Goal: Task Accomplishment & Management: Manage account settings

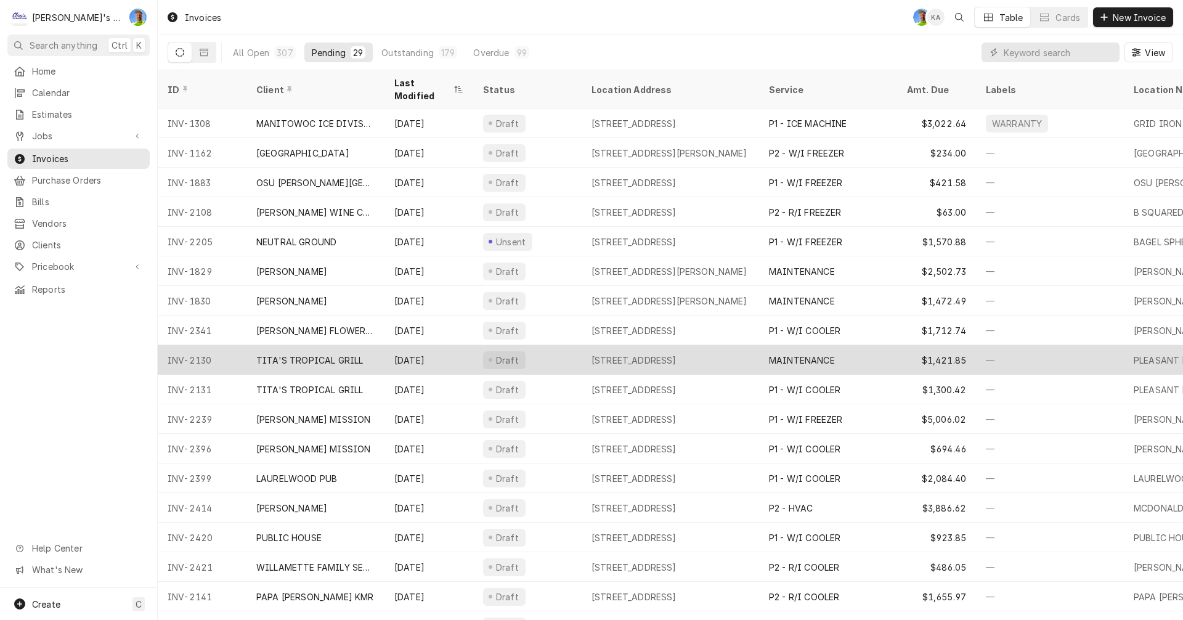
click at [559, 345] on div "Draft" at bounding box center [527, 360] width 108 height 30
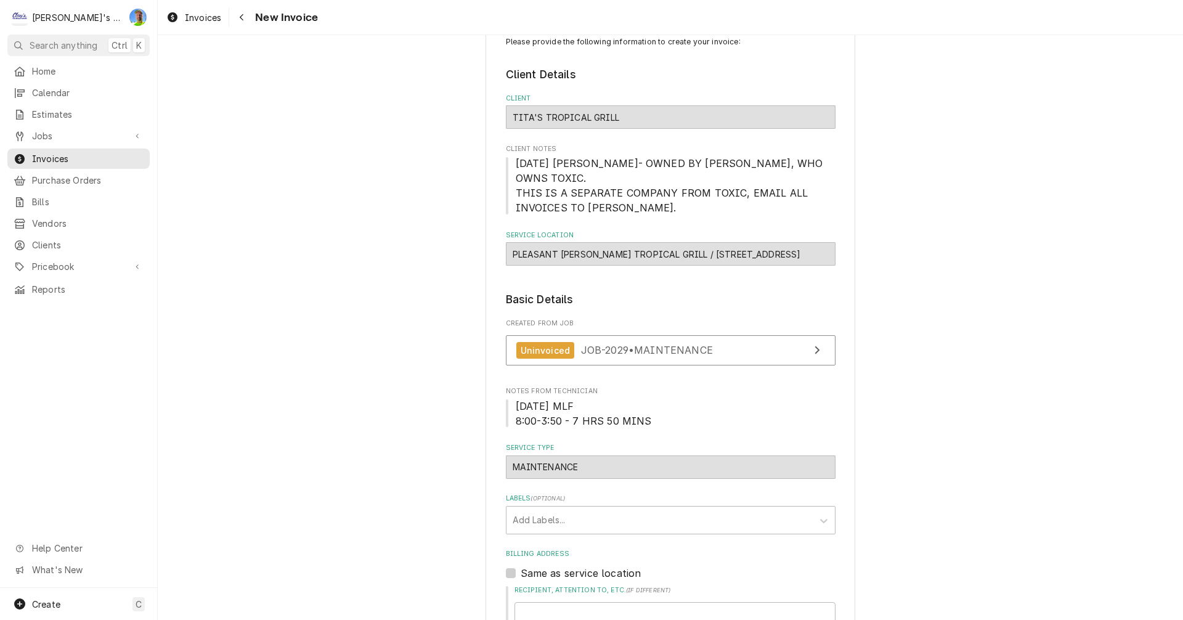
scroll to position [33, 0]
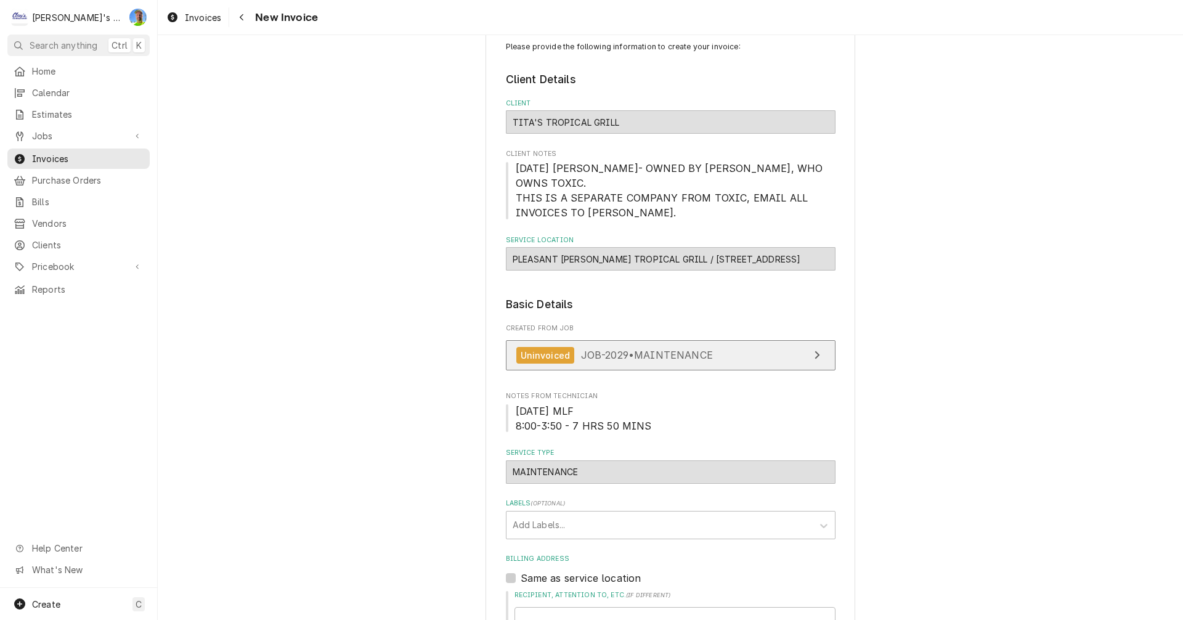
click at [782, 340] on link "Uninvoiced JOB-2029 • MAINTENANCE" at bounding box center [671, 355] width 330 height 30
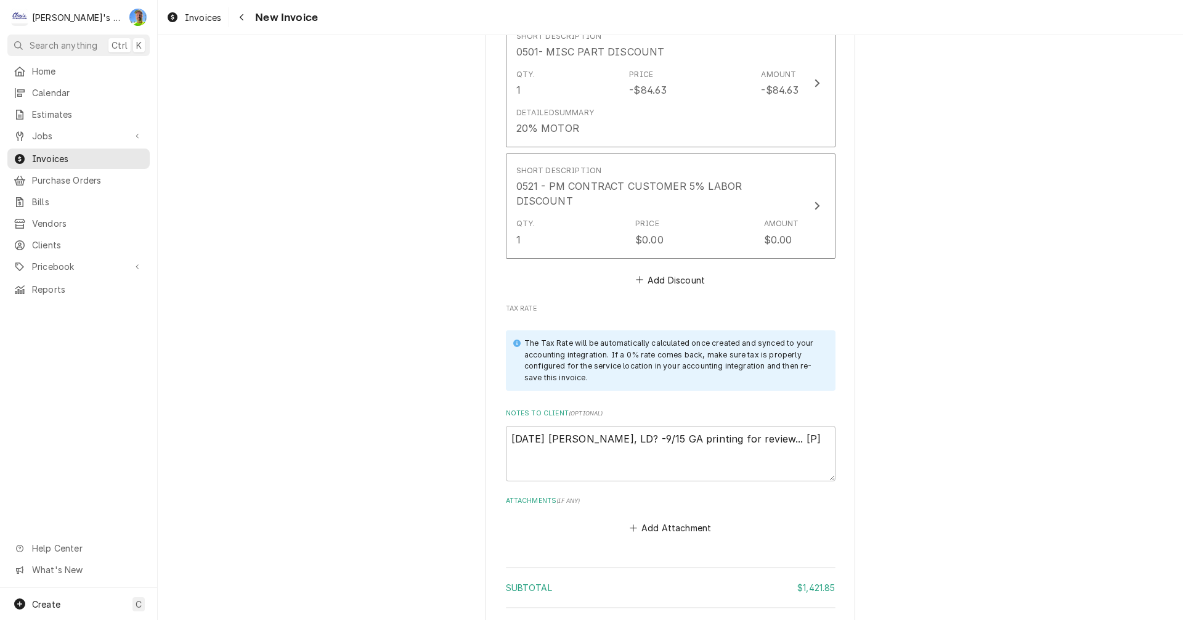
scroll to position [2436, 0]
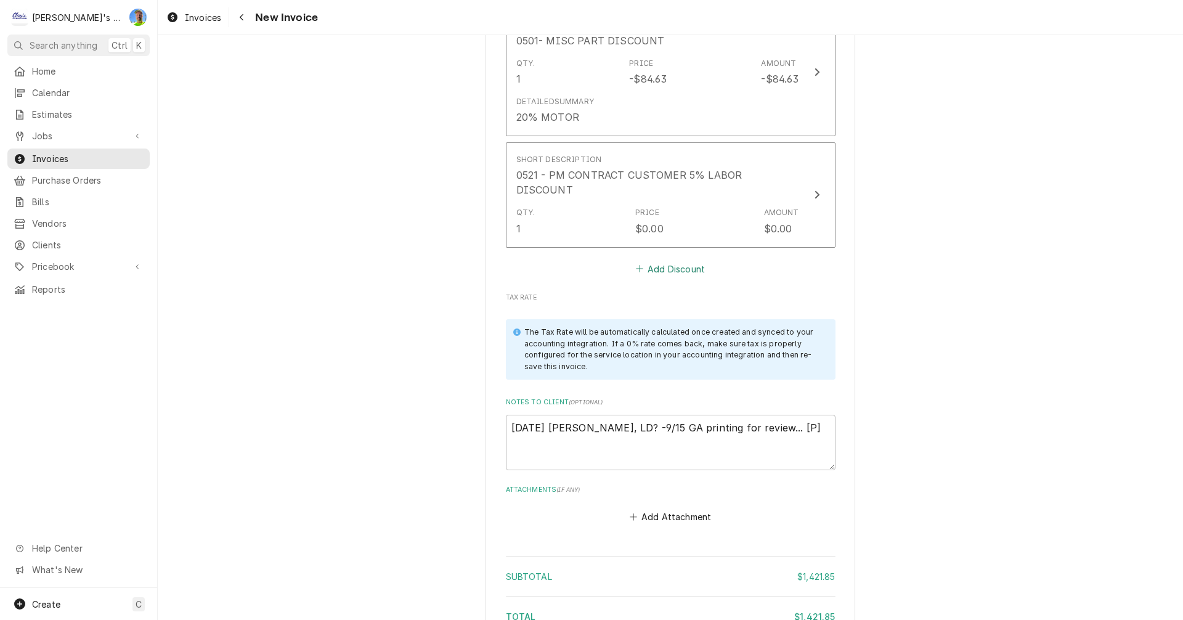
click at [656, 260] on button "Add Discount" at bounding box center [669, 268] width 73 height 17
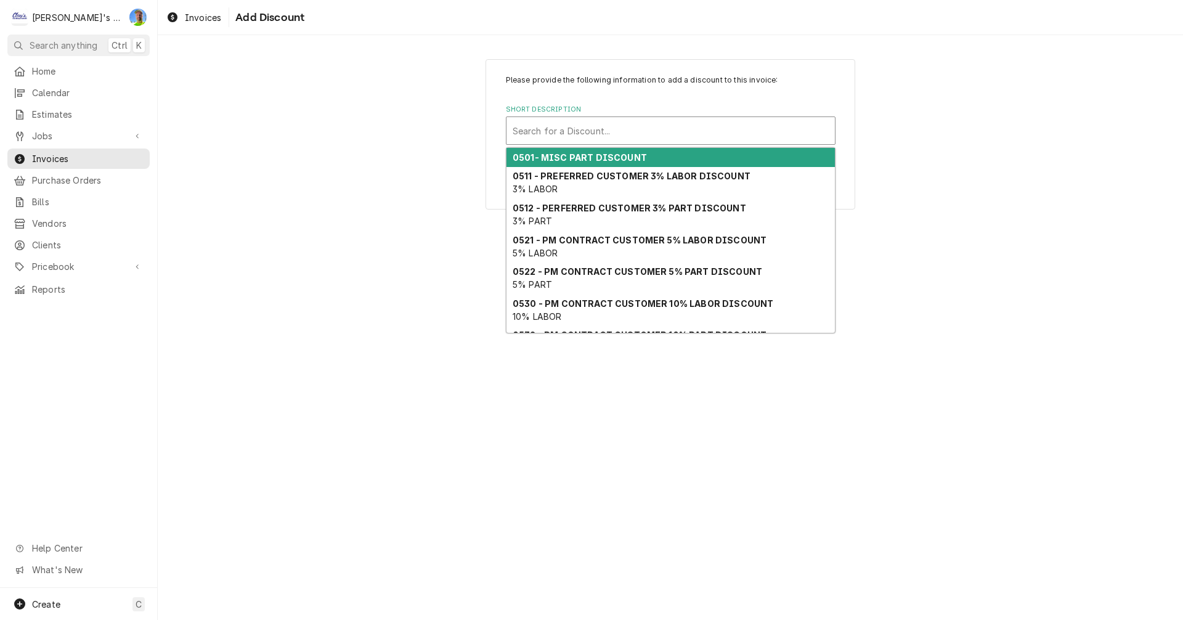
click at [601, 137] on div "Short Description" at bounding box center [671, 131] width 316 height 22
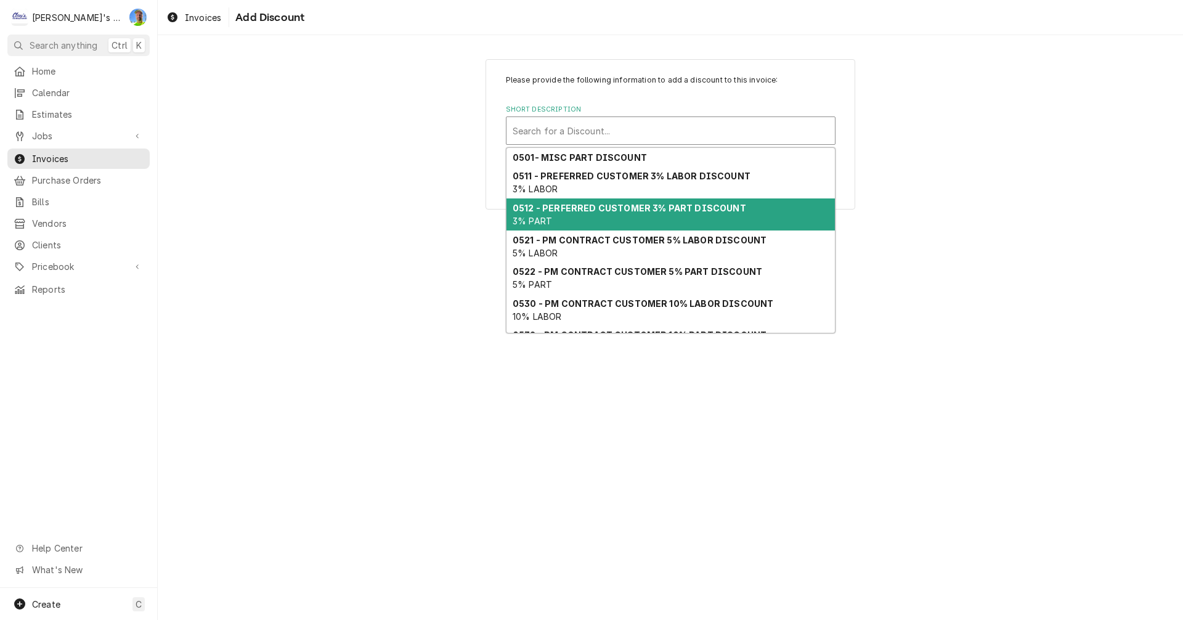
scroll to position [81, 0]
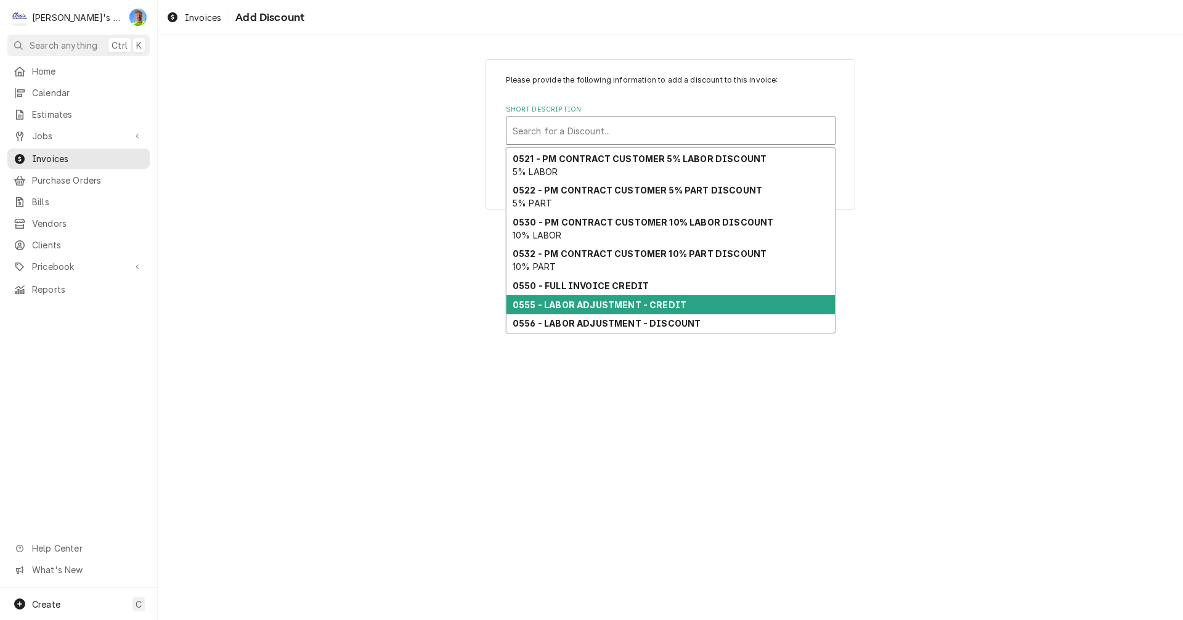
click at [602, 306] on strong "0555 - LABOR ADJUSTMENT - CREDIT" at bounding box center [600, 304] width 174 height 10
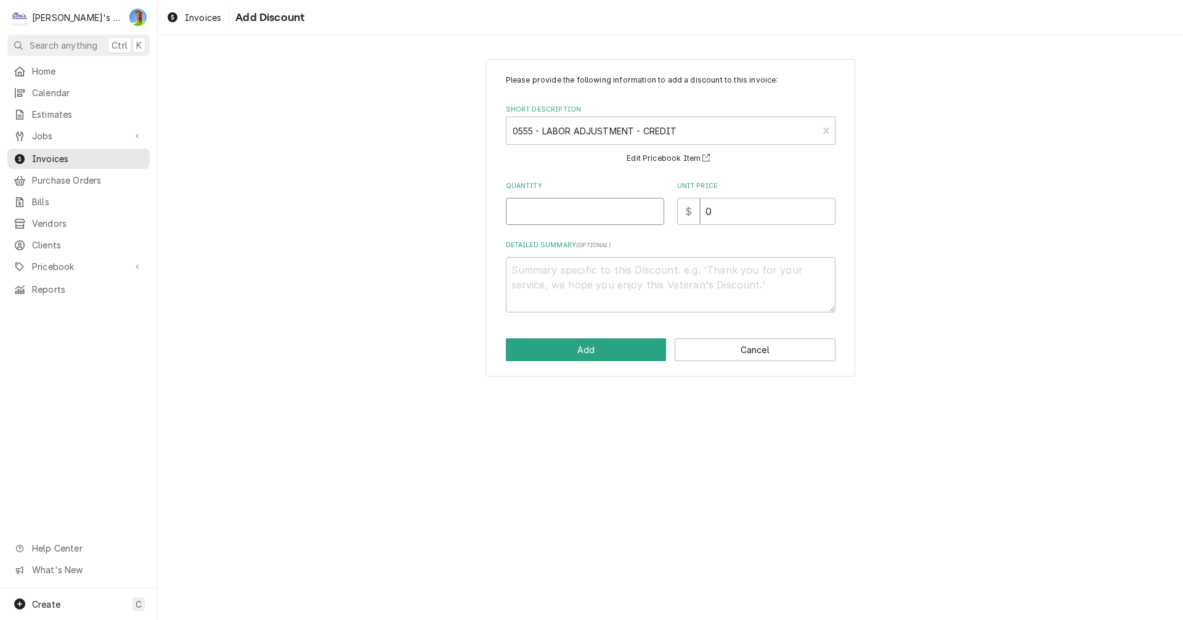
click at [572, 208] on input "Quantity" at bounding box center [585, 211] width 158 height 27
type textarea "x"
type input "2"
type textarea "x"
type input "2.5"
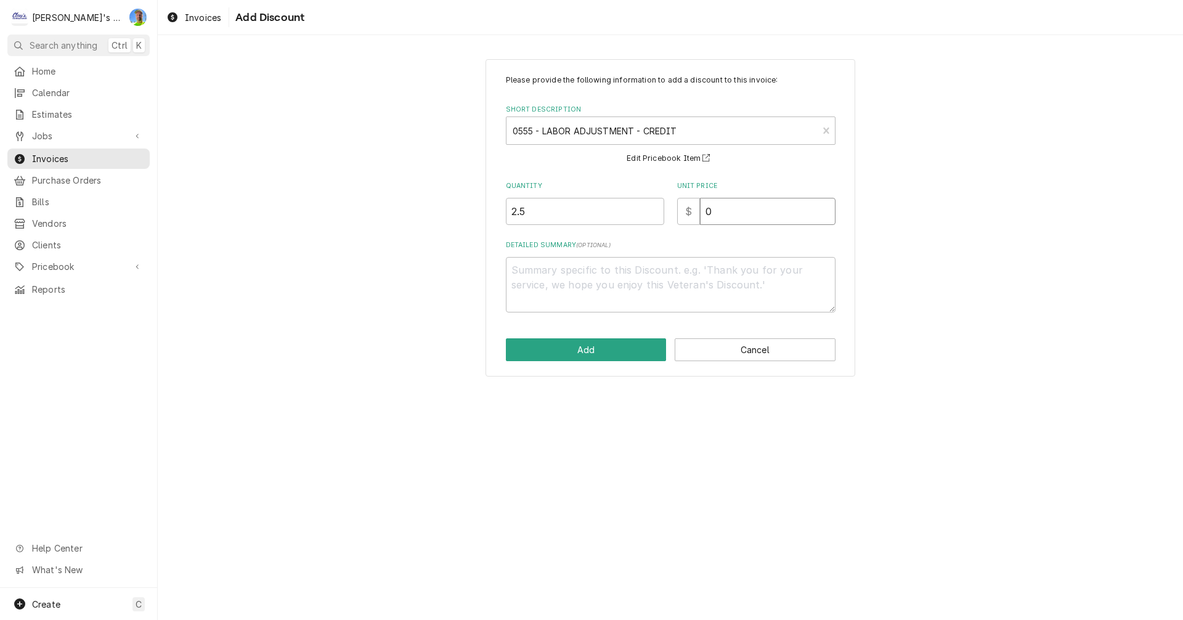
type textarea "x"
type input "1"
type textarea "x"
type input "12"
type textarea "x"
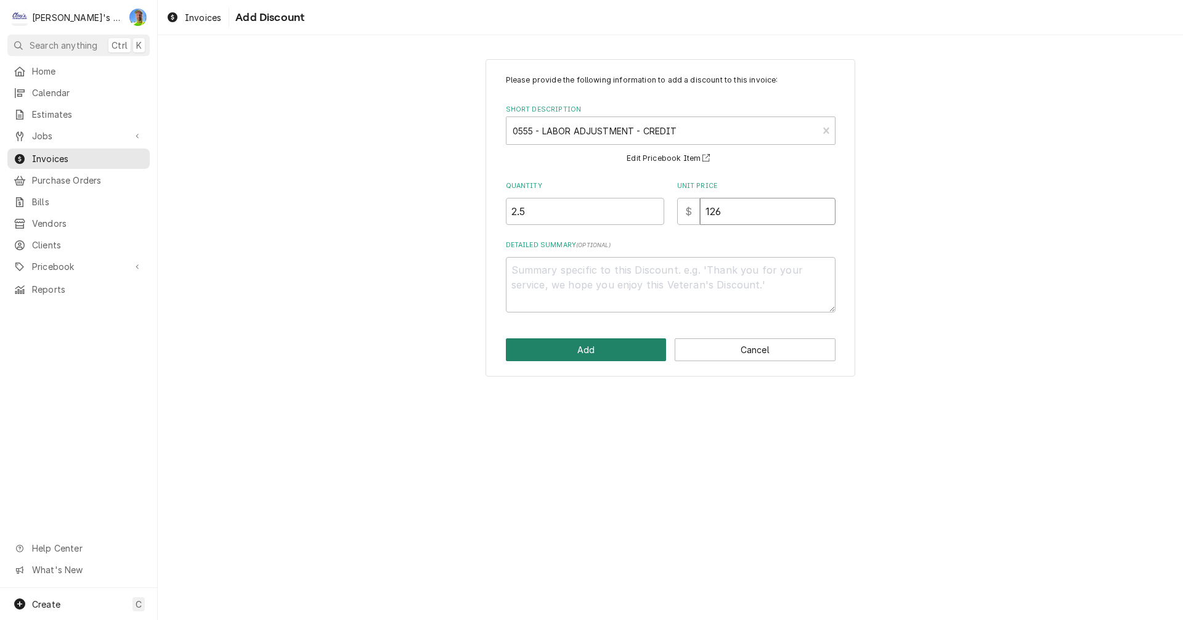
type input "126"
click at [584, 352] on button "Add" at bounding box center [586, 349] width 161 height 23
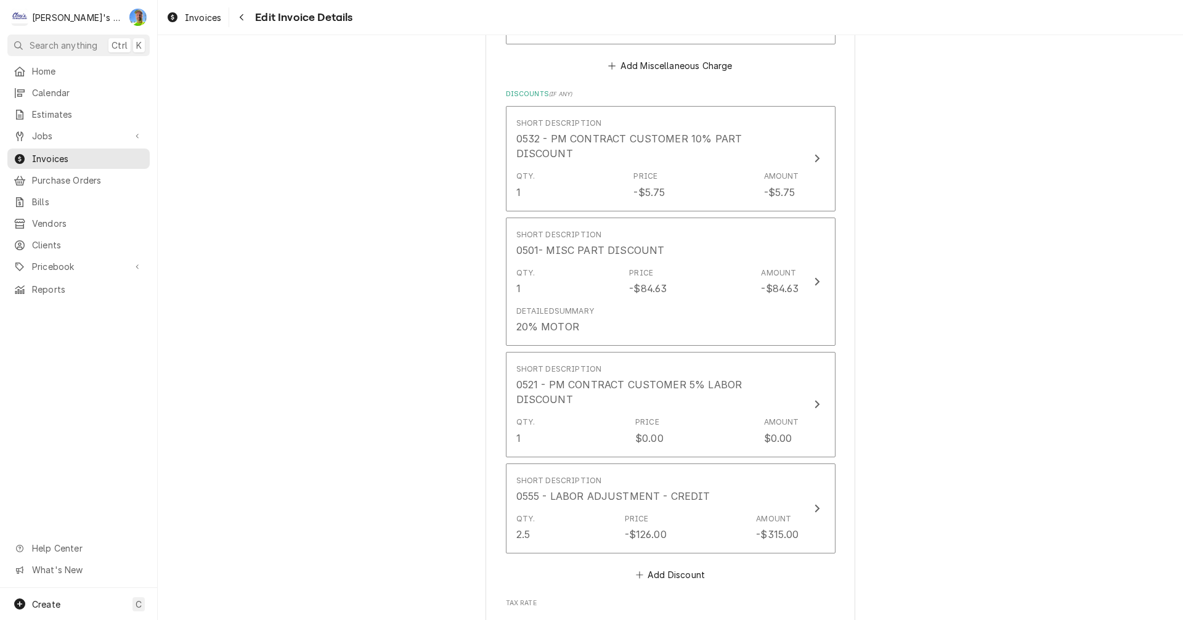
scroll to position [2236, 0]
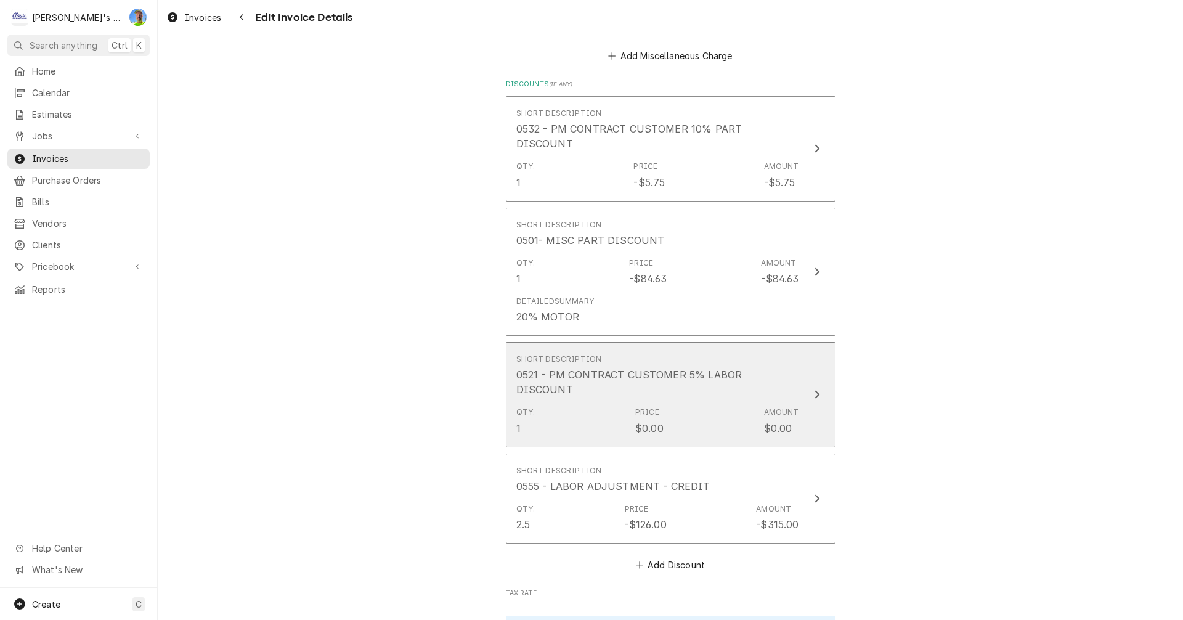
click at [817, 387] on div "Update Line Item" at bounding box center [817, 394] width 16 height 15
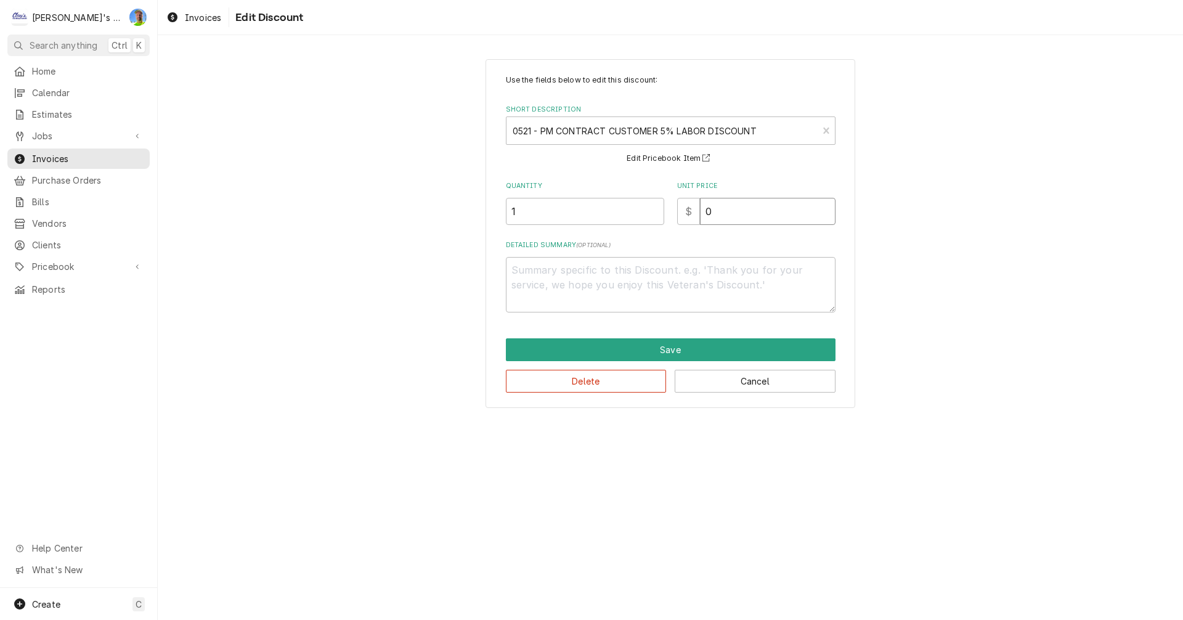
click at [733, 207] on input "0" at bounding box center [768, 211] width 136 height 27
type textarea "x"
type input "3"
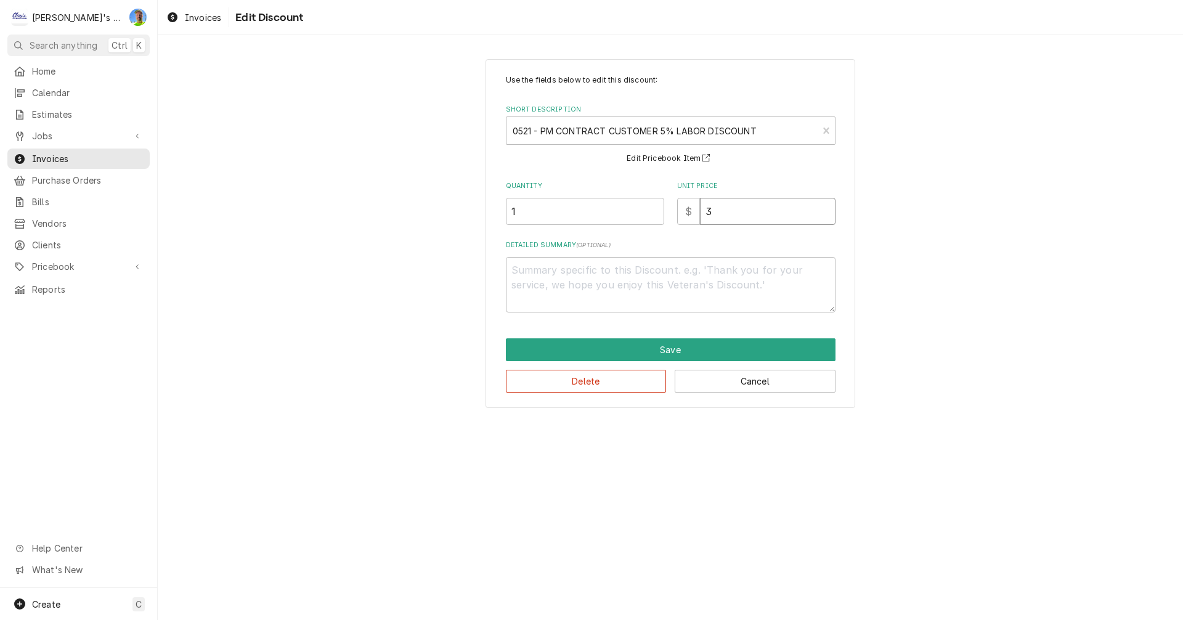
type textarea "x"
type input "31"
type textarea "x"
type input "31.5"
click at [732, 346] on button "Save" at bounding box center [671, 349] width 330 height 23
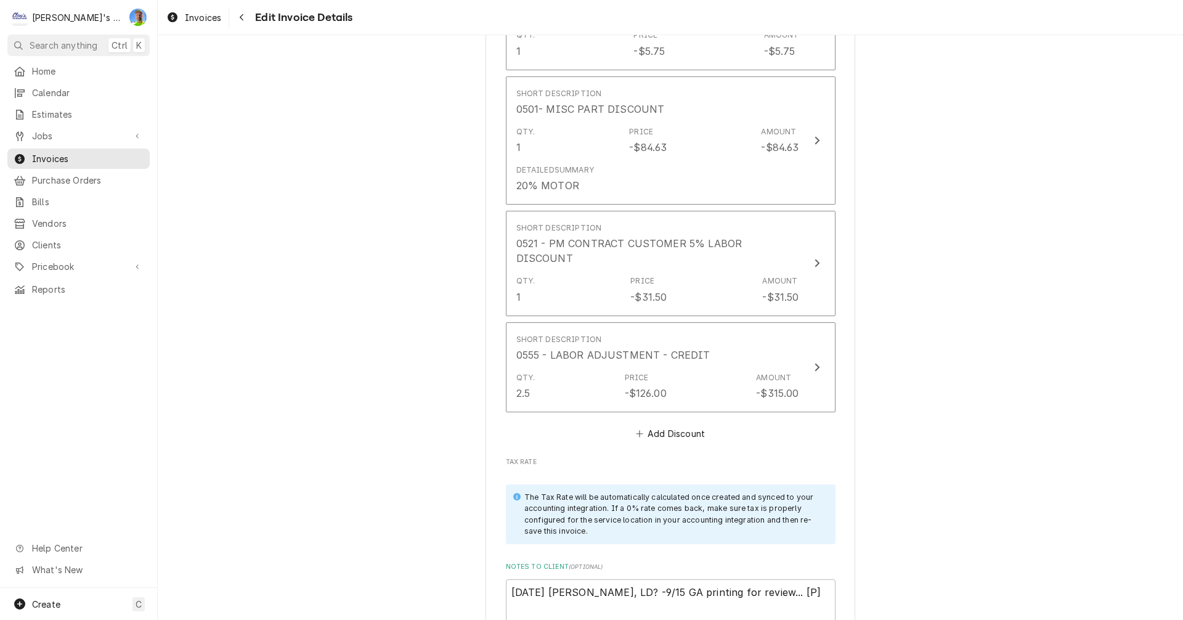
scroll to position [2348, 0]
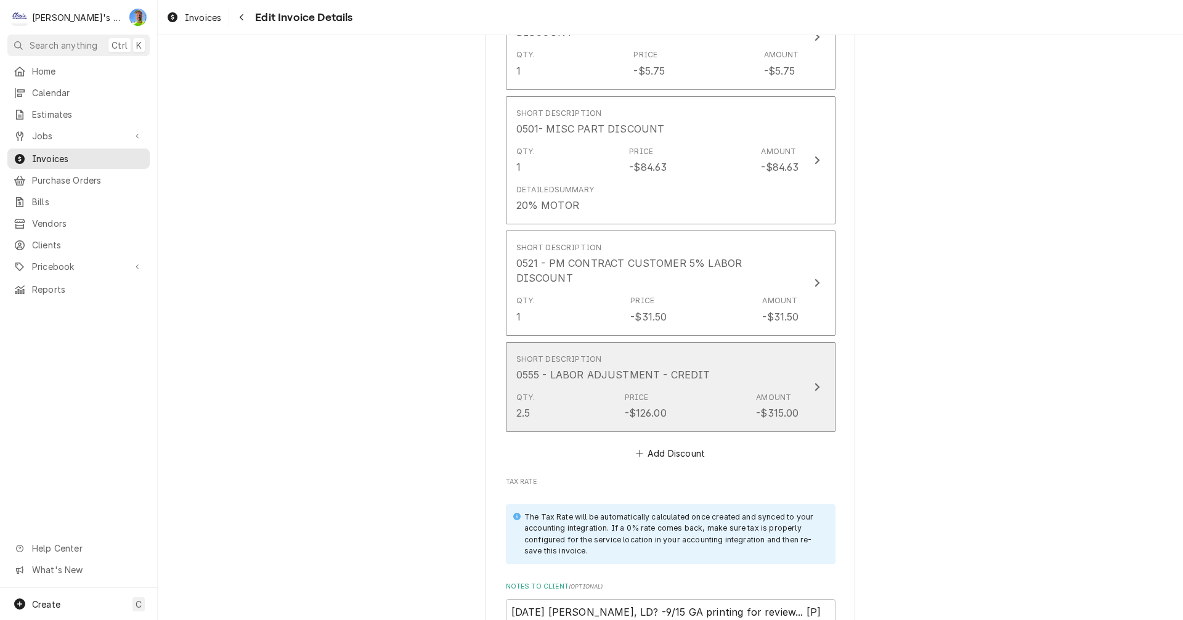
click at [821, 349] on button "Short Description 0555 - LABOR ADJUSTMENT - CREDIT Qty. 2.5 Price -$126.00 Amou…" at bounding box center [671, 387] width 330 height 90
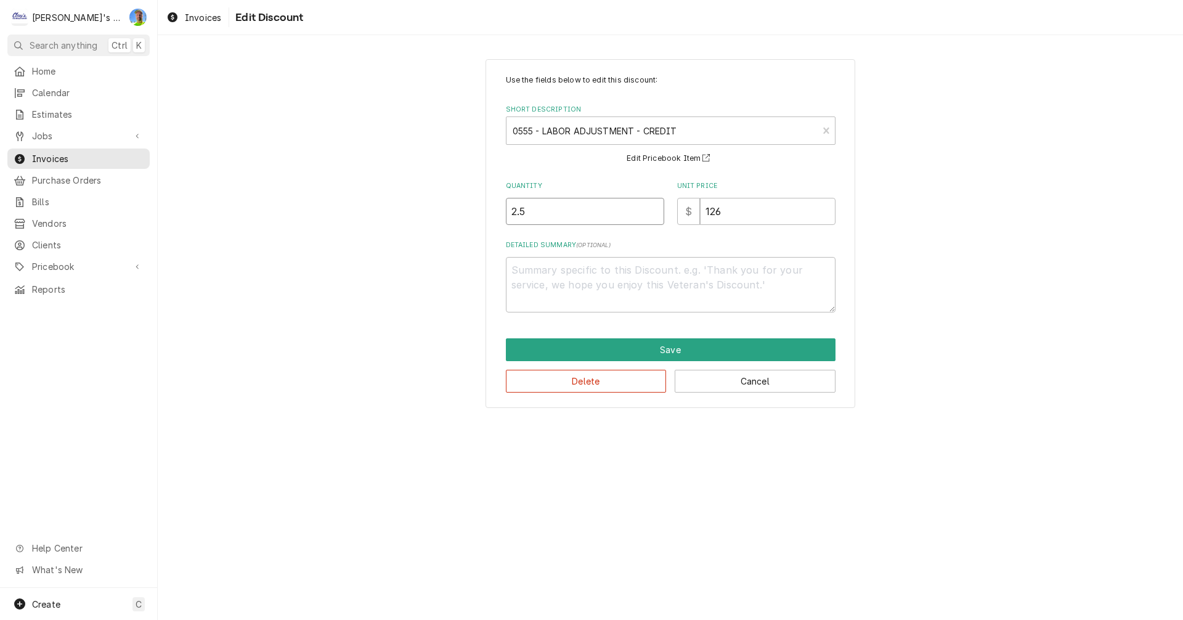
click at [538, 213] on input "2.5" at bounding box center [585, 211] width 158 height 27
type textarea "x"
type input "2"
type textarea "x"
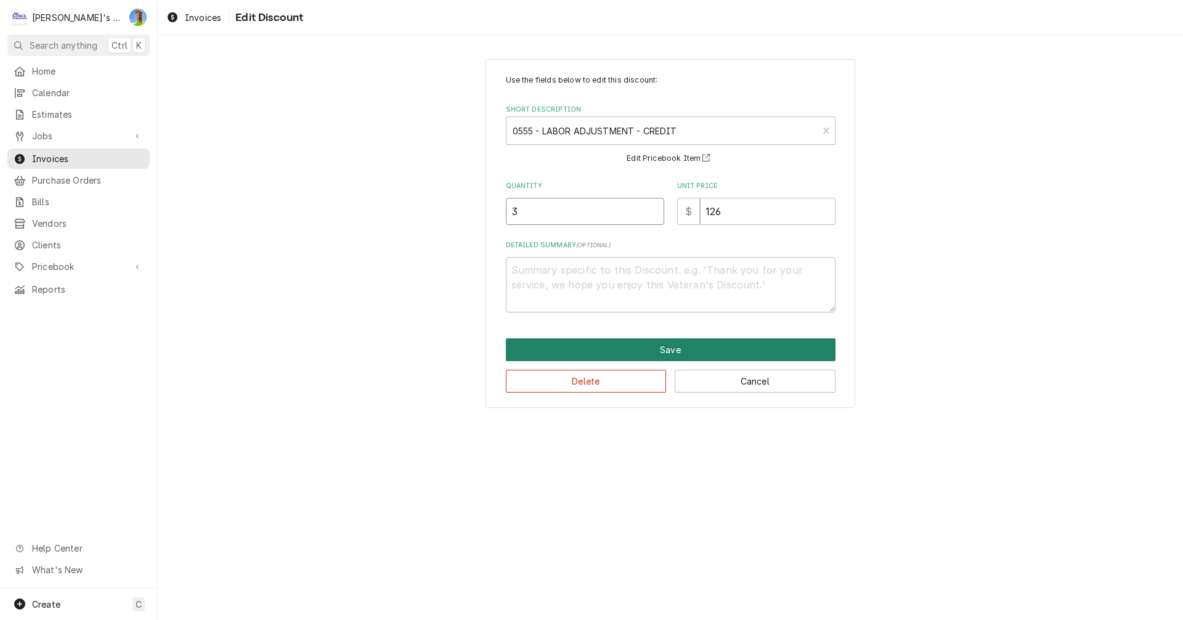
type input "3"
click at [670, 344] on button "Save" at bounding box center [671, 349] width 330 height 23
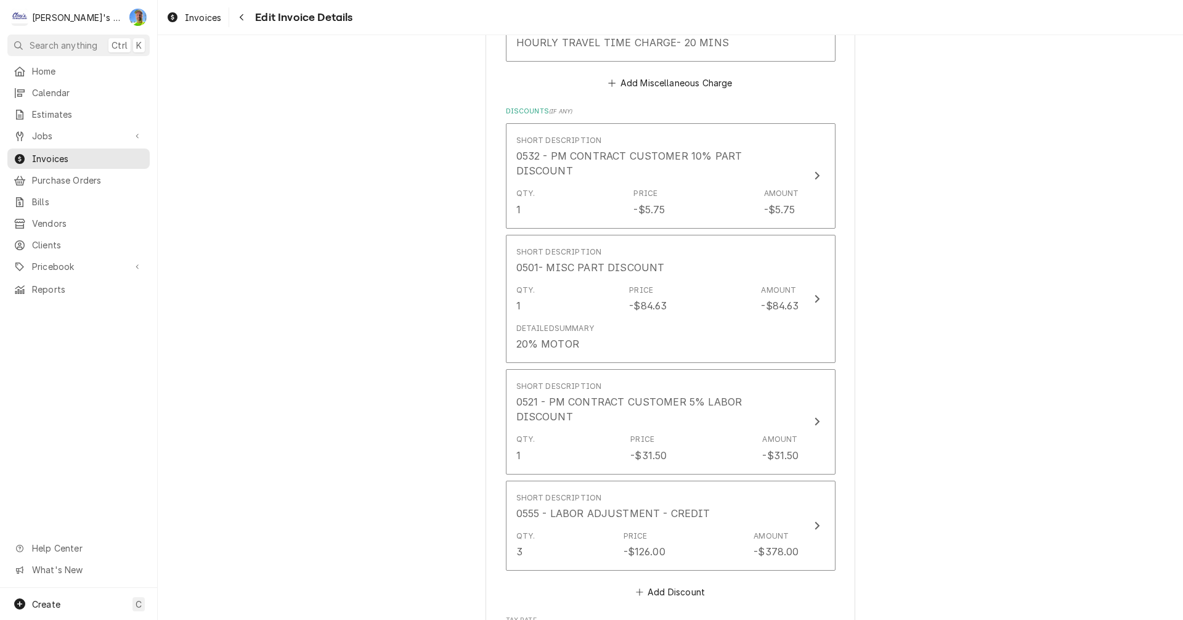
scroll to position [2210, 0]
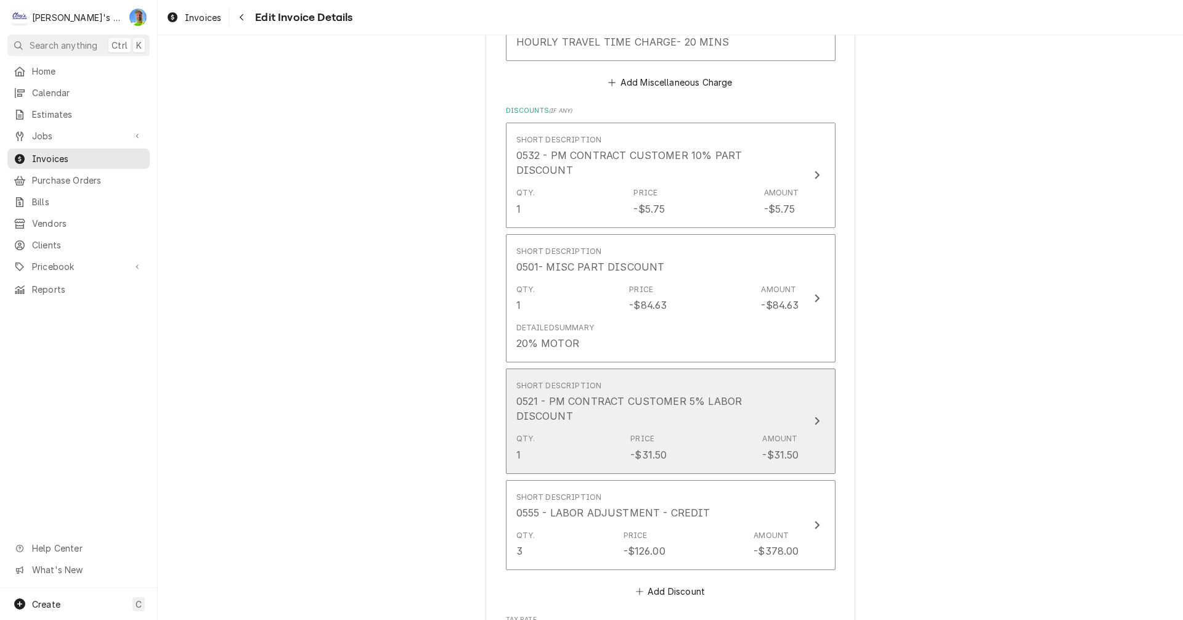
click at [812, 399] on button "Short Description 0521 - PM CONTRACT CUSTOMER 5% LABOR DISCOUNT Qty. 1 Price -$…" at bounding box center [671, 420] width 330 height 105
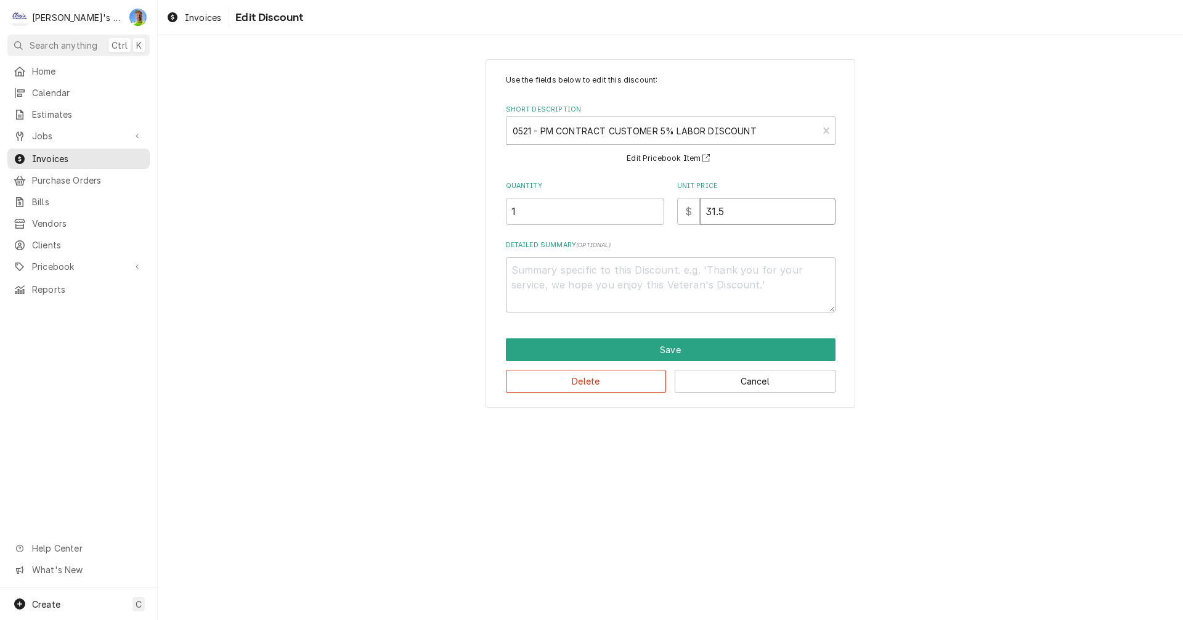
click at [730, 215] on input "31.5" at bounding box center [768, 211] width 136 height 27
type textarea "x"
type input "2"
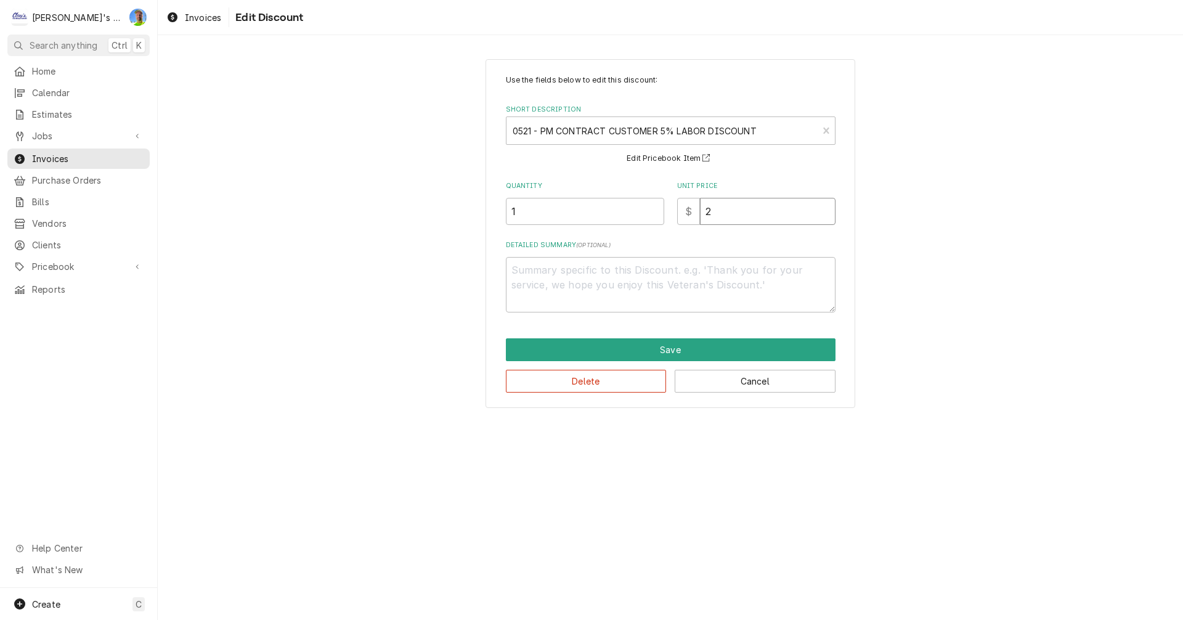
type textarea "x"
type input "28"
type textarea "x"
type input "28.3"
type textarea "x"
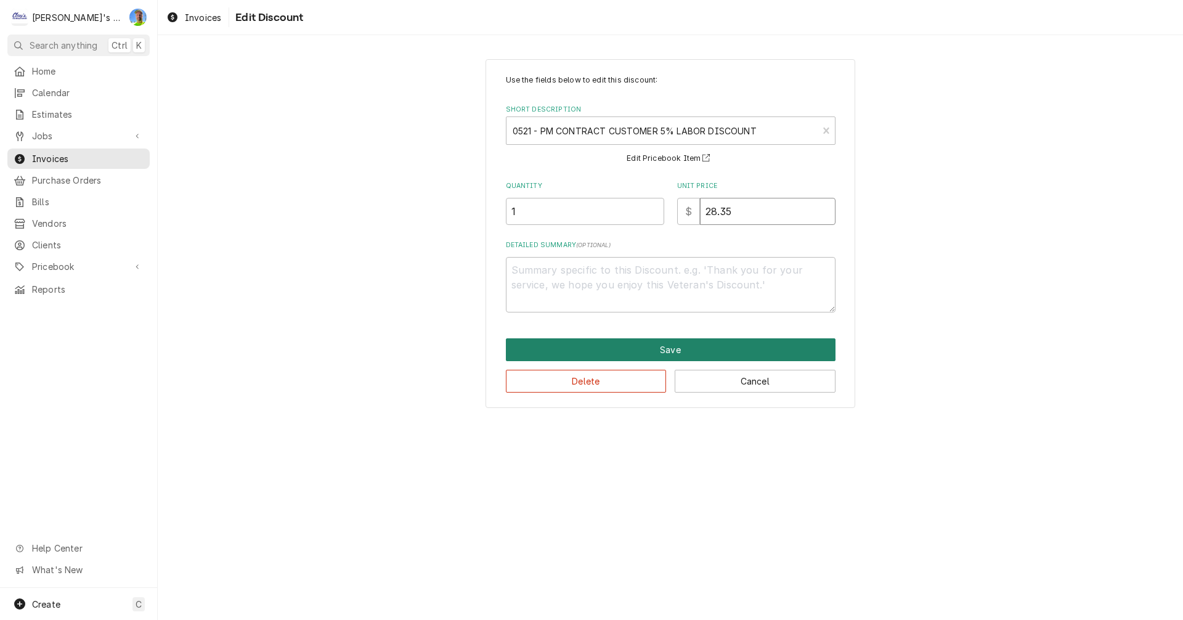
type input "28.35"
click at [657, 354] on button "Save" at bounding box center [671, 349] width 330 height 23
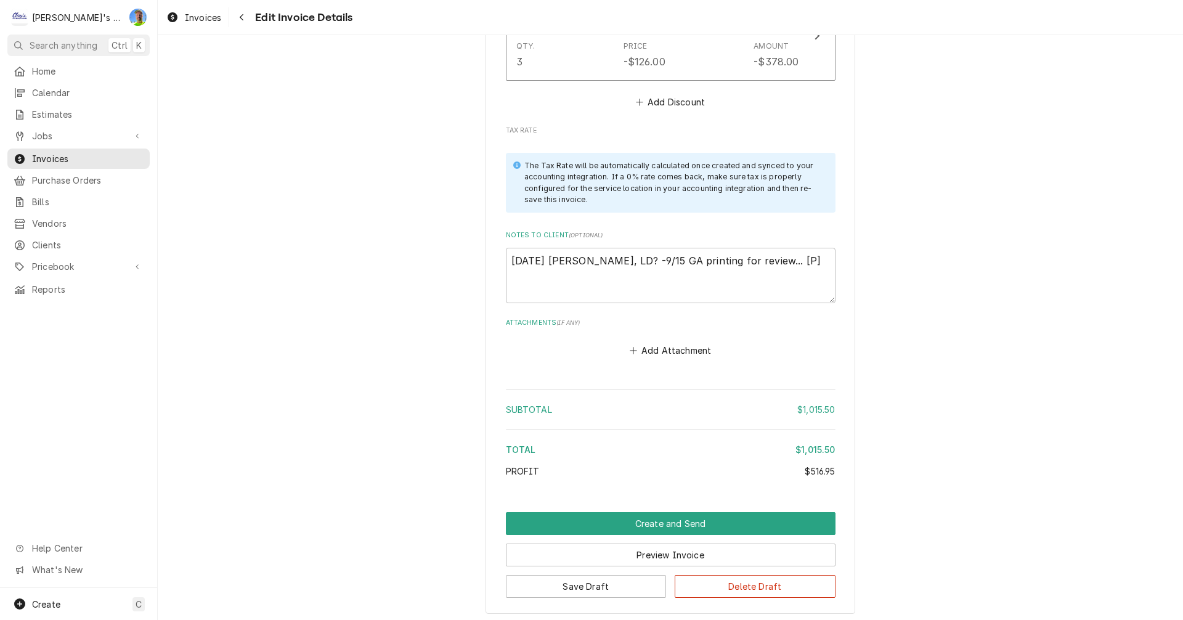
scroll to position [2718, 0]
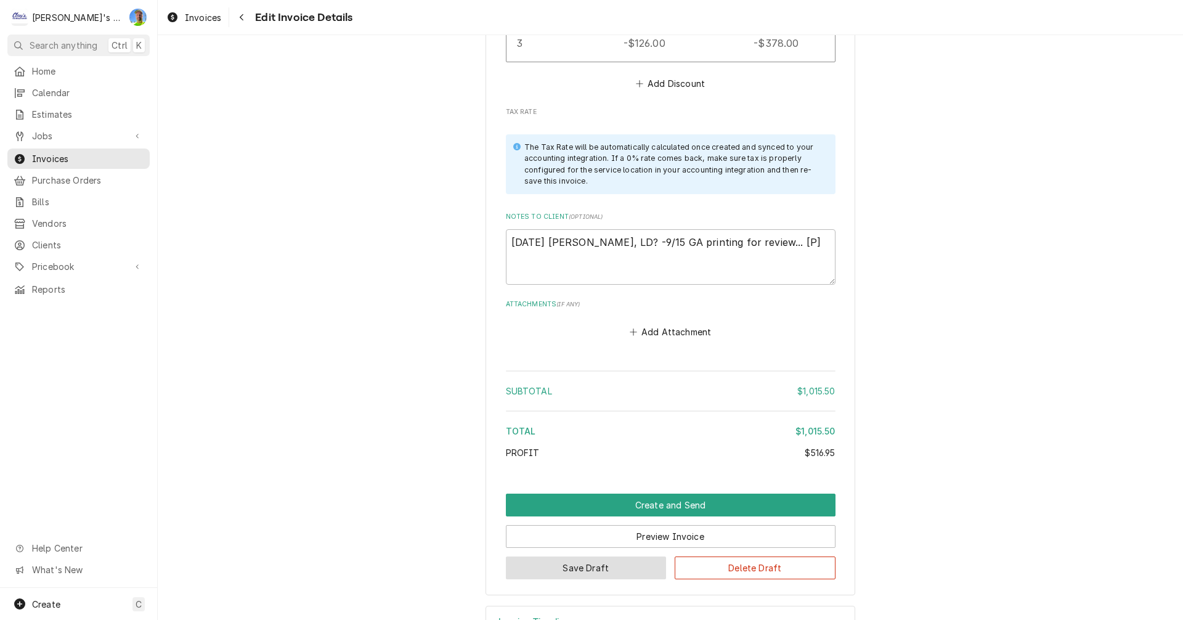
click at [595, 556] on button "Save Draft" at bounding box center [586, 567] width 161 height 23
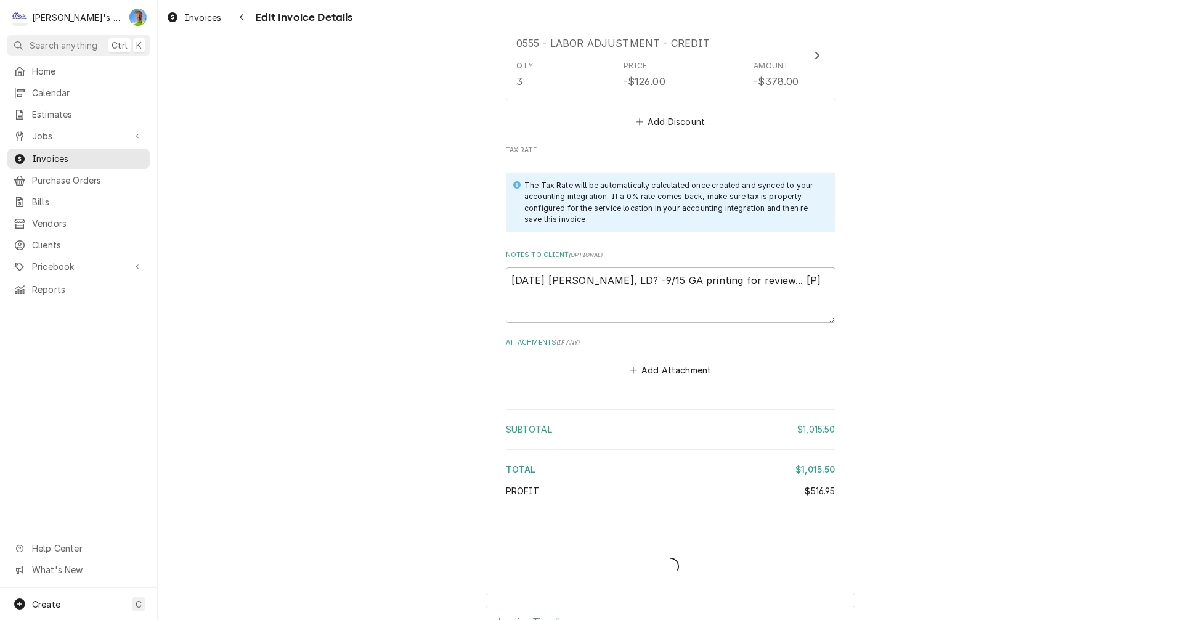
type textarea "x"
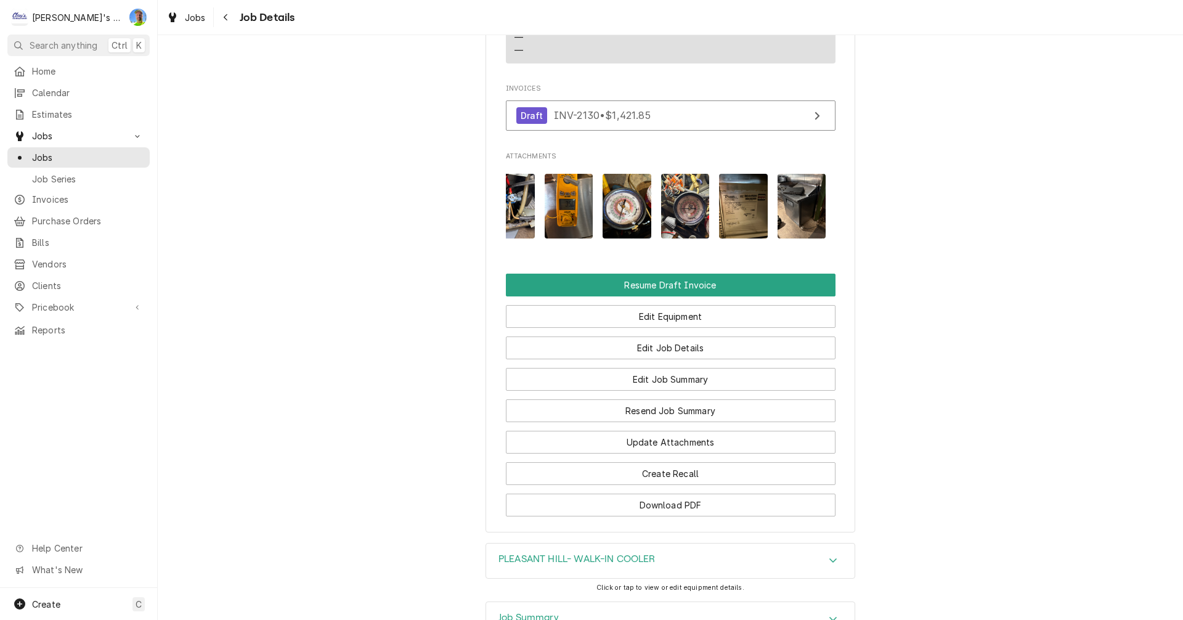
scroll to position [0, 485]
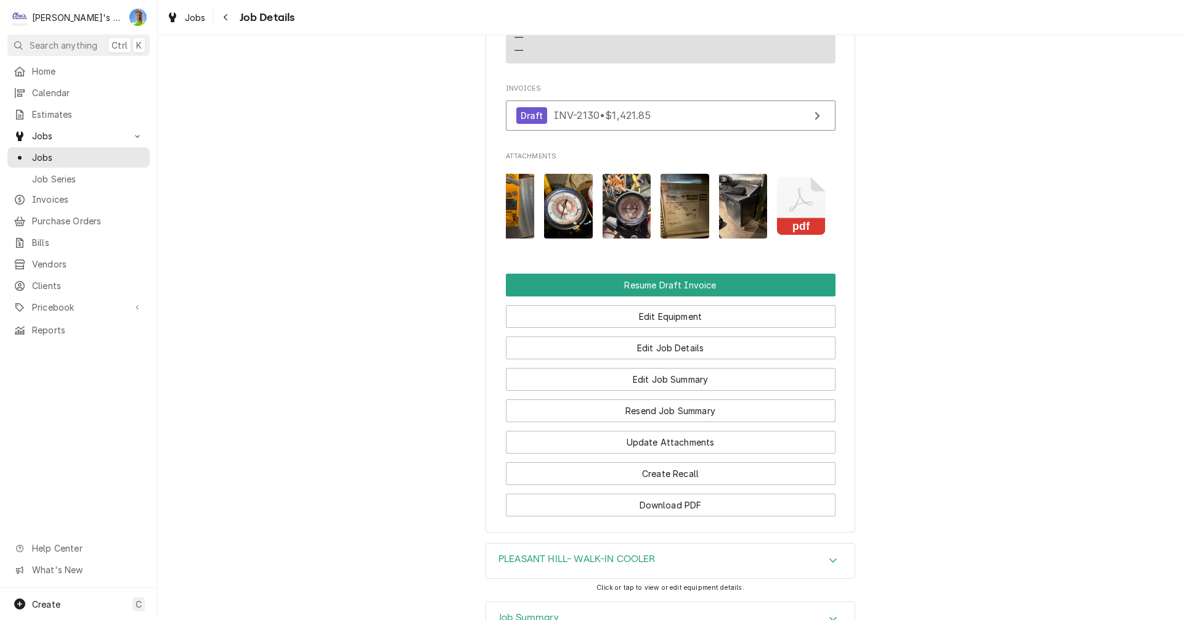
click at [802, 177] on icon "Attachments" at bounding box center [801, 206] width 49 height 59
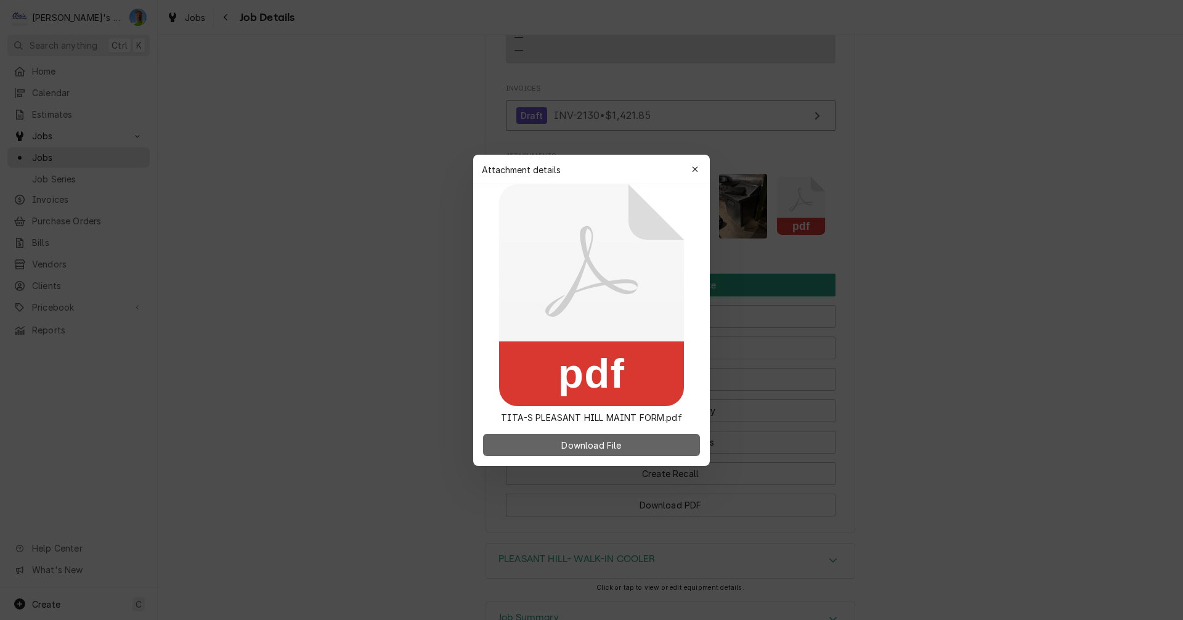
click at [588, 449] on span "Download File" at bounding box center [591, 444] width 65 height 13
click at [993, 206] on div at bounding box center [591, 310] width 1183 height 620
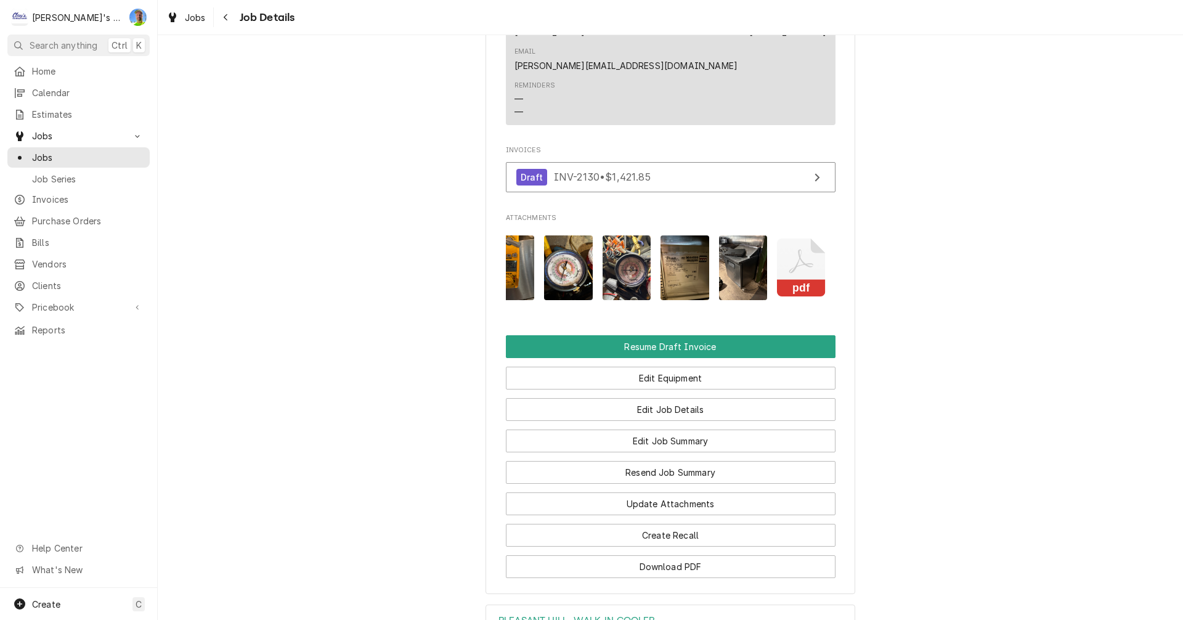
scroll to position [1232, 0]
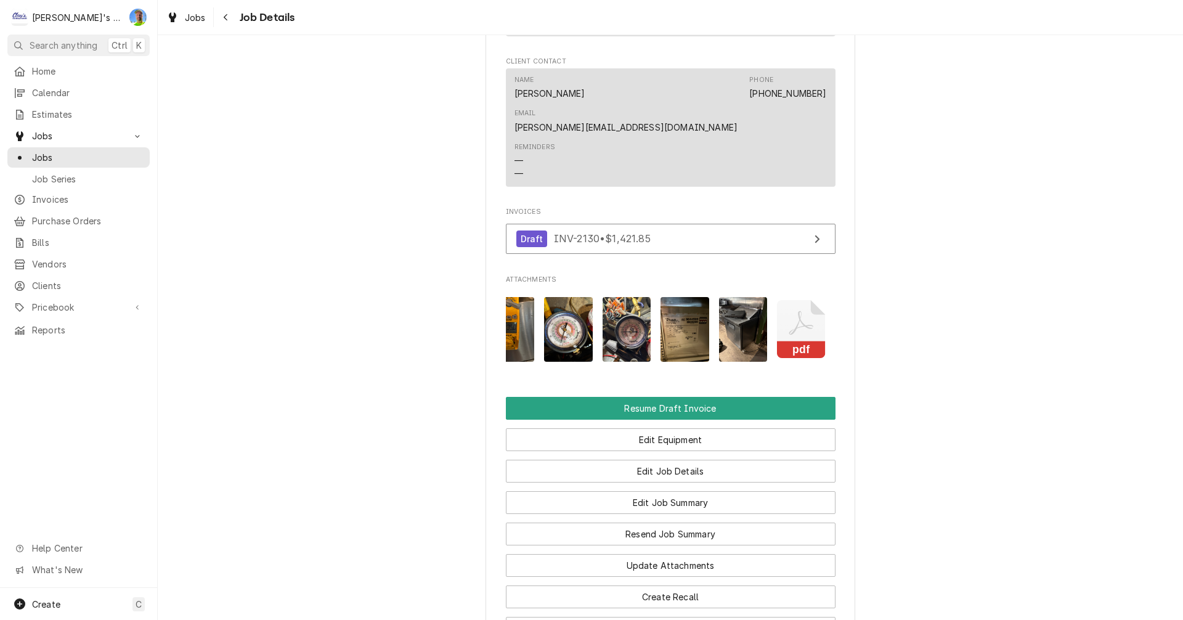
click at [733, 297] on img "Attachments" at bounding box center [743, 329] width 49 height 65
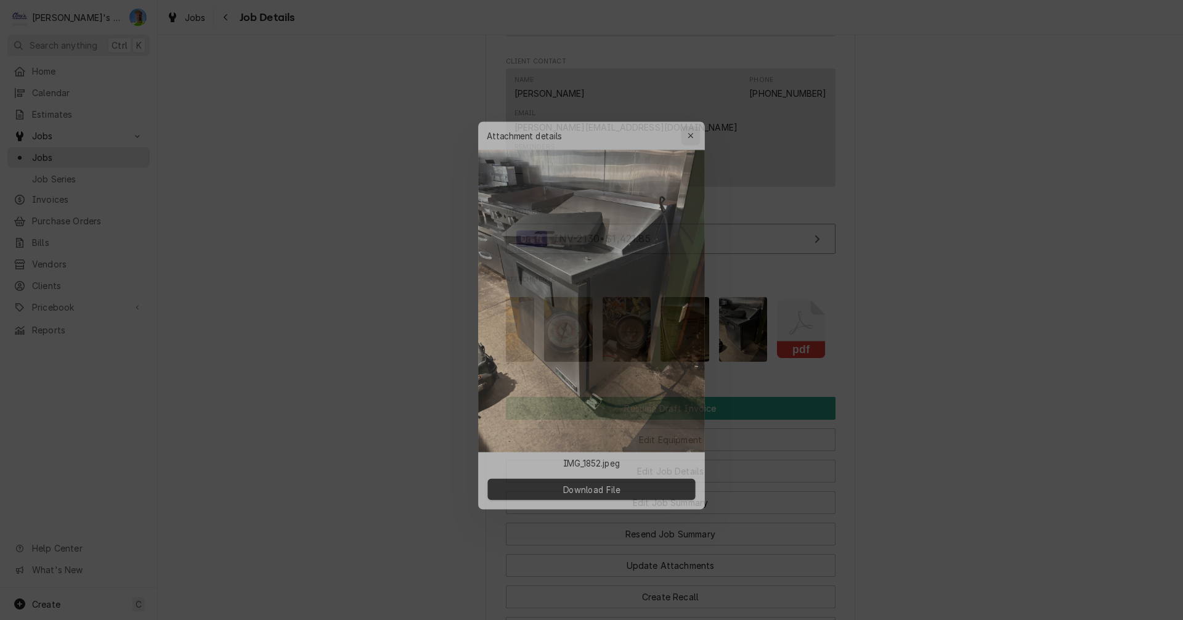
click at [689, 120] on div "button" at bounding box center [695, 122] width 12 height 12
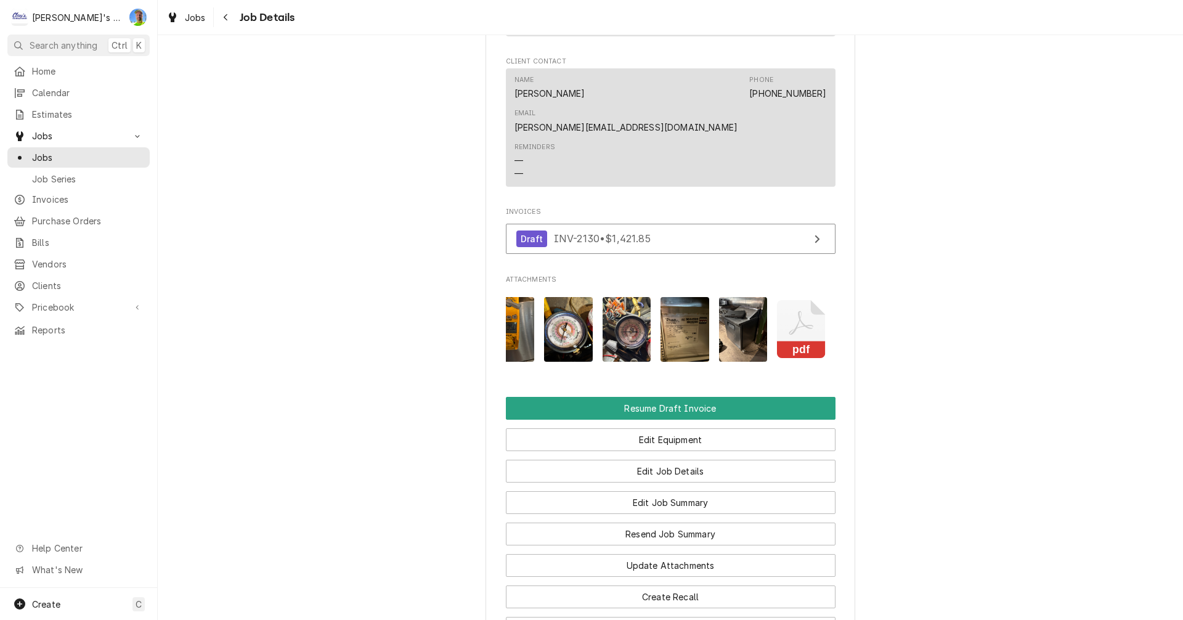
click at [683, 297] on img "Attachments" at bounding box center [684, 329] width 49 height 65
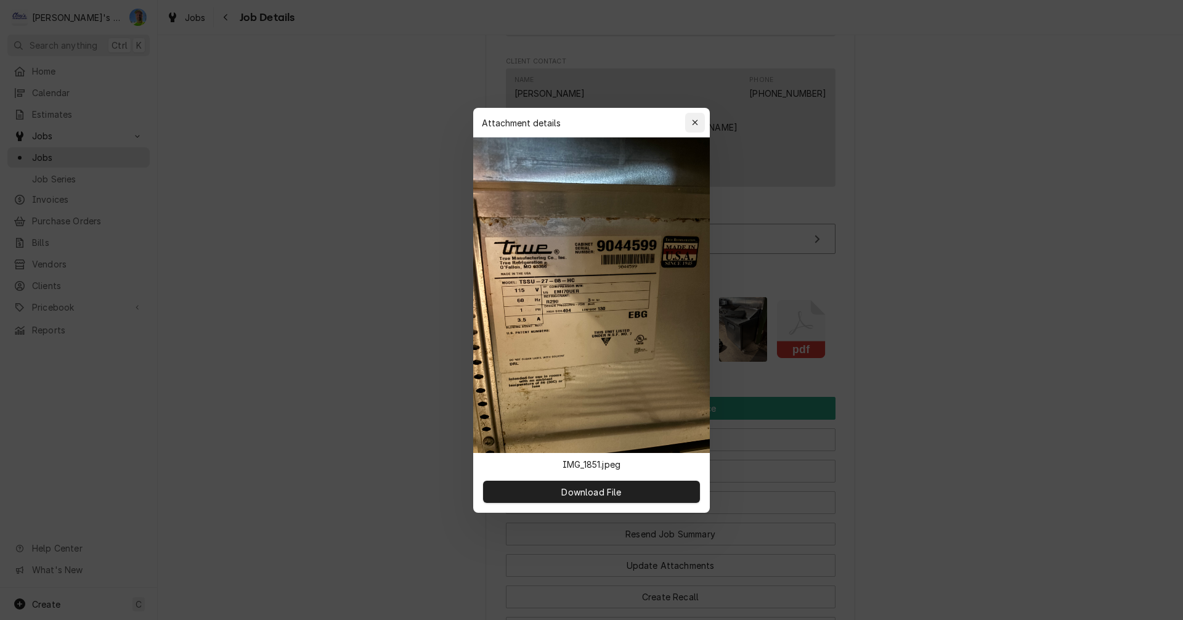
click at [690, 119] on div "button" at bounding box center [695, 122] width 12 height 12
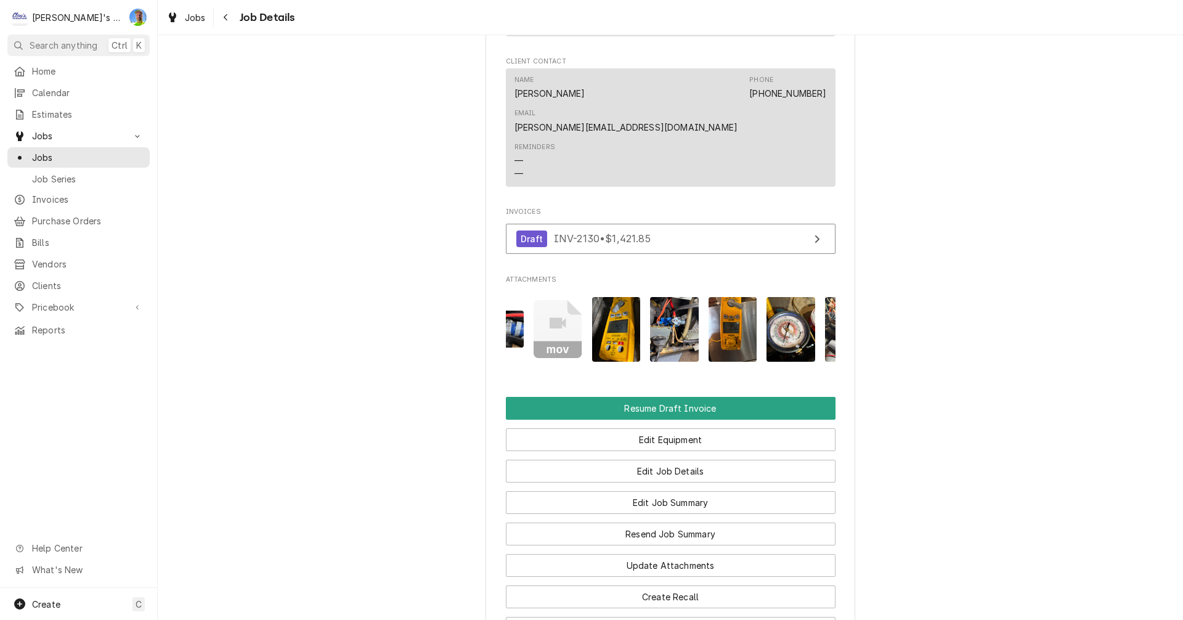
scroll to position [0, 262]
click at [658, 297] on img "Attachments" at bounding box center [675, 329] width 49 height 65
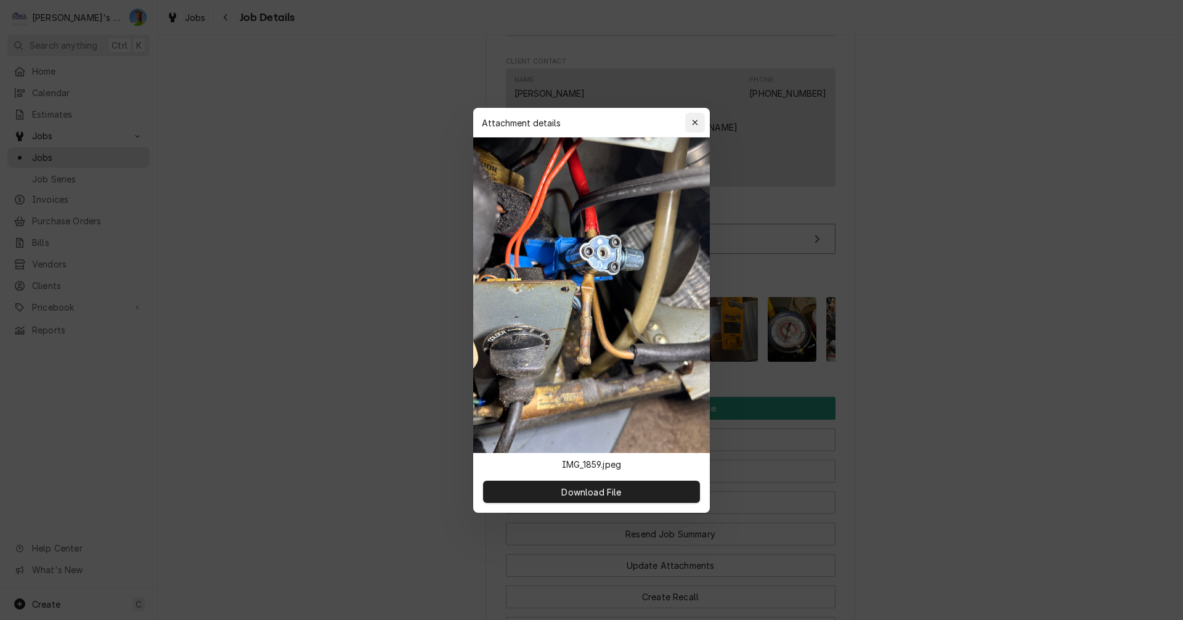
click at [692, 122] on icon "button" at bounding box center [695, 122] width 7 height 9
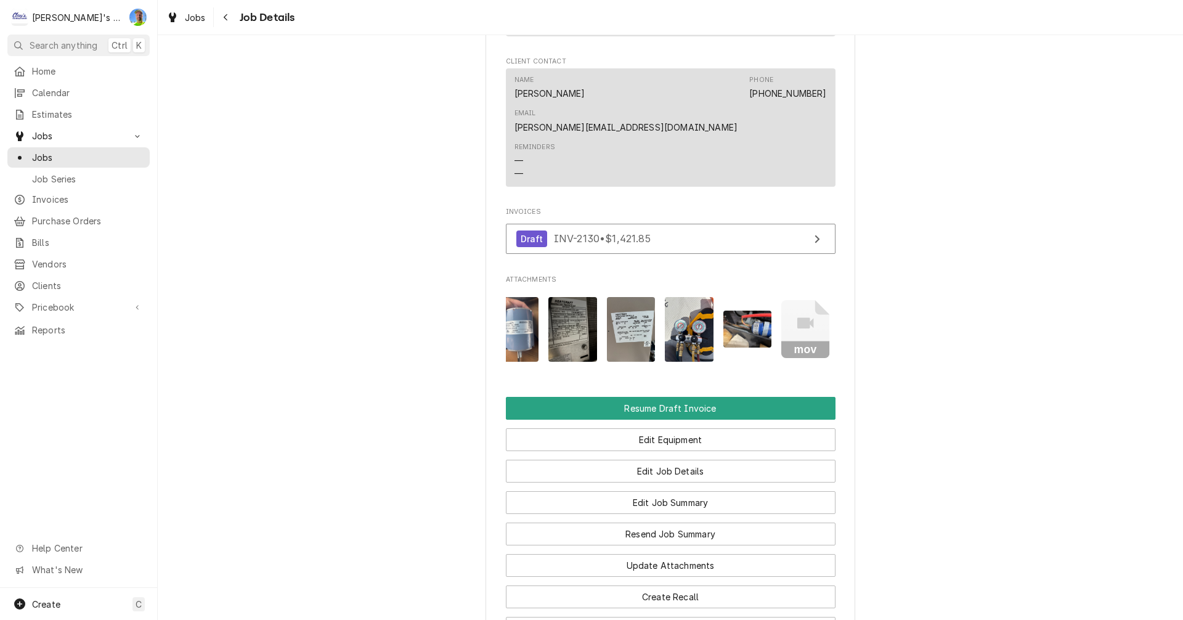
scroll to position [0, 0]
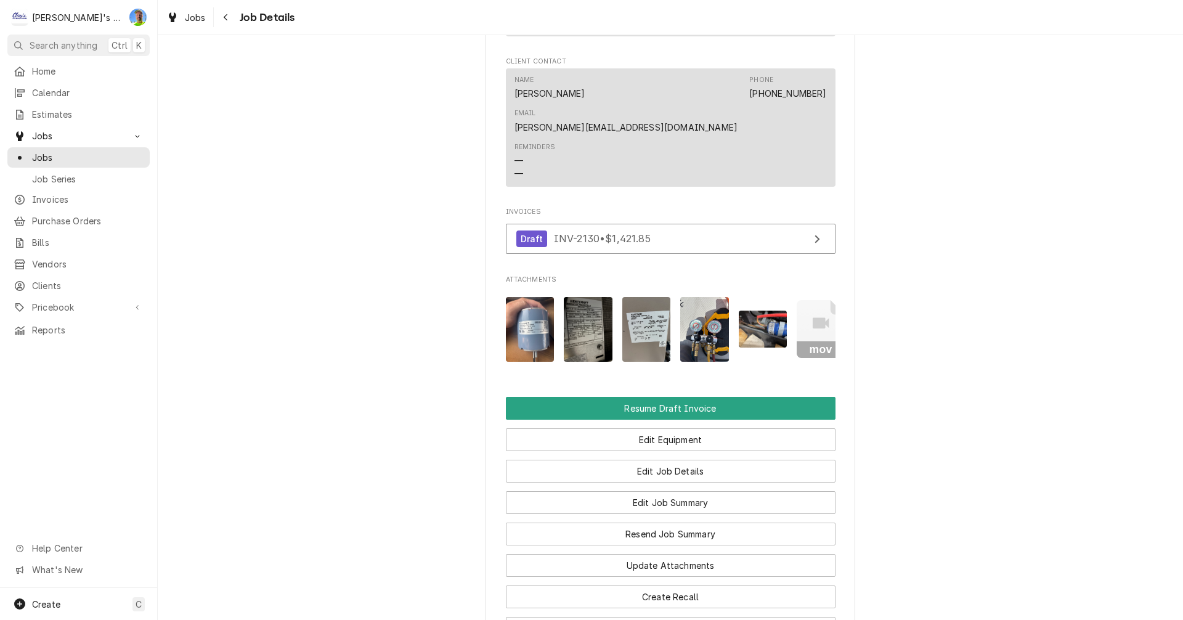
click at [524, 297] on img "Attachments" at bounding box center [530, 329] width 49 height 65
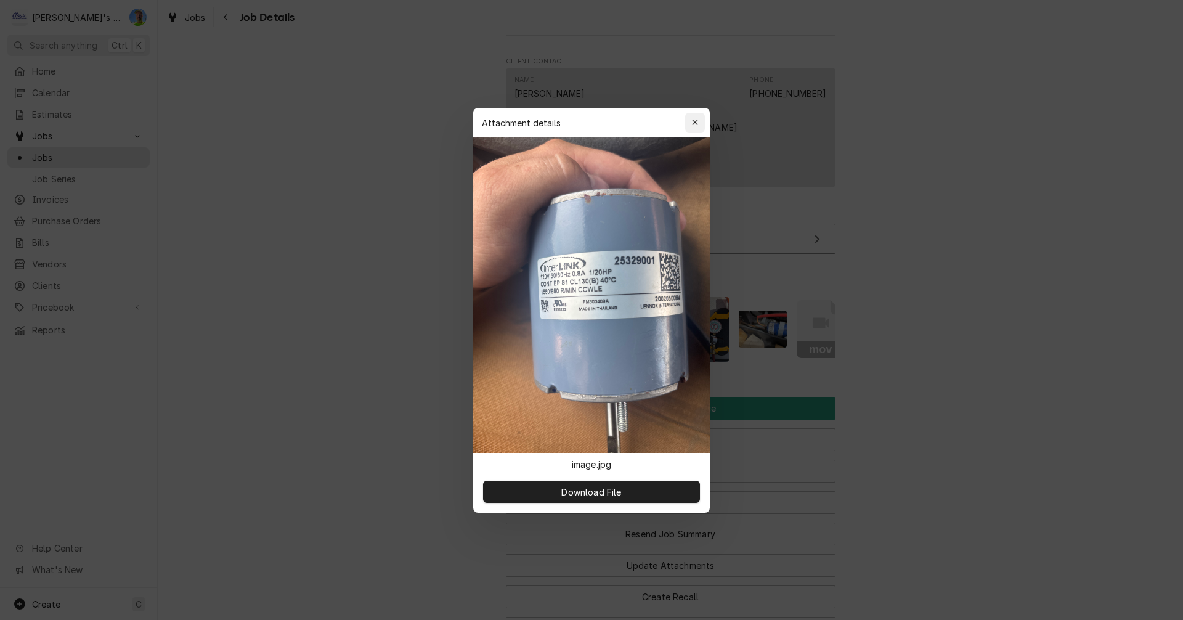
click at [697, 123] on icon "button" at bounding box center [695, 122] width 7 height 9
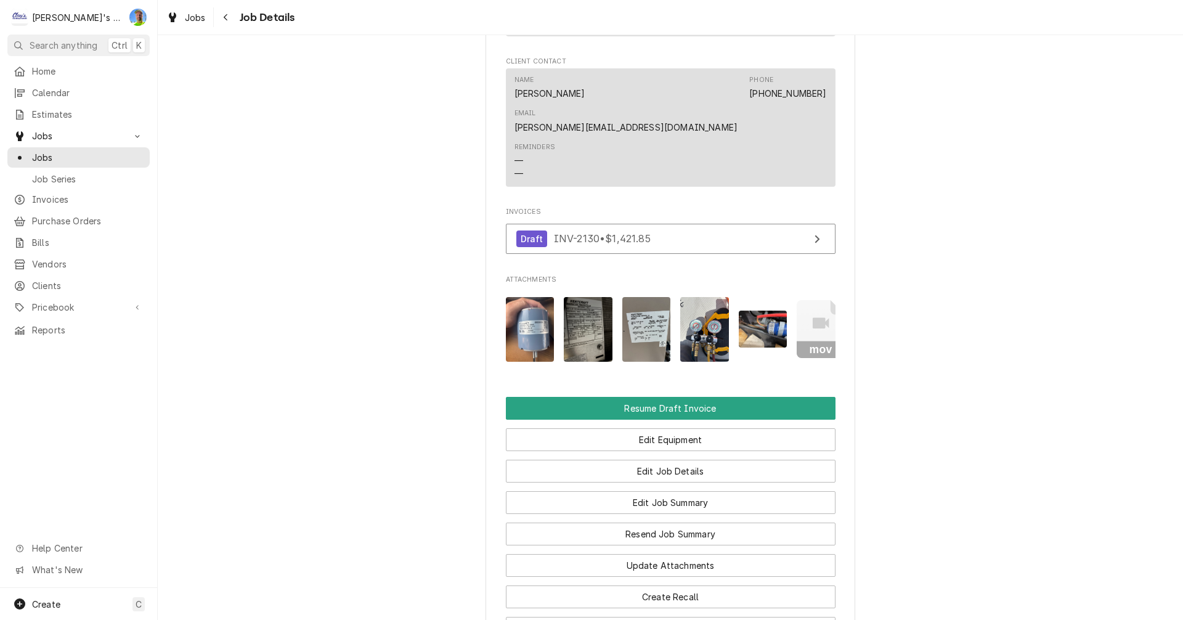
click at [587, 297] on img "Attachments" at bounding box center [588, 329] width 49 height 65
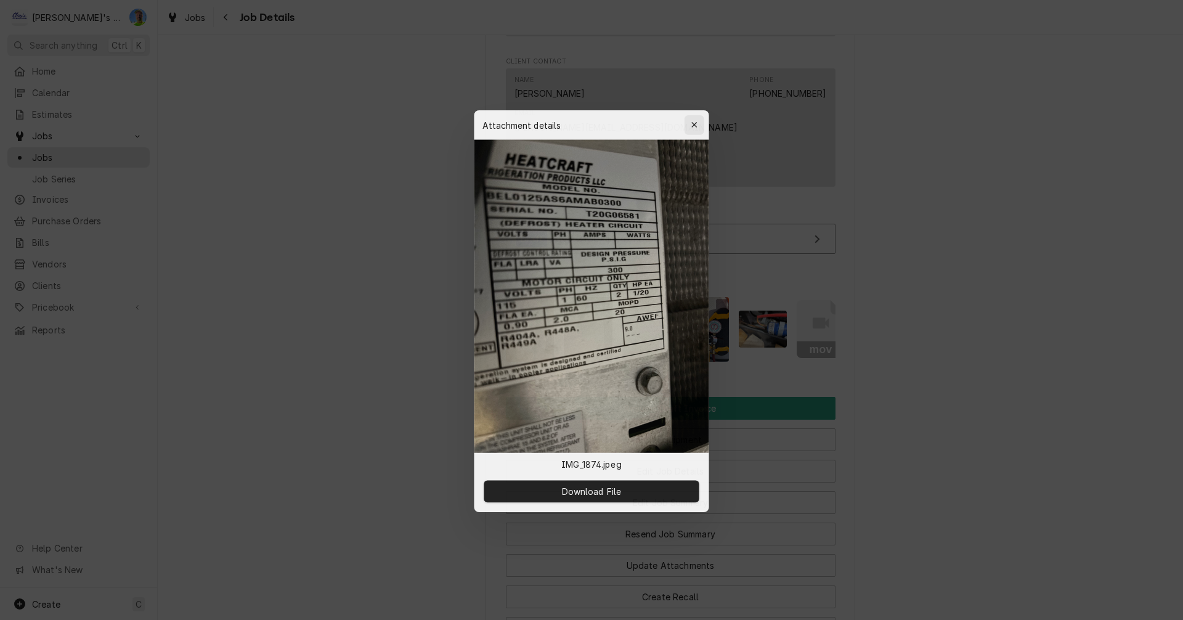
click at [697, 123] on icon "button" at bounding box center [695, 122] width 7 height 9
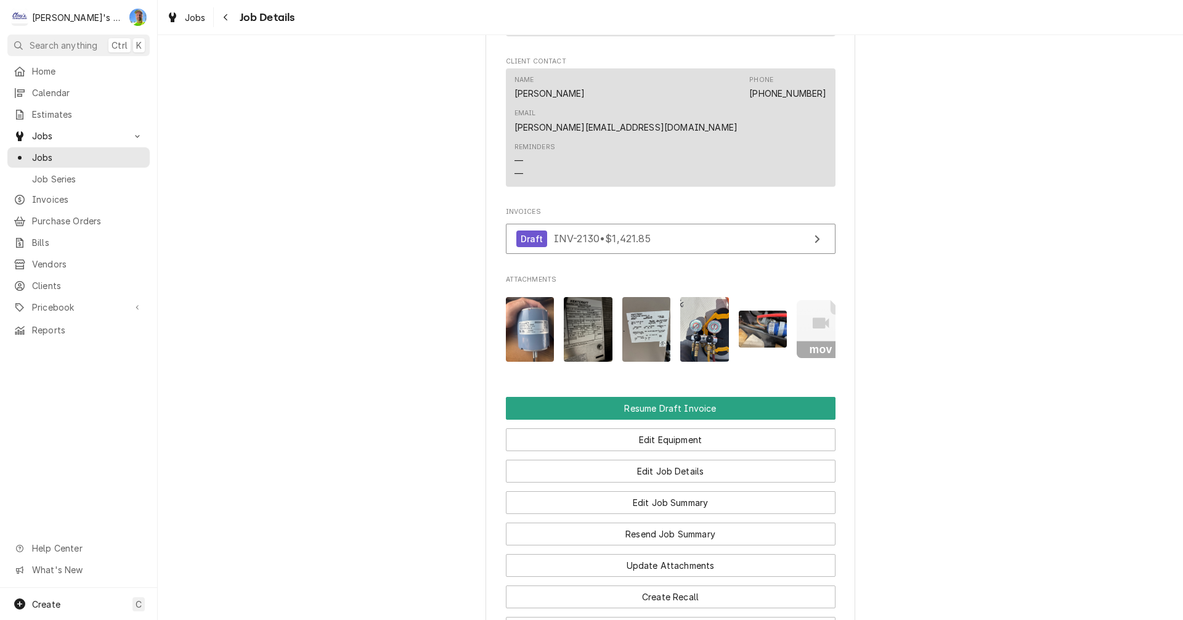
click at [580, 297] on img "Attachments" at bounding box center [588, 329] width 49 height 65
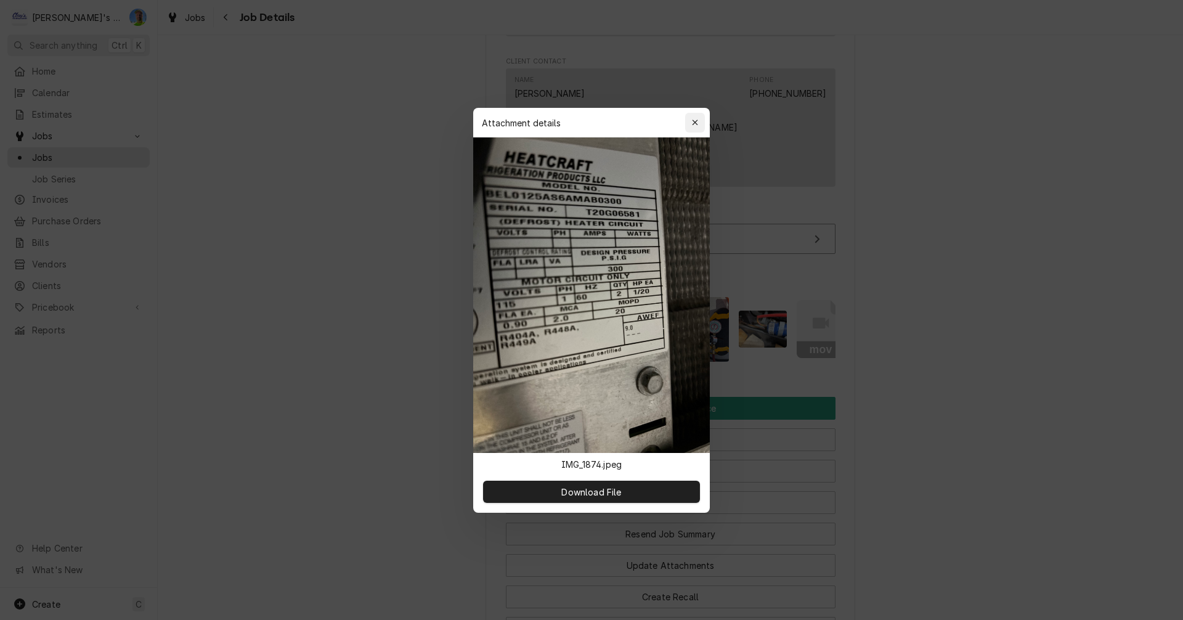
click at [697, 124] on icon "button" at bounding box center [695, 122] width 7 height 9
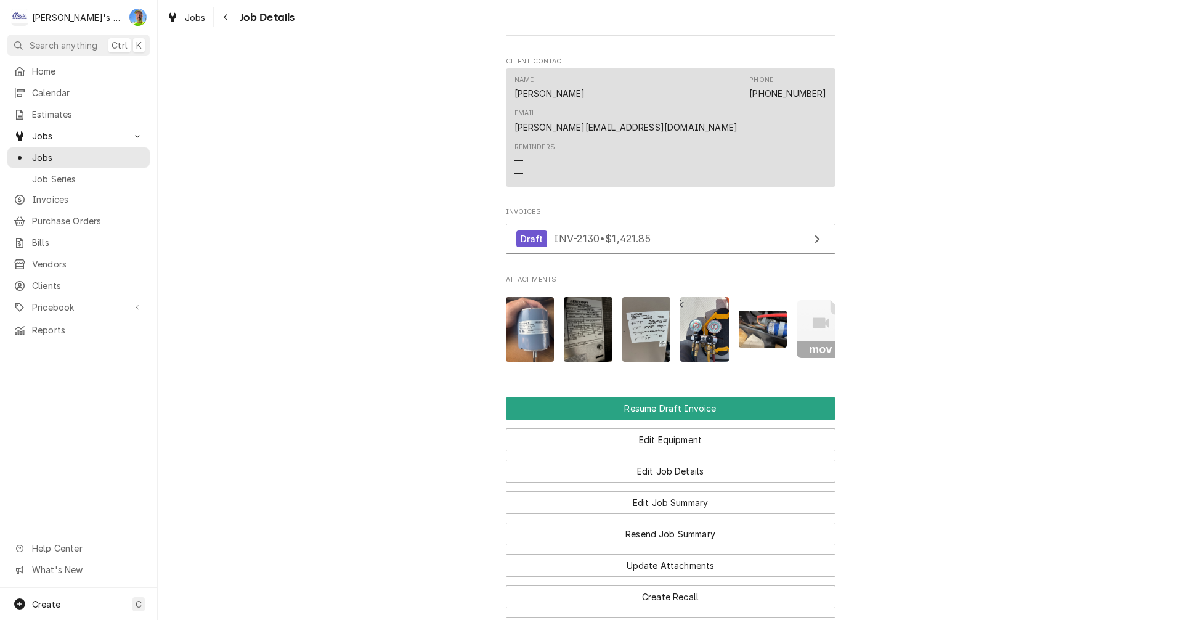
click at [632, 297] on img "Attachments" at bounding box center [646, 329] width 49 height 65
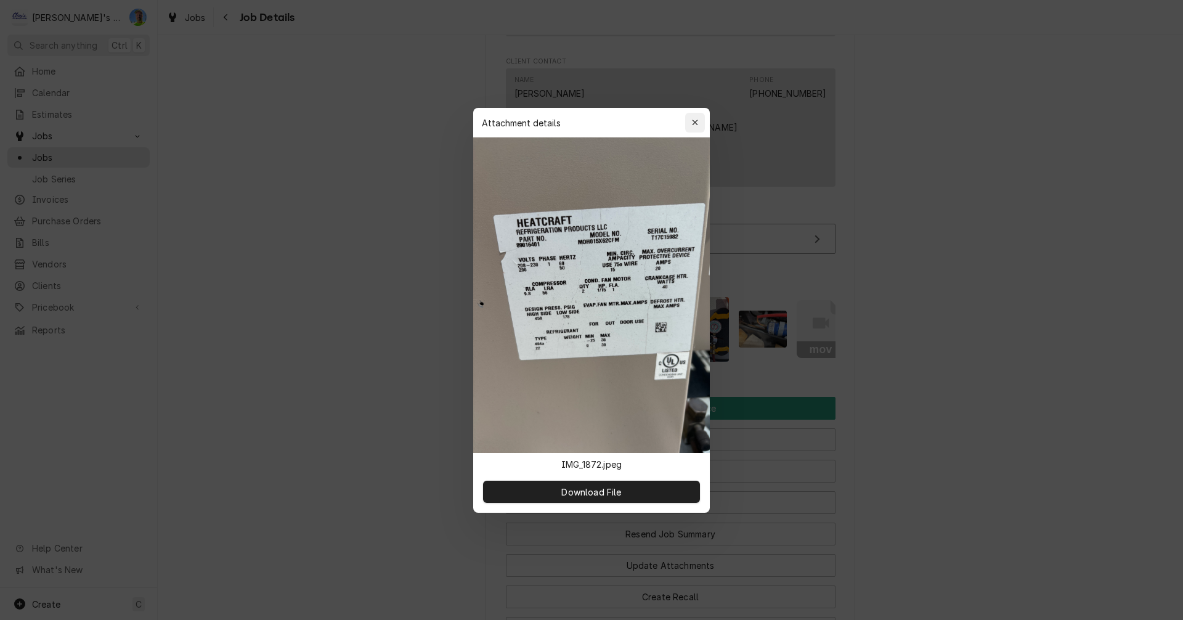
click at [696, 123] on icon "button" at bounding box center [695, 122] width 7 height 9
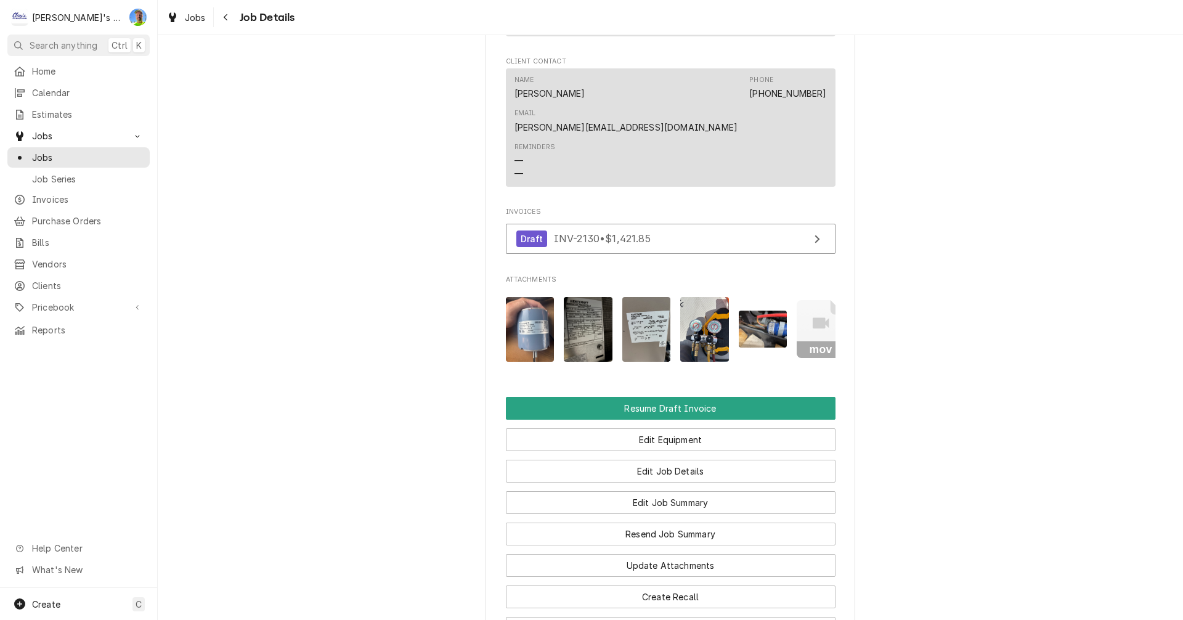
click at [692, 297] on img "Attachments" at bounding box center [704, 329] width 49 height 65
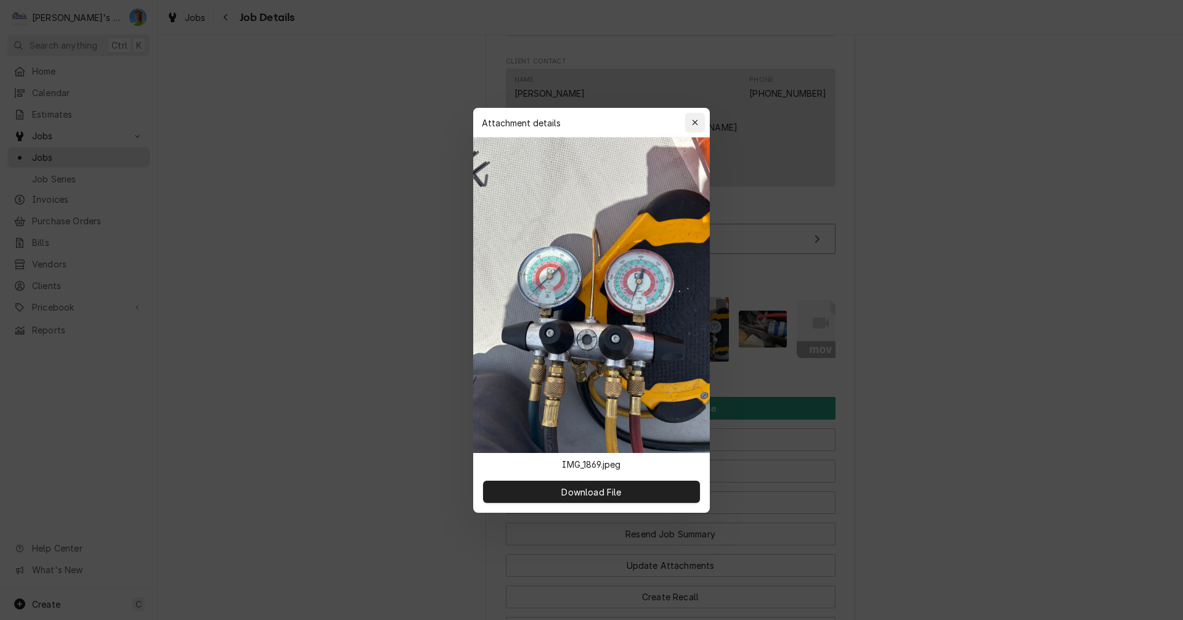
click at [695, 124] on icon "button" at bounding box center [695, 122] width 7 height 9
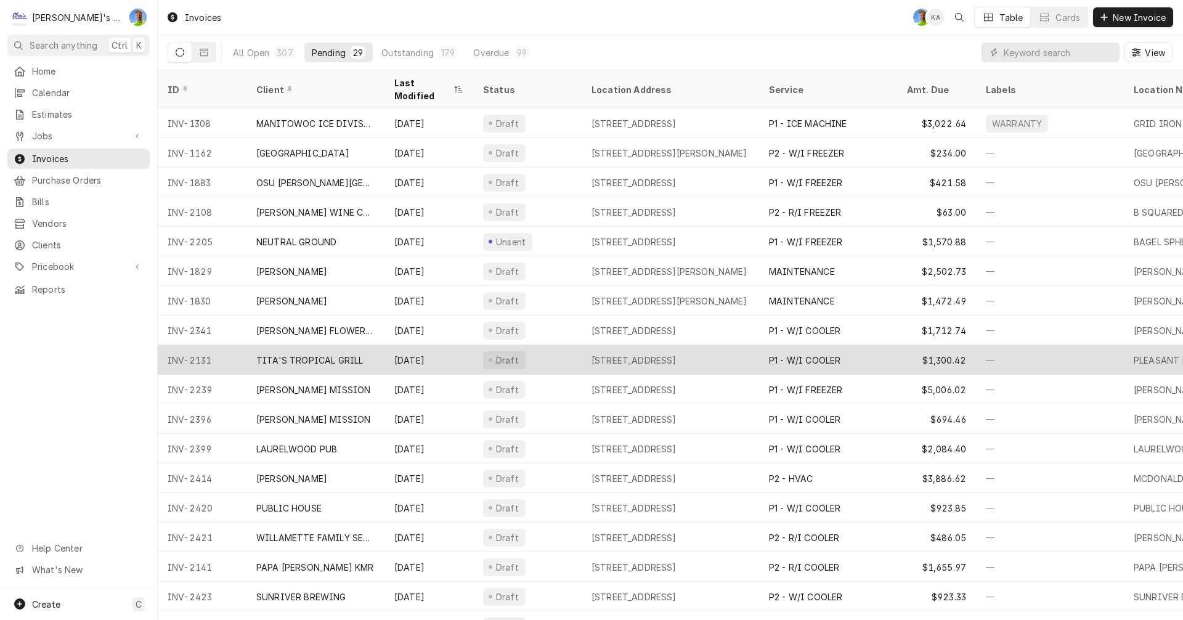
click at [442, 345] on div "[DATE]" at bounding box center [428, 360] width 89 height 30
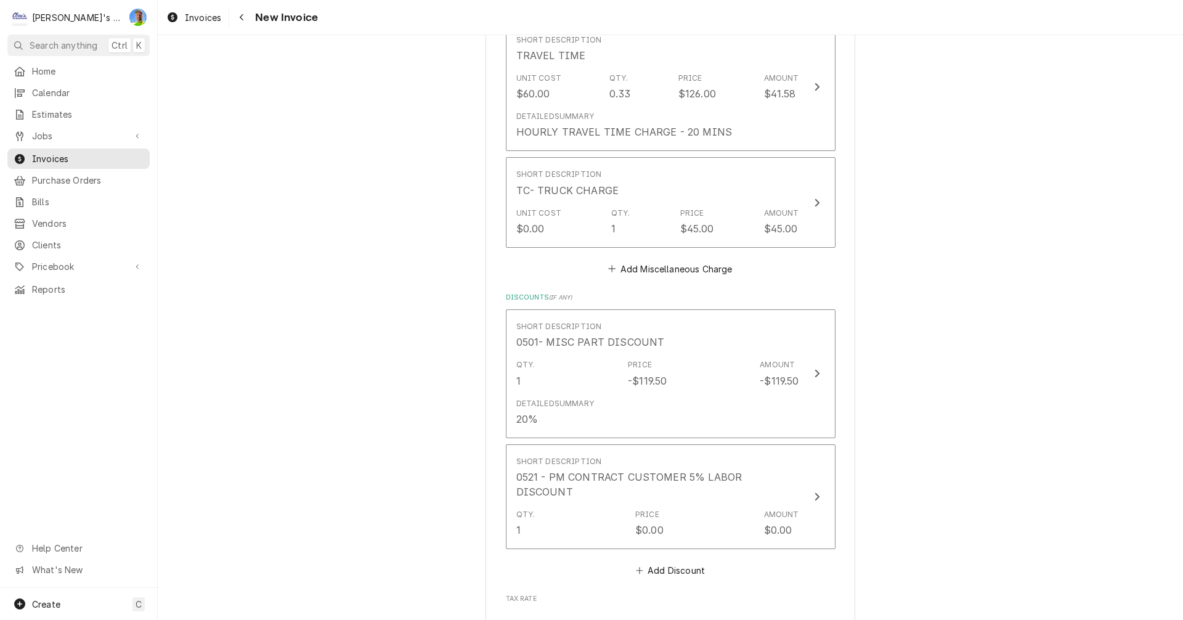
scroll to position [2834, 0]
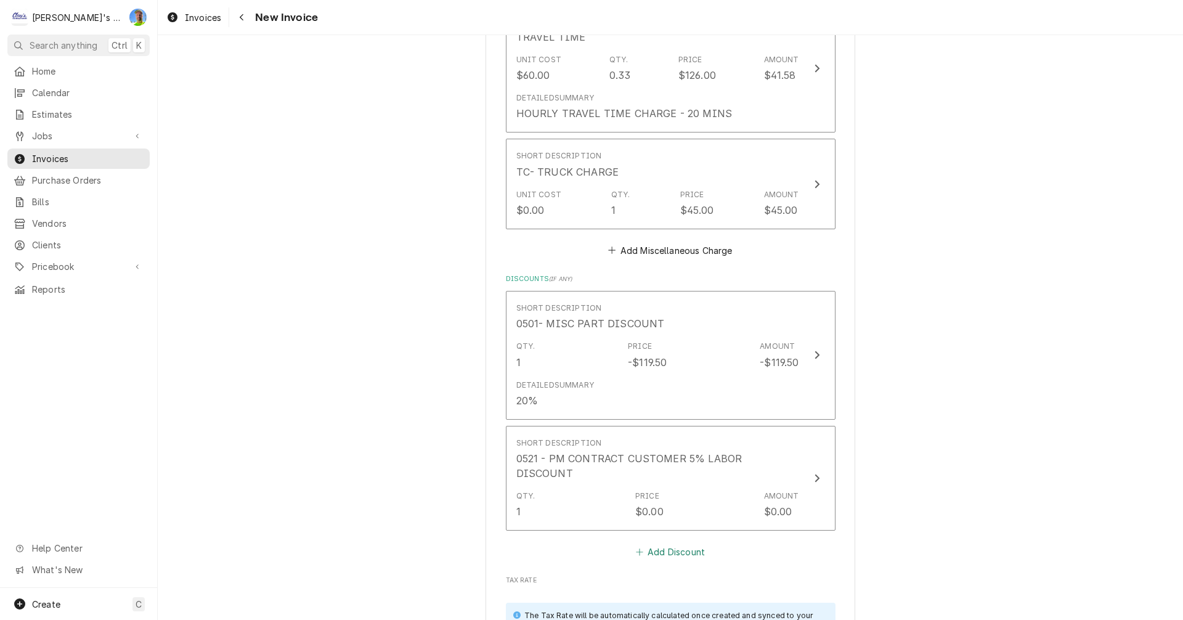
click at [646, 543] on button "Add Discount" at bounding box center [669, 551] width 73 height 17
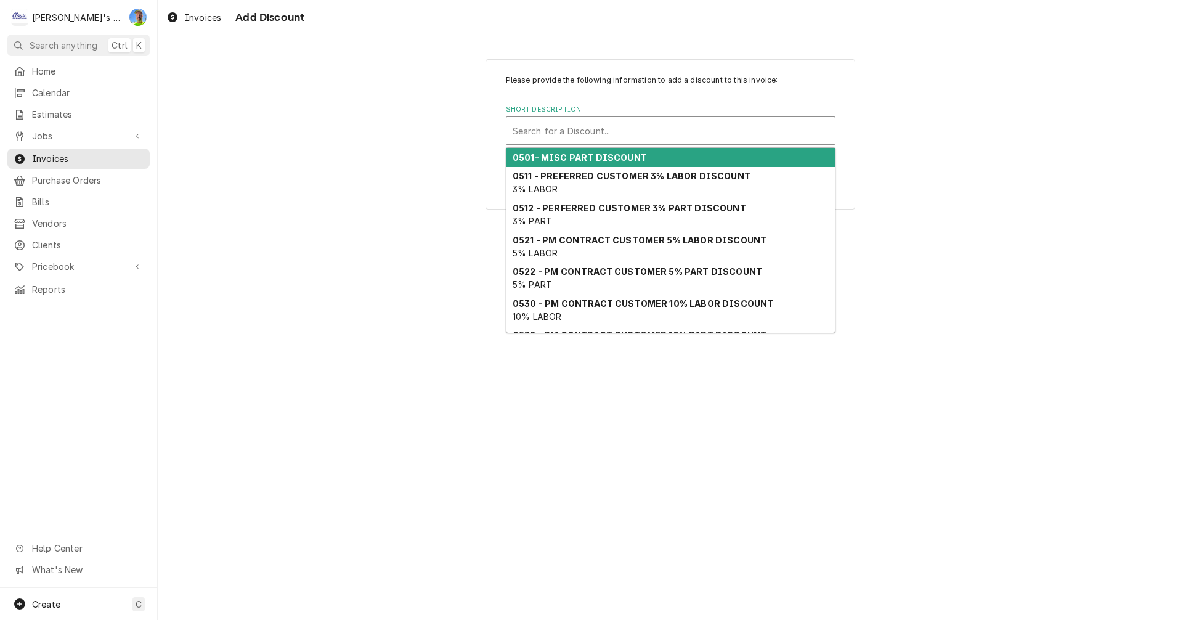
click at [633, 135] on div "Short Description" at bounding box center [671, 131] width 316 height 22
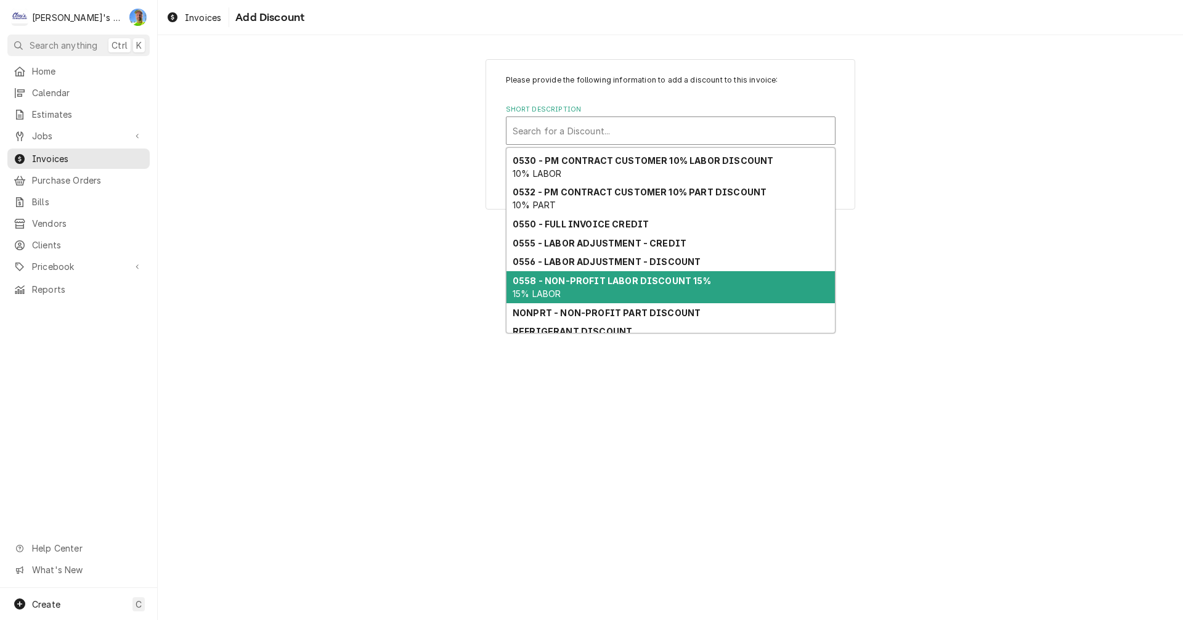
scroll to position [170, 0]
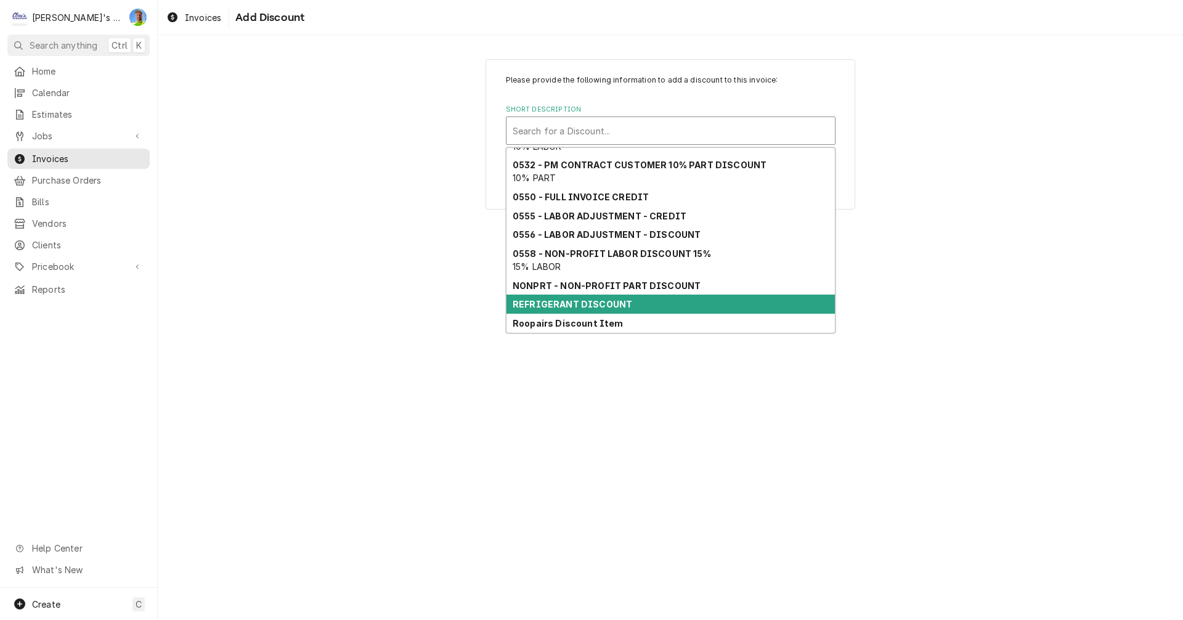
click at [623, 300] on strong "REFRIGERANT DISCOUNT" at bounding box center [573, 304] width 120 height 10
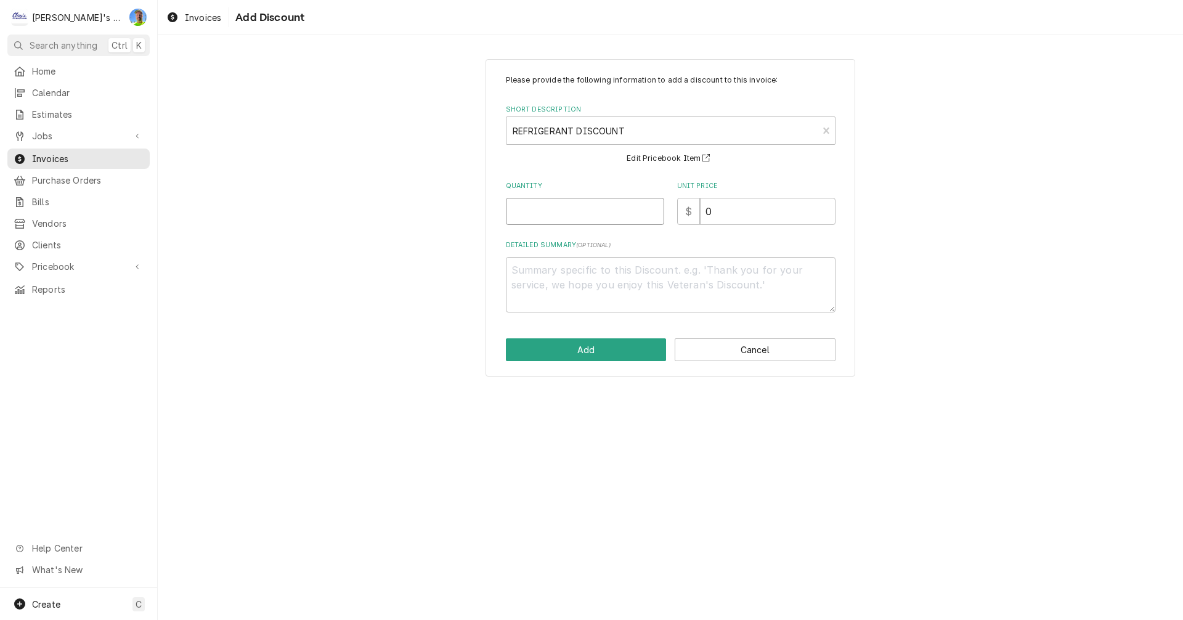
click at [562, 206] on input "Quantity" at bounding box center [585, 211] width 158 height 27
type textarea "x"
type input "1"
click at [631, 344] on button "Add" at bounding box center [586, 349] width 161 height 23
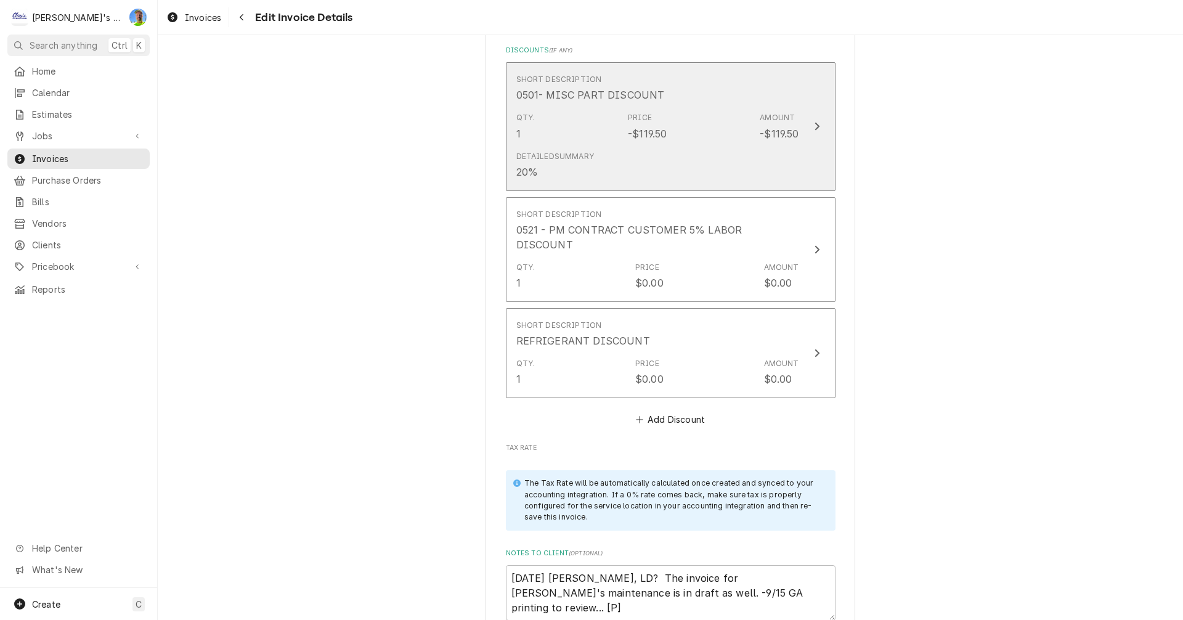
scroll to position [3127, 0]
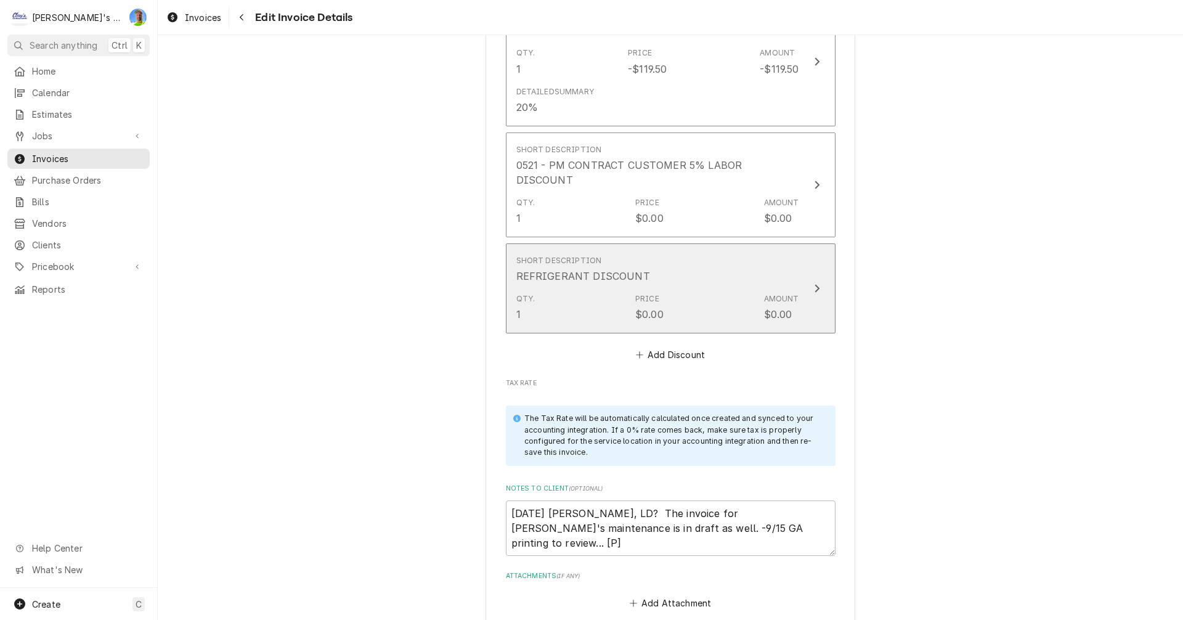
click at [605, 288] on div "Qty. 1 Price $0.00 Amount $0.00" at bounding box center [657, 307] width 283 height 38
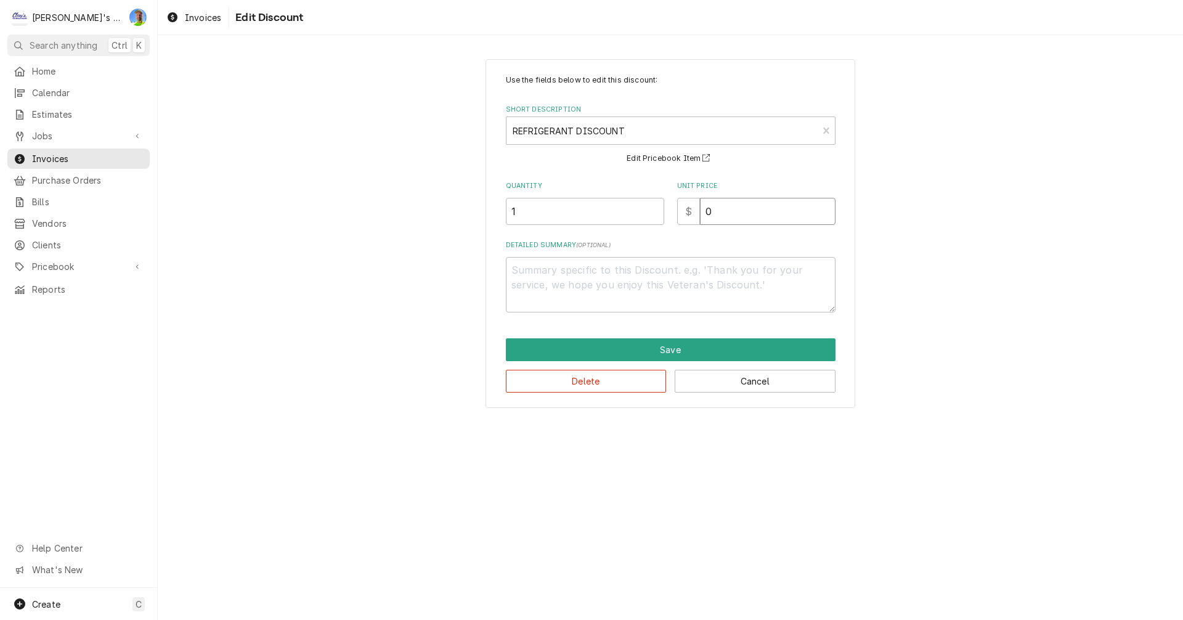
click at [720, 221] on input "0" at bounding box center [768, 211] width 136 height 27
type textarea "x"
type input "9"
type textarea "x"
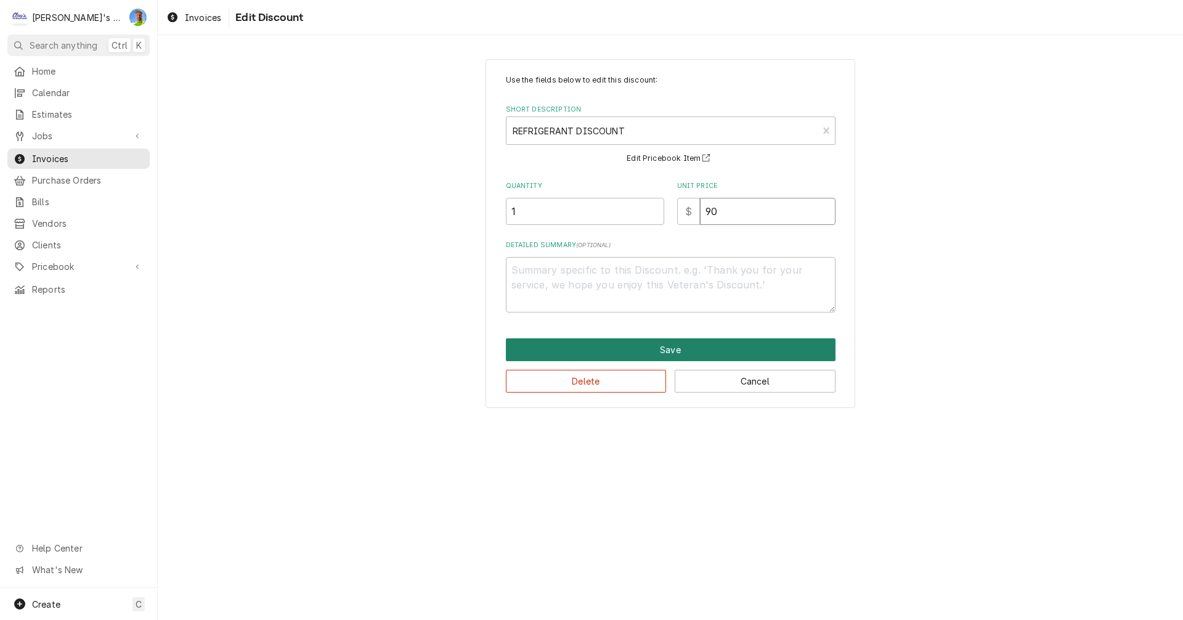
type input "90"
click at [676, 350] on button "Save" at bounding box center [671, 349] width 330 height 23
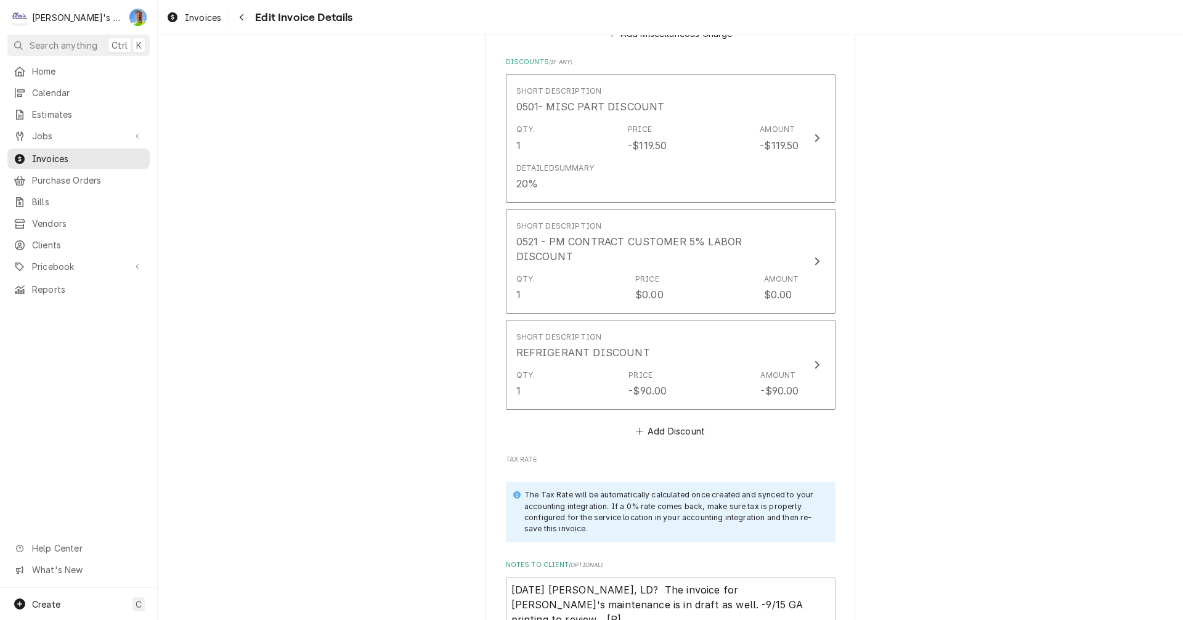
scroll to position [2989, 0]
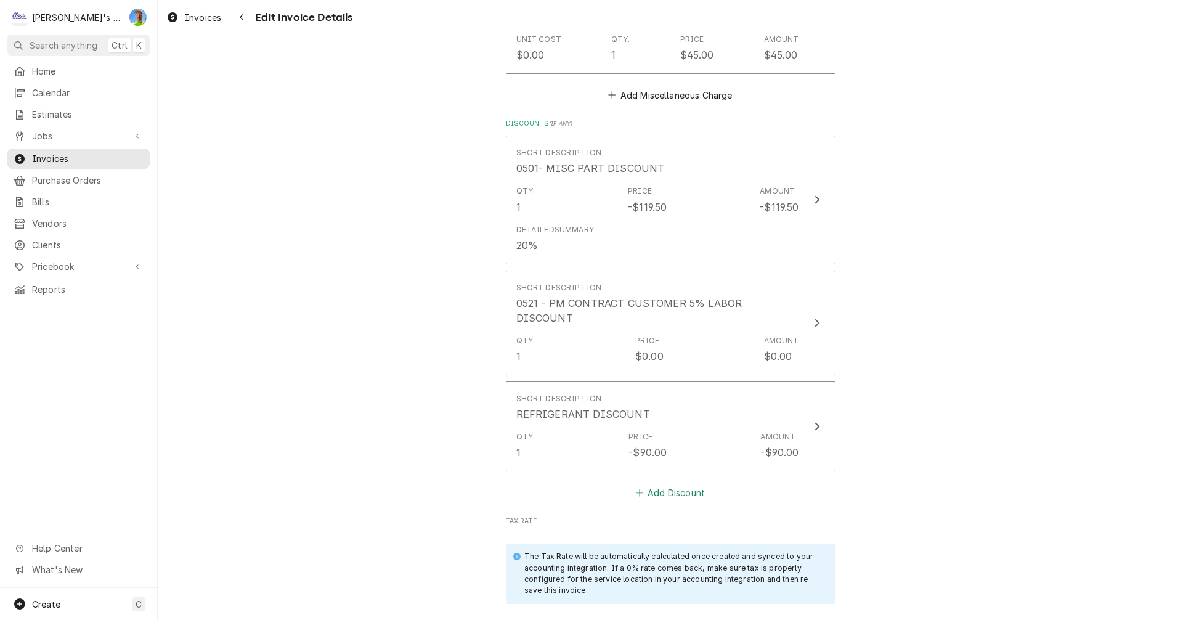
click at [651, 484] on button "Add Discount" at bounding box center [669, 492] width 73 height 17
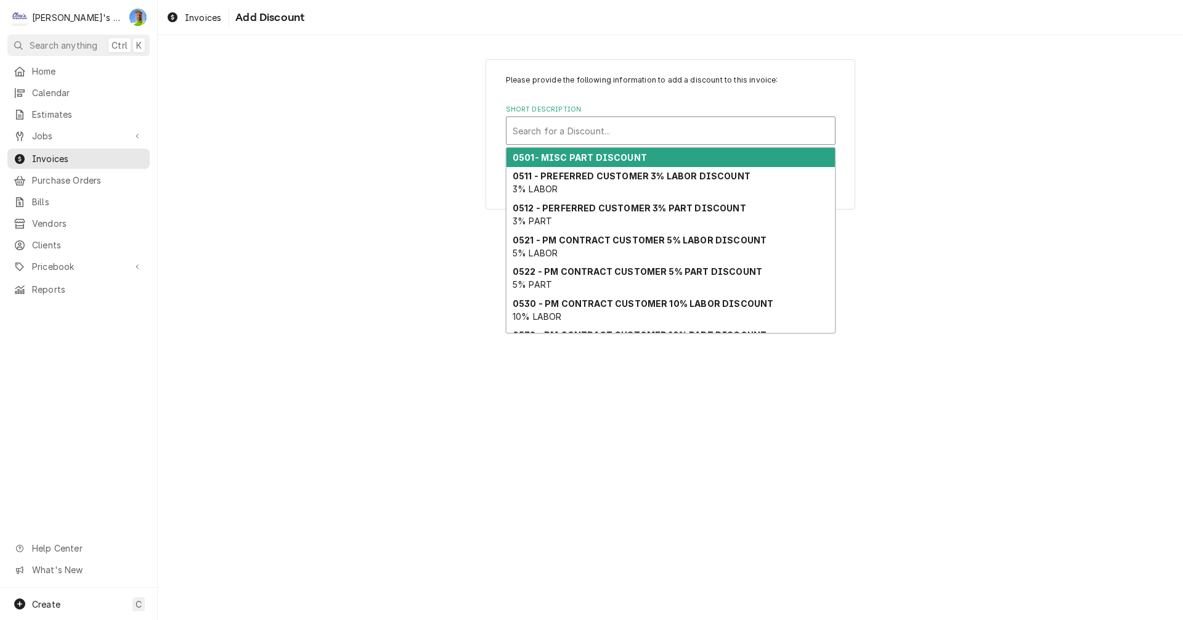
click at [650, 126] on div "Short Description" at bounding box center [671, 131] width 316 height 22
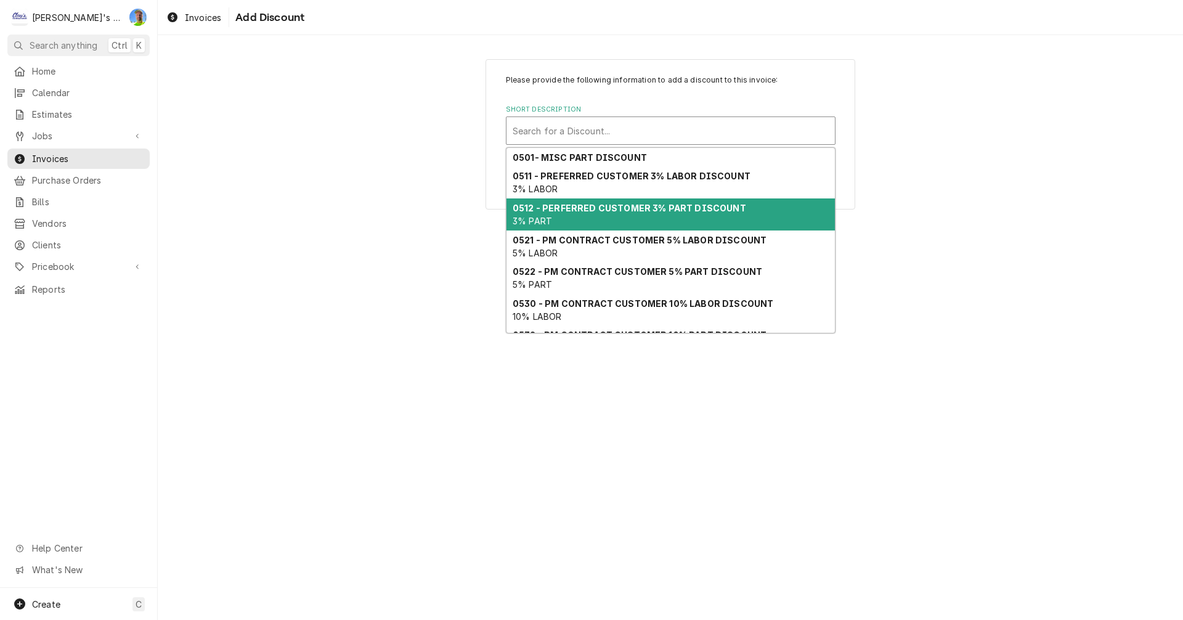
scroll to position [81, 0]
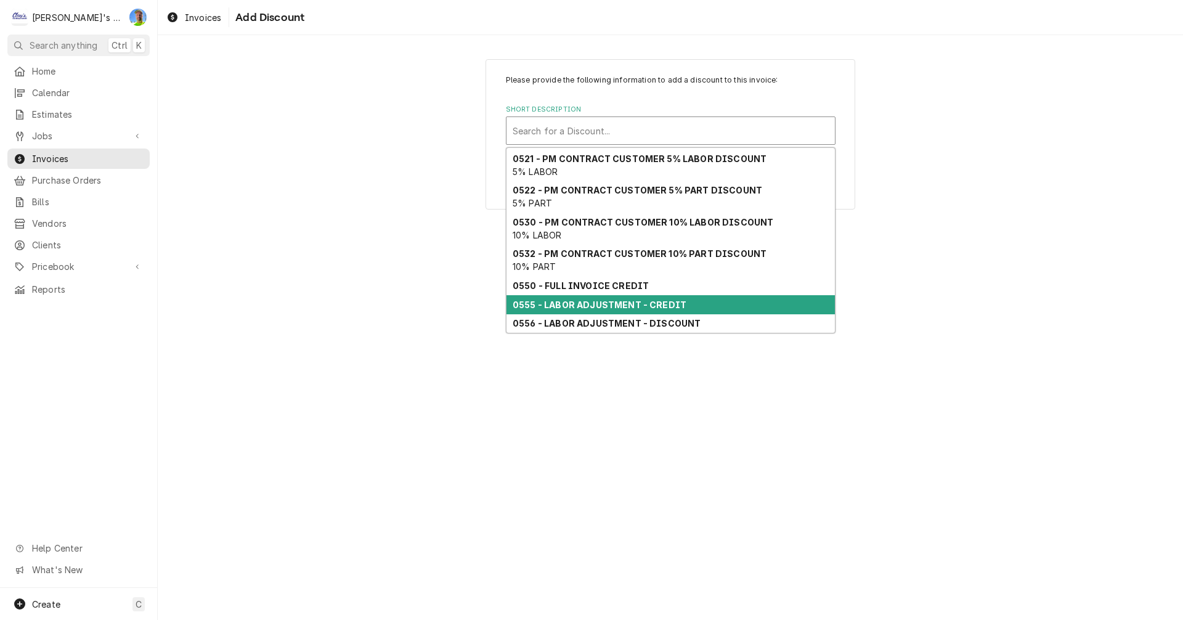
click at [649, 303] on strong "0555 - LABOR ADJUSTMENT - CREDIT" at bounding box center [600, 304] width 174 height 10
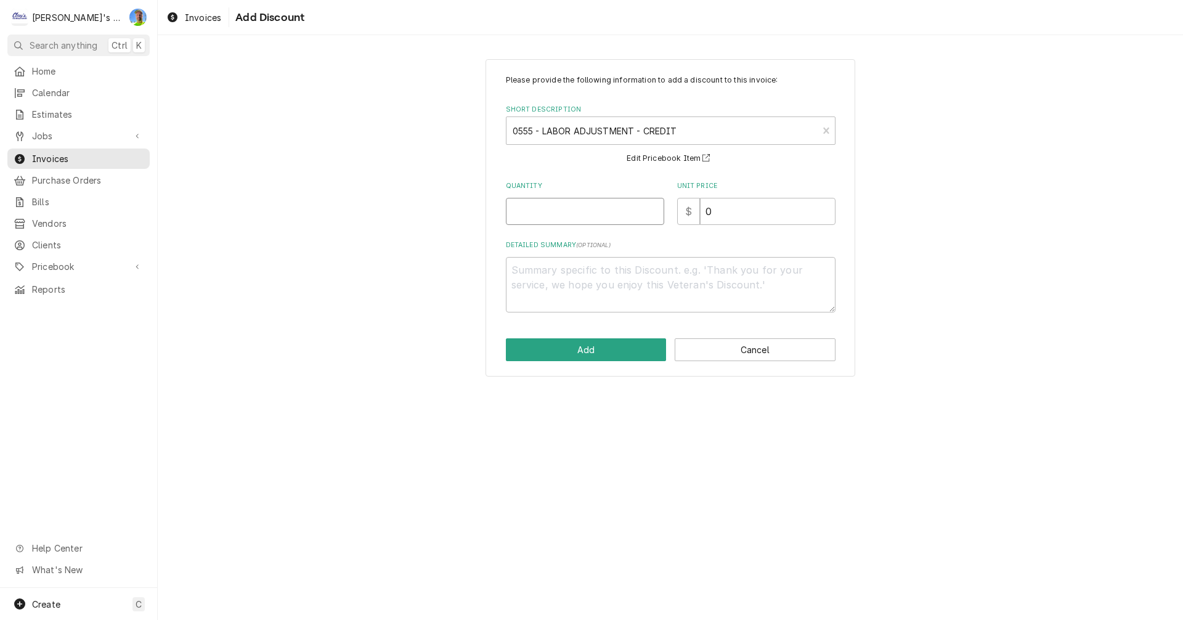
click at [571, 208] on input "Quantity" at bounding box center [585, 211] width 158 height 27
type textarea "x"
type input "1"
click at [615, 352] on button "Add" at bounding box center [586, 349] width 161 height 23
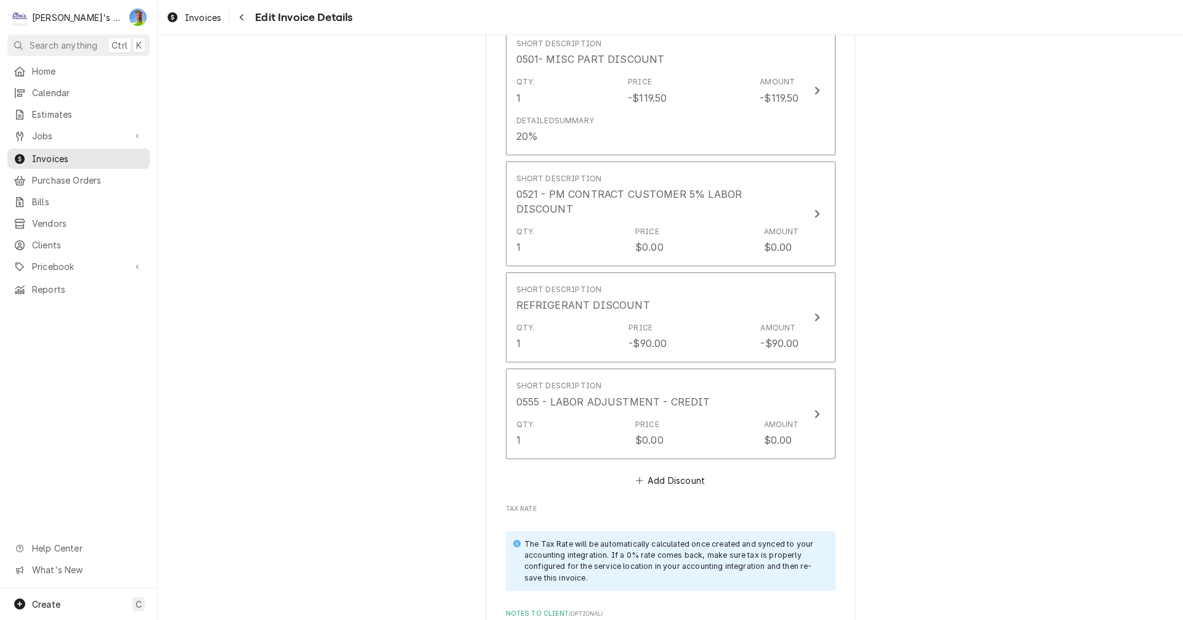
scroll to position [3283, 0]
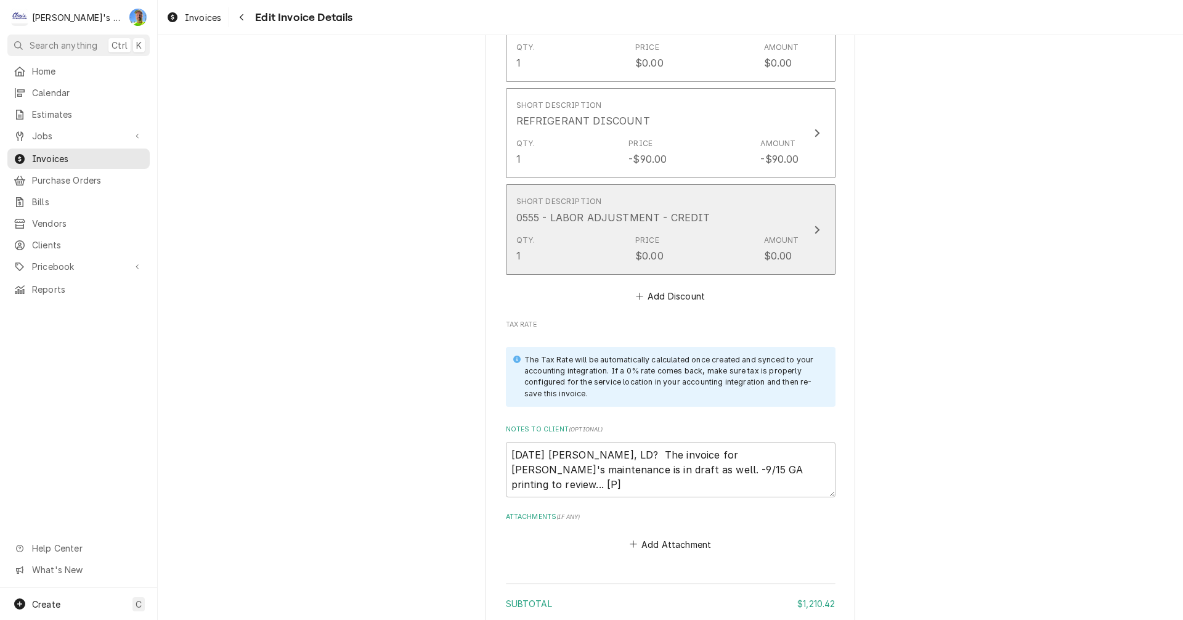
click at [712, 230] on div "Qty. 1 Price $0.00 Amount $0.00" at bounding box center [657, 249] width 283 height 38
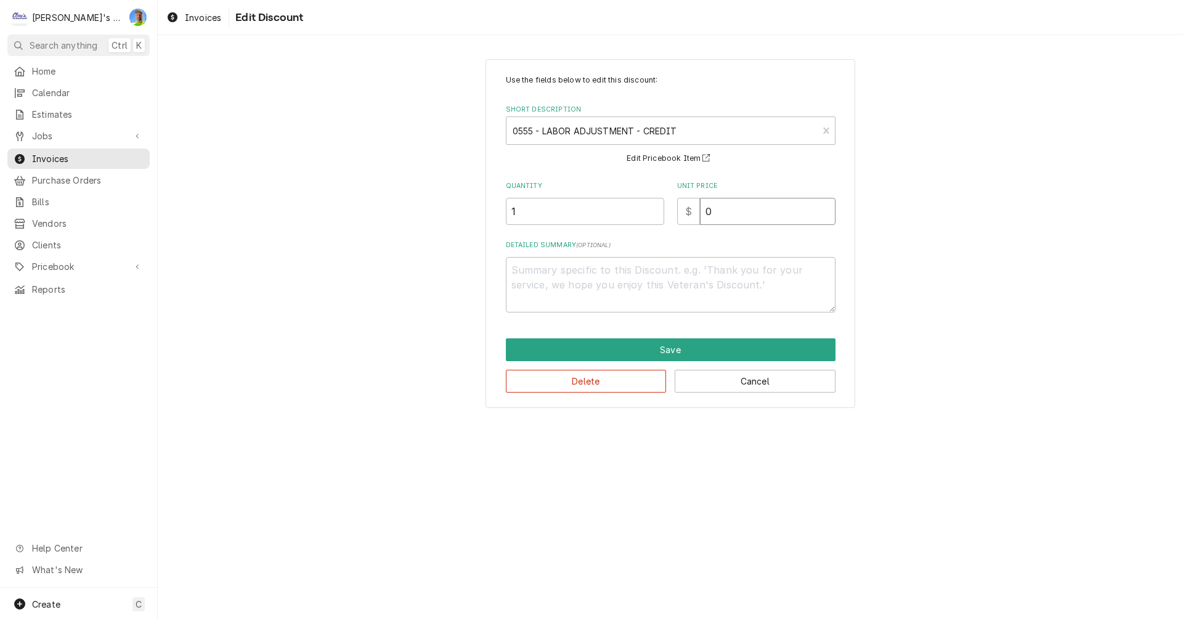
click at [728, 212] on input "0" at bounding box center [768, 211] width 136 height 27
type textarea "x"
type input "1"
type textarea "x"
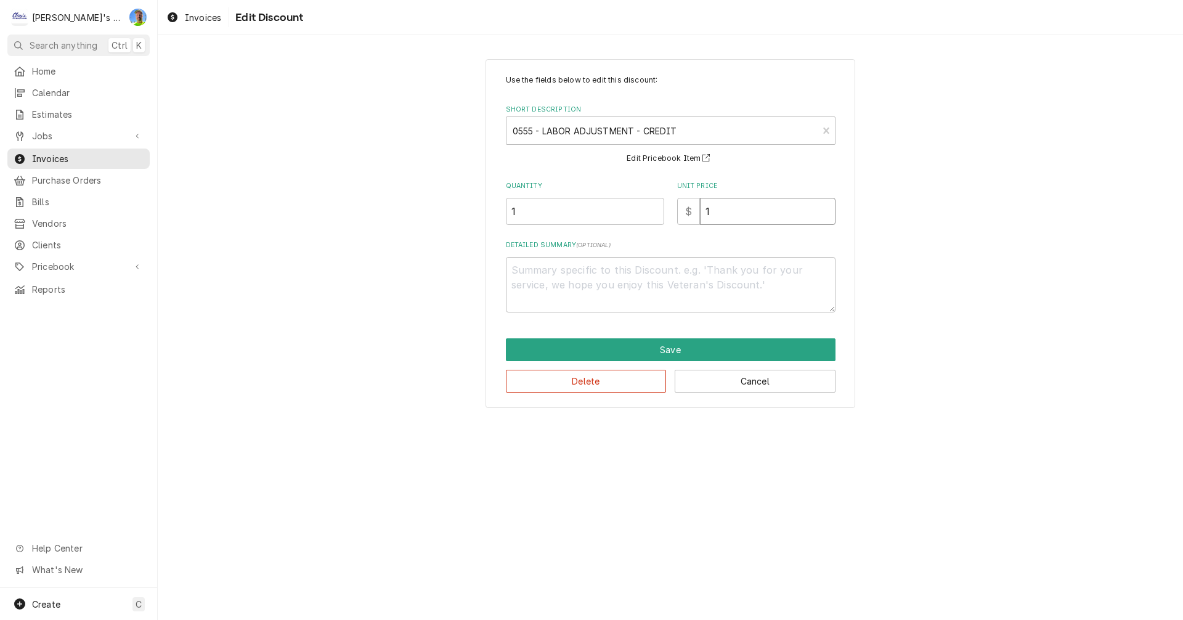
type input "12"
type textarea "x"
type input "126"
click at [567, 219] on input "1" at bounding box center [585, 211] width 158 height 27
type textarea "x"
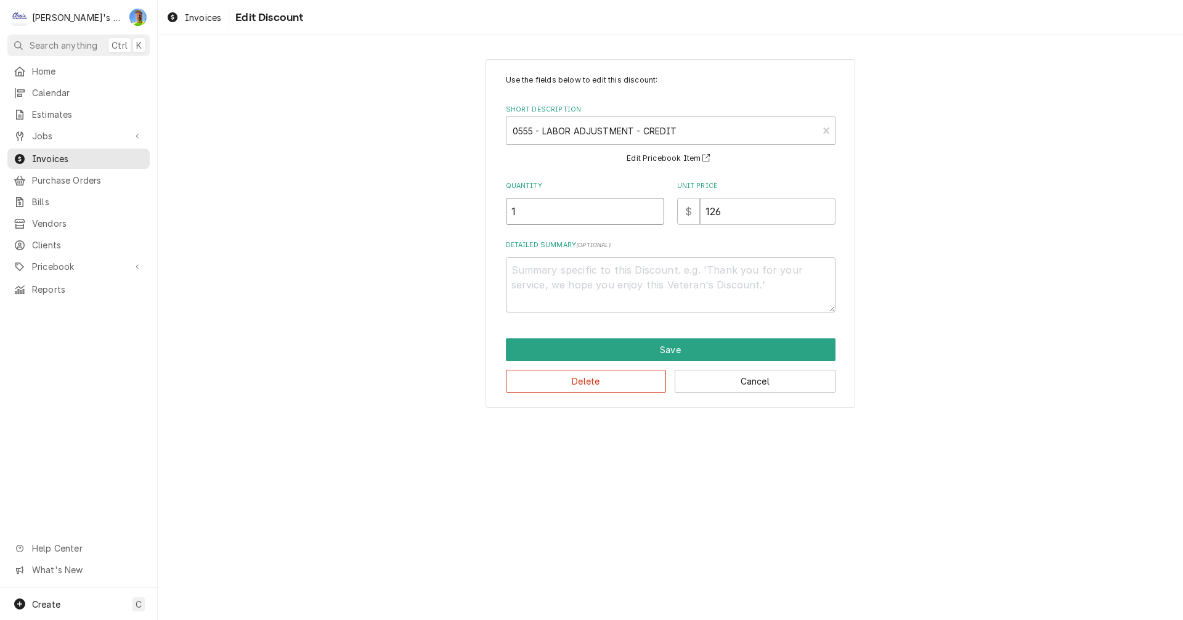
type input "1.8"
type textarea "x"
type input "1.83"
click at [693, 351] on button "Save" at bounding box center [671, 349] width 330 height 23
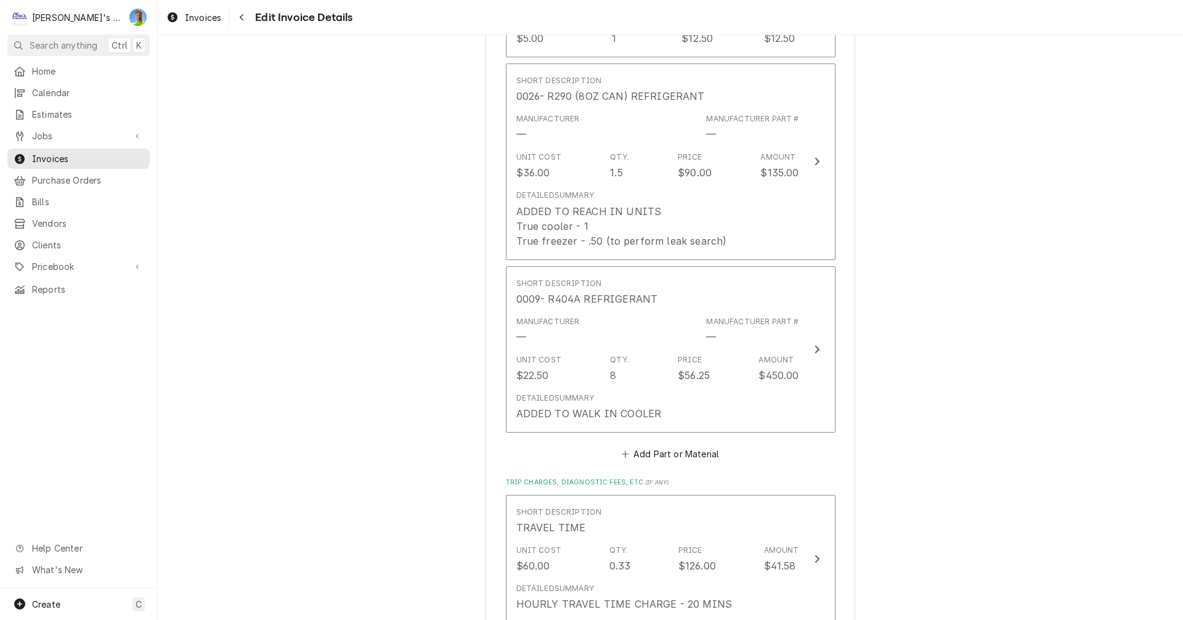
scroll to position [2220, 0]
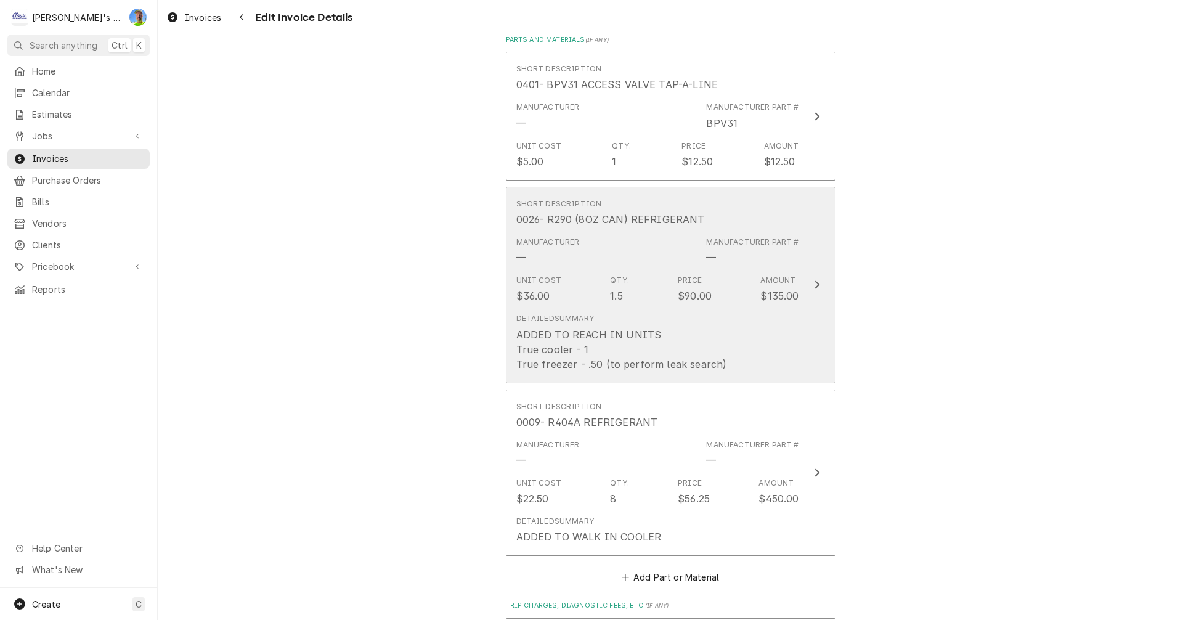
click at [827, 258] on button "Short Description 0026- R290 (8OZ CAN) REFRIGERANT Manufacturer — Manufacturer …" at bounding box center [671, 285] width 330 height 197
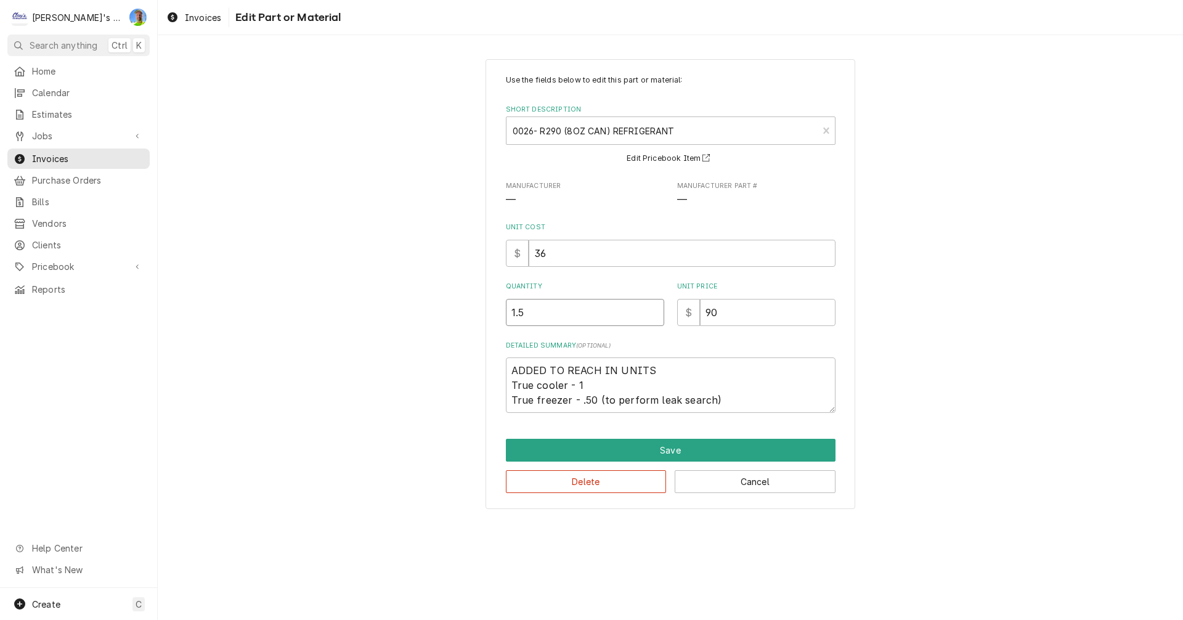
click at [561, 306] on input "1.5" at bounding box center [585, 312] width 158 height 27
type textarea "x"
type input "1"
click at [591, 384] on textarea "ADDED TO REACH IN UNITS True cooler - 1 True freezer - .50 (to perform leak sea…" at bounding box center [671, 384] width 330 height 55
type textarea "x"
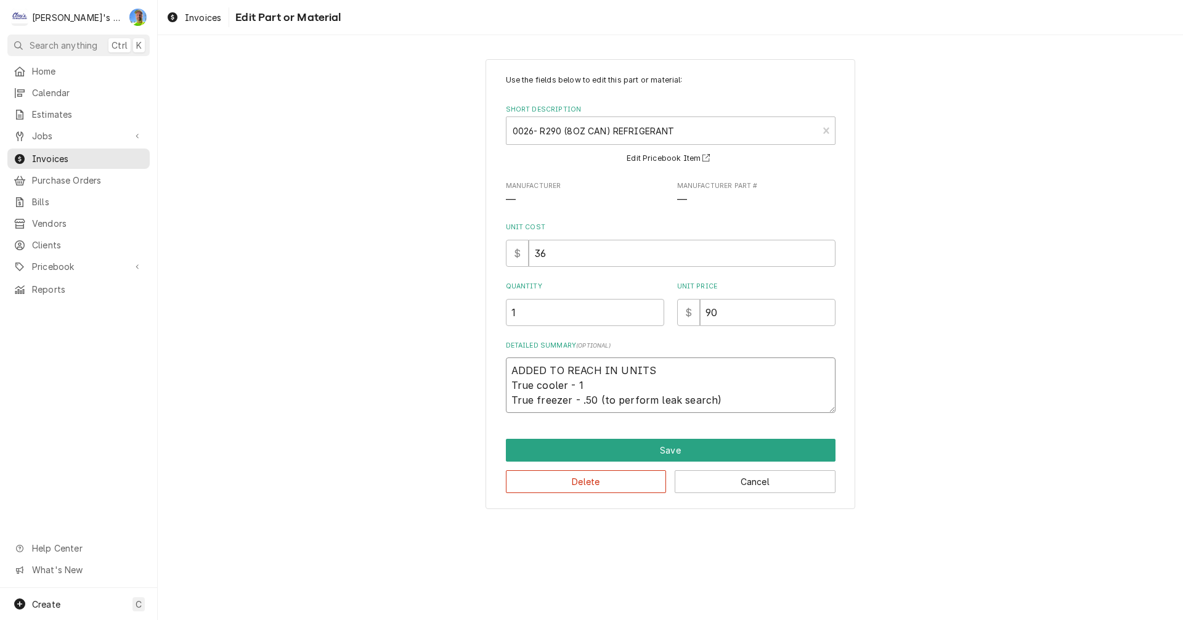
type textarea "ADDED TO REACH IN UNITS True cooler - 1 True freezer - .50 (to perform leak sea…"
type textarea "x"
type textarea "ADDED TO REACH IN UNITS True cooler - True freezer - .50 (to perform leak searc…"
type textarea "x"
type textarea "ADDED TO REACH IN UNITS True cooler - . True freezer - .50 (to perform leak sea…"
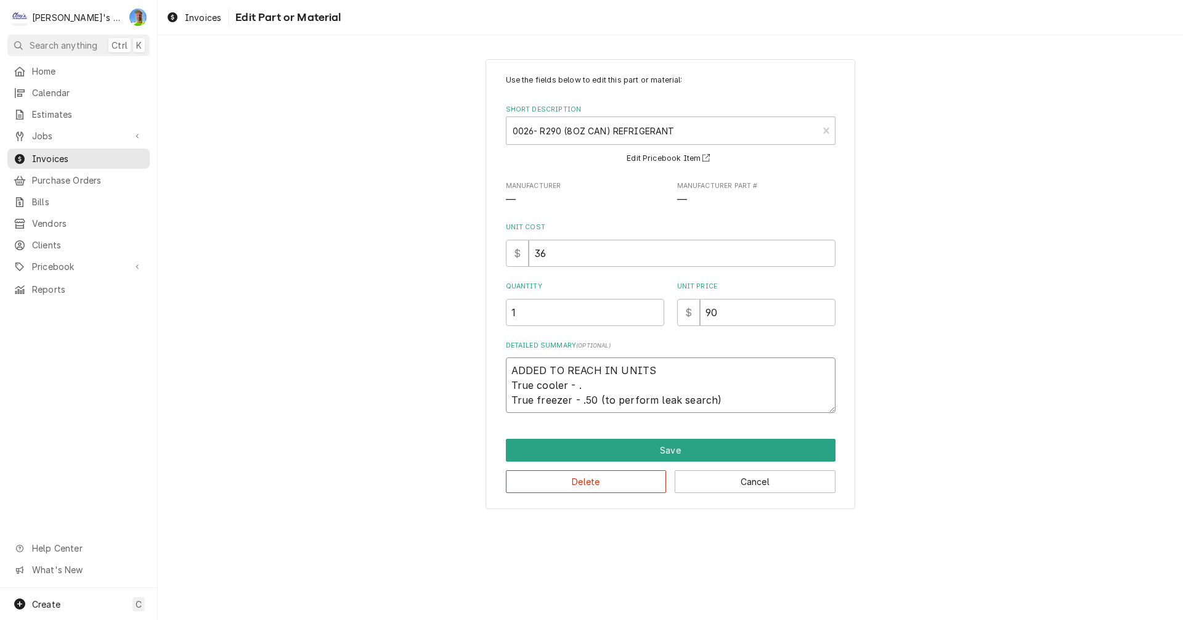
type textarea "x"
type textarea "ADDED TO REACH IN UNITS True cooler - .5 True freezer - .50 (to perform leak se…"
click at [595, 400] on textarea "ADDED TO REACH IN UNITS True cooler - .5 True freezer - .50 (to perform leak se…" at bounding box center [671, 384] width 330 height 55
type textarea "x"
type textarea "ADDED TO REACH IN UNITS True cooler - .5 True freezer - .5 (to perform leak sea…"
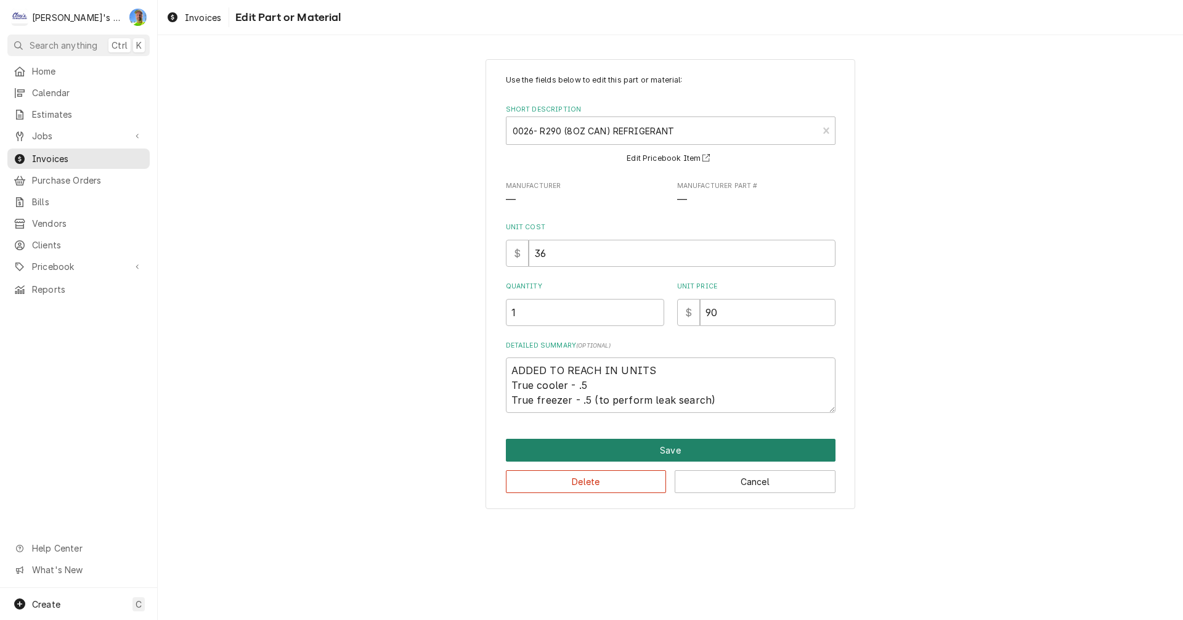
click at [625, 452] on button "Save" at bounding box center [671, 450] width 330 height 23
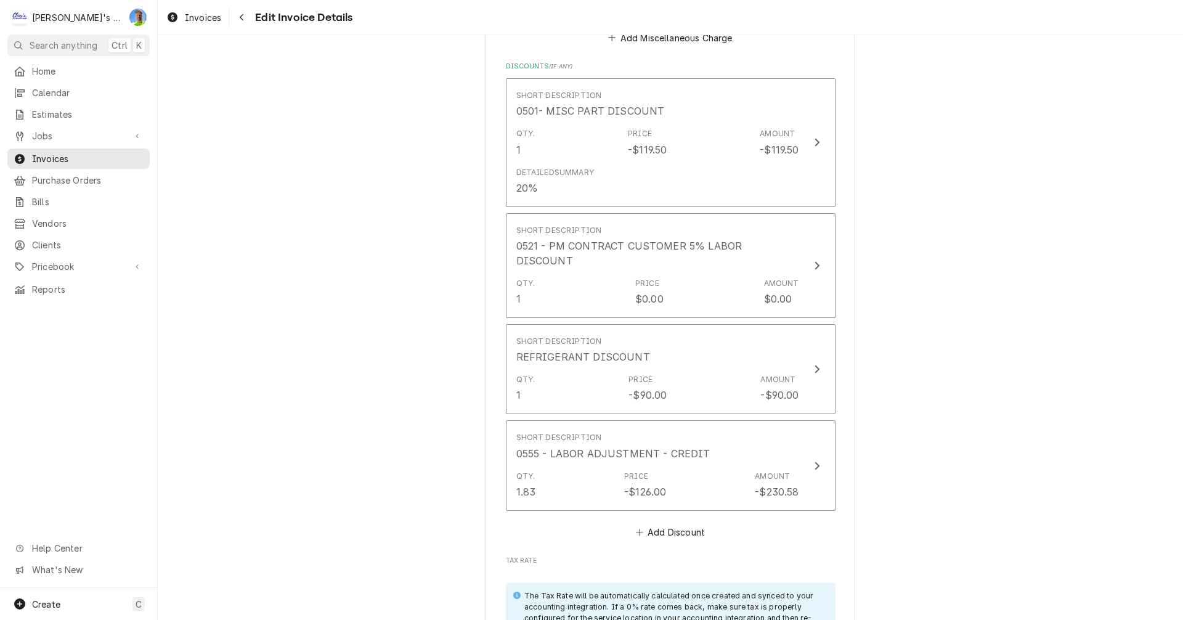
scroll to position [3068, 0]
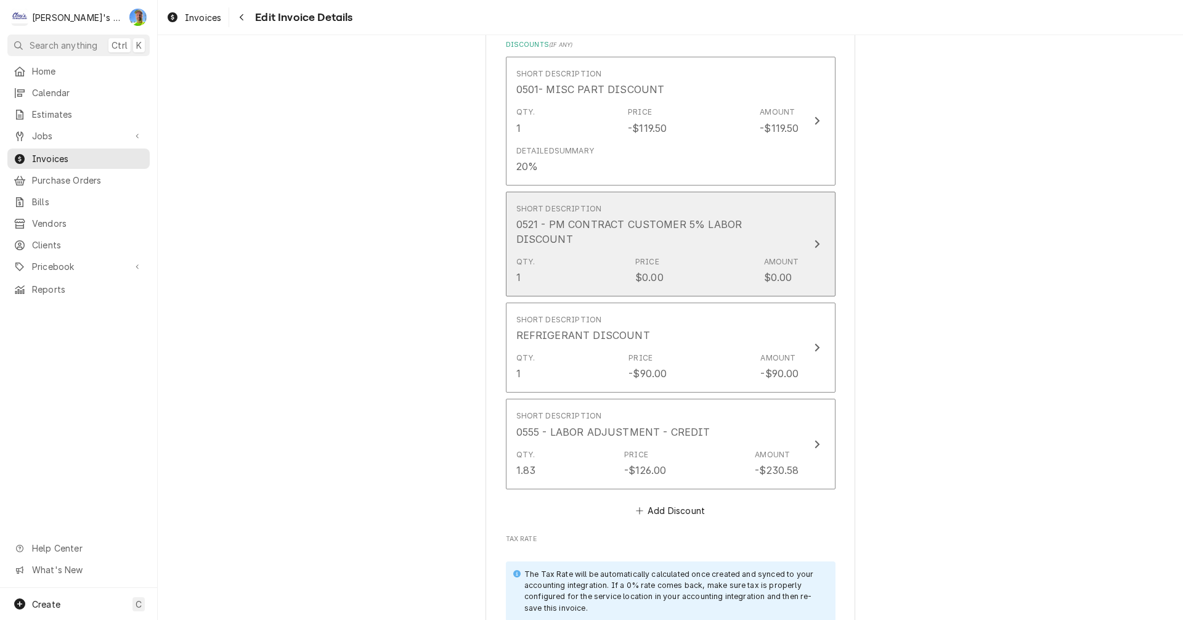
click at [814, 206] on button "Short Description 0521 - PM CONTRACT CUSTOMER 5% LABOR DISCOUNT Qty. 1 Price $0…" at bounding box center [671, 244] width 330 height 105
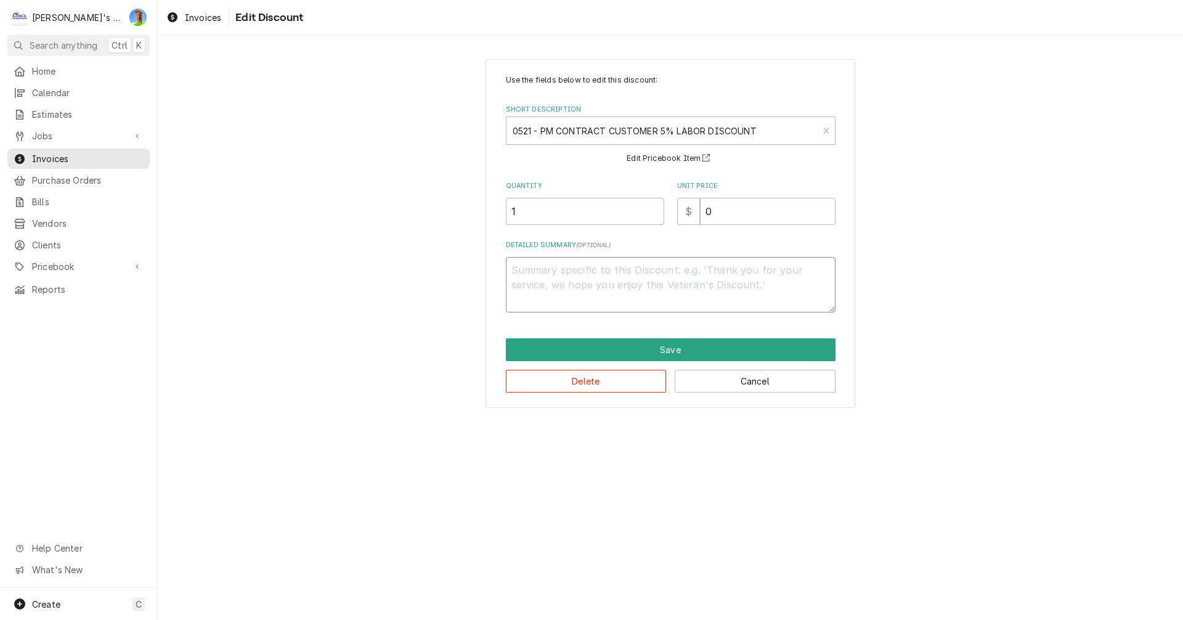
click at [701, 279] on textarea "Detailed Summary ( optional )" at bounding box center [671, 284] width 330 height 55
click at [719, 213] on input "0" at bounding box center [768, 211] width 136 height 27
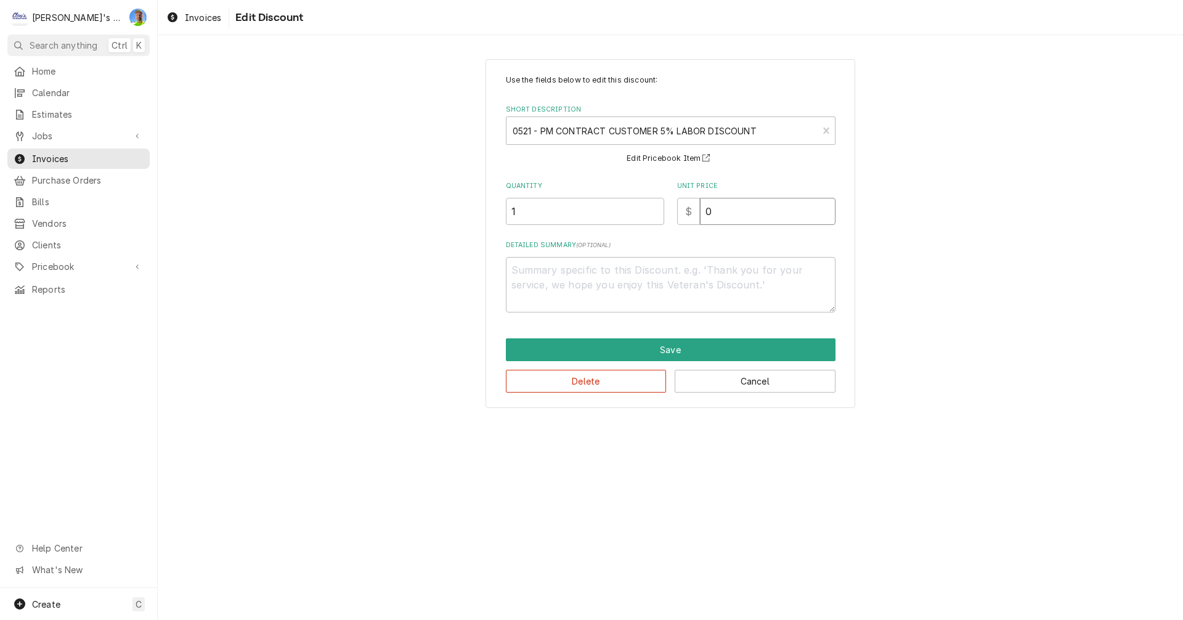
click at [723, 213] on input "0" at bounding box center [768, 211] width 136 height 27
type textarea "x"
type input "2"
type textarea "x"
type input "25"
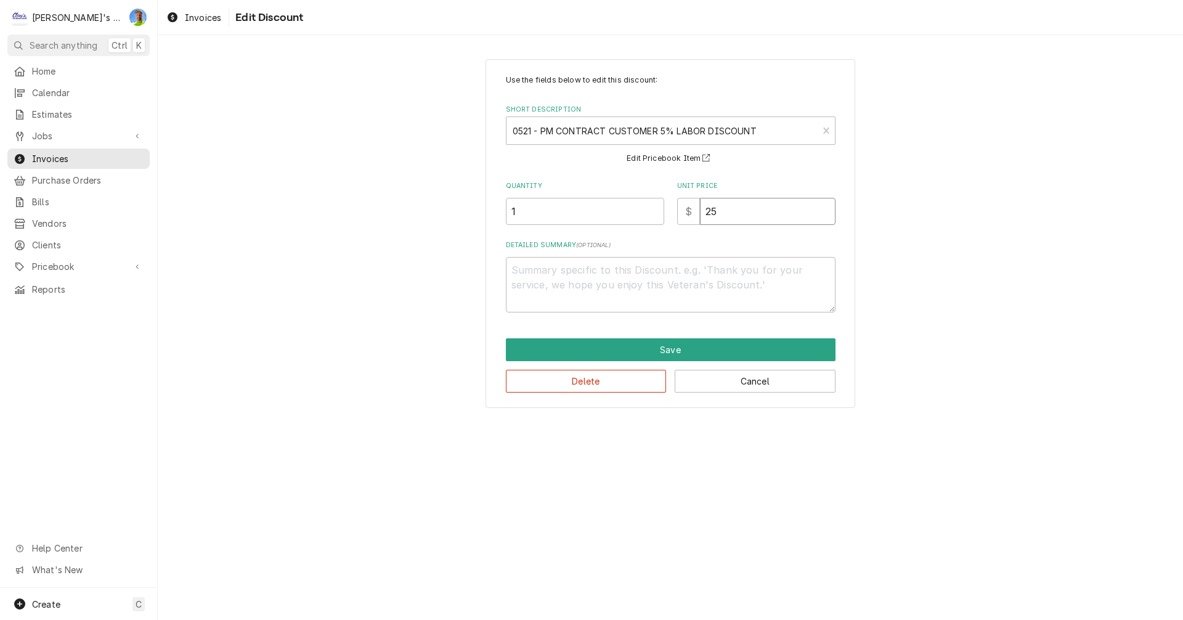
type textarea "x"
type input "25.2"
type textarea "x"
type input "25.26"
click at [702, 351] on button "Save" at bounding box center [671, 349] width 330 height 23
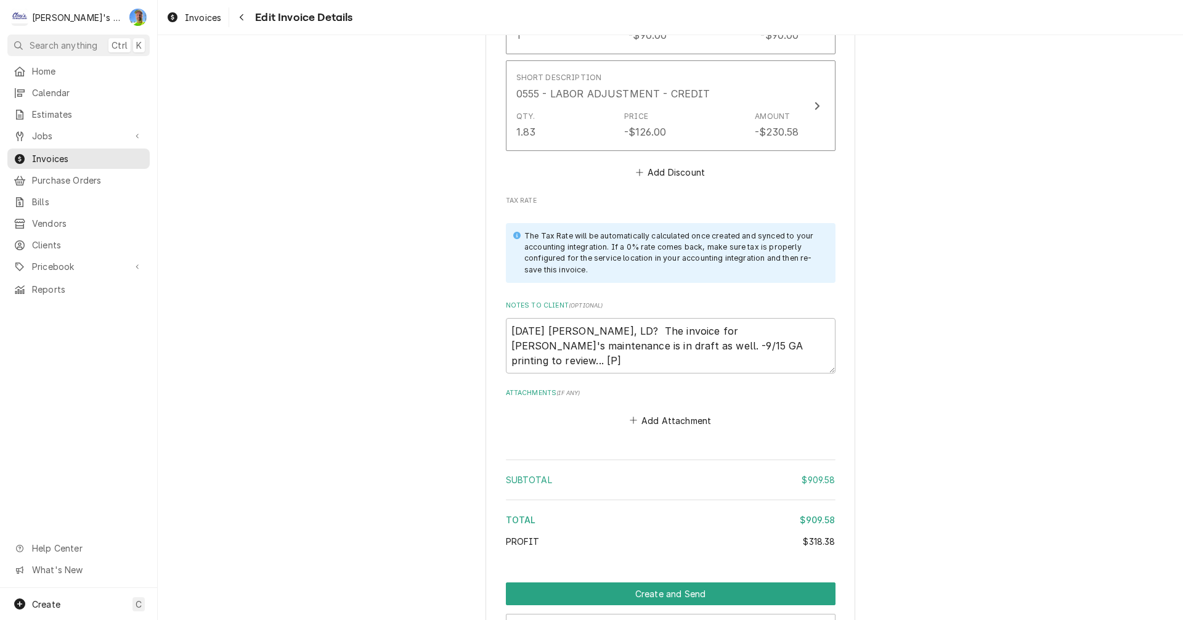
scroll to position [3423, 0]
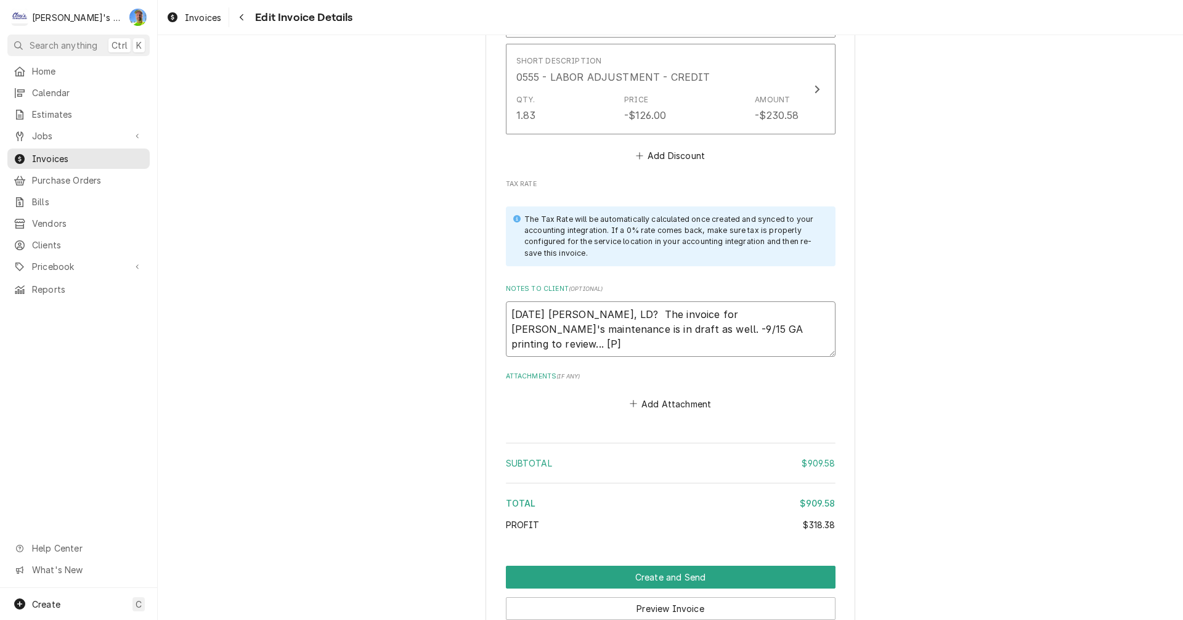
click at [760, 301] on textarea "8/14/2025 Sarah - Greg, LD? The invoice for Mikah's maintenance is in draft as …" at bounding box center [671, 328] width 330 height 55
type textarea "x"
type textarea "8/14/2025 Sarah - Greg, LD? The invoice for Mikah's maintenance is in draft as …"
type textarea "x"
type textarea "8/14/2025 Sarah - Greg, LD? The invoice for Mikah's maintenance is in draft as …"
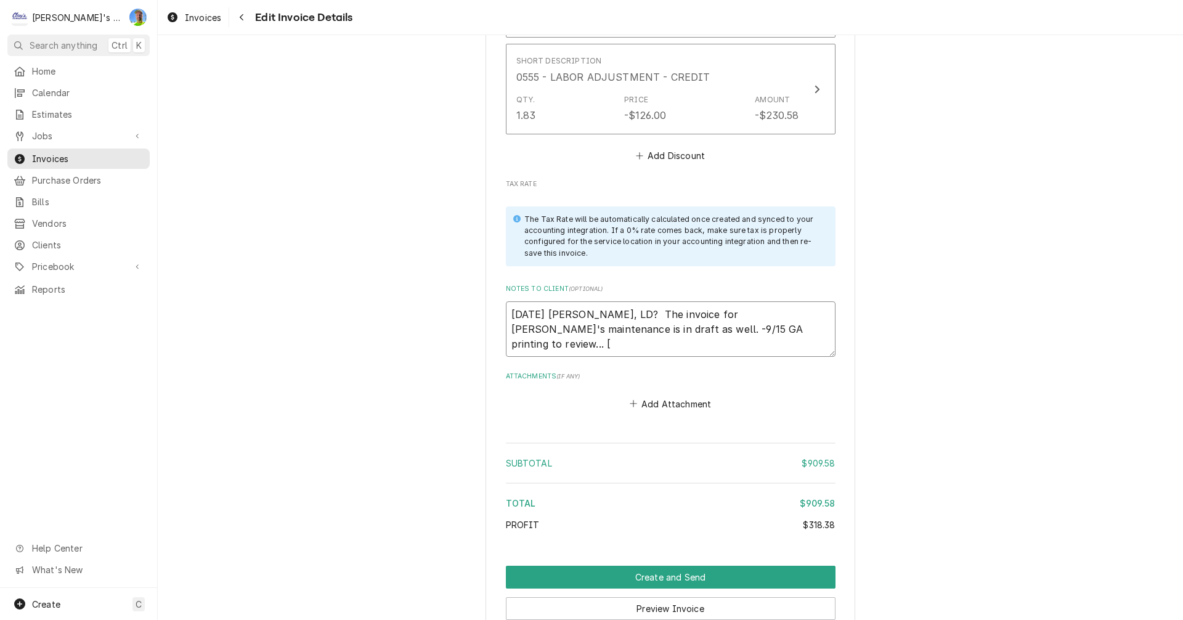
type textarea "x"
type textarea "8/14/2025 Sarah - Greg, LD? The invoice for Mikah's maintenance is in draft as …"
type textarea "x"
type textarea "8/14/2025 Sarah - Greg, LD? The invoice for Mikah's maintenance is in draft as …"
type textarea "x"
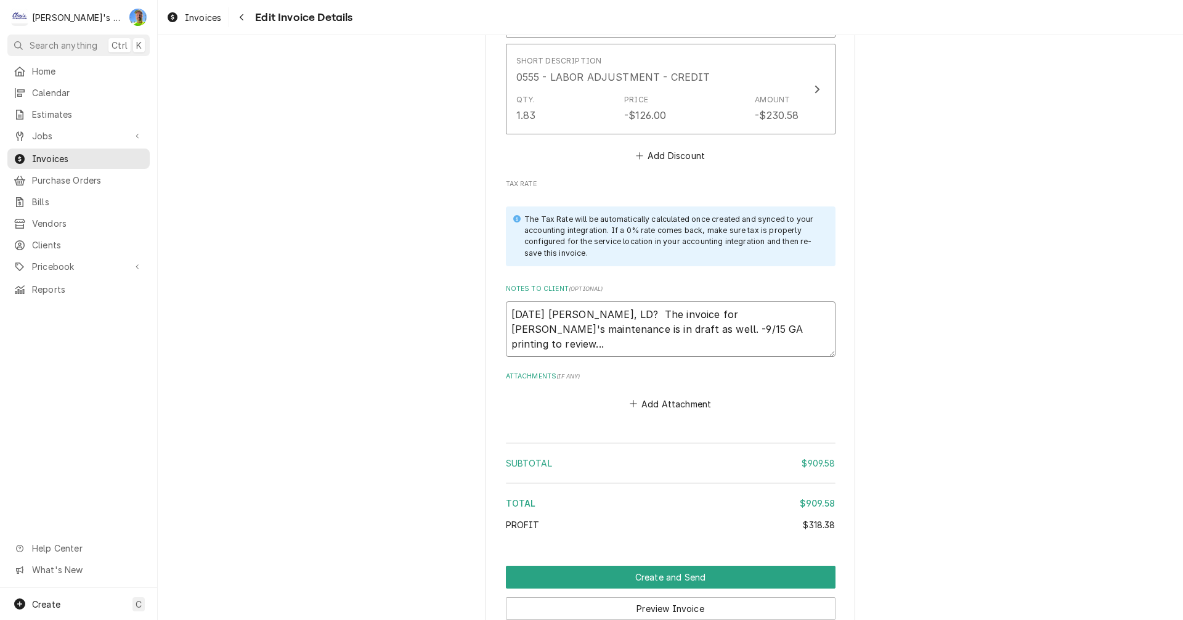
type textarea "8/14/2025 Sarah - Greg, LD? The invoice for Mikah's maintenance is in draft as …"
type textarea "x"
type textarea "8/14/2025 Sarah - Greg, LD? The invoice for Mikah's maintenance is in draft as …"
type textarea "x"
type textarea "8/14/2025 Sarah - Greg, LD? The invoice for Mikah's maintenance is in draft as …"
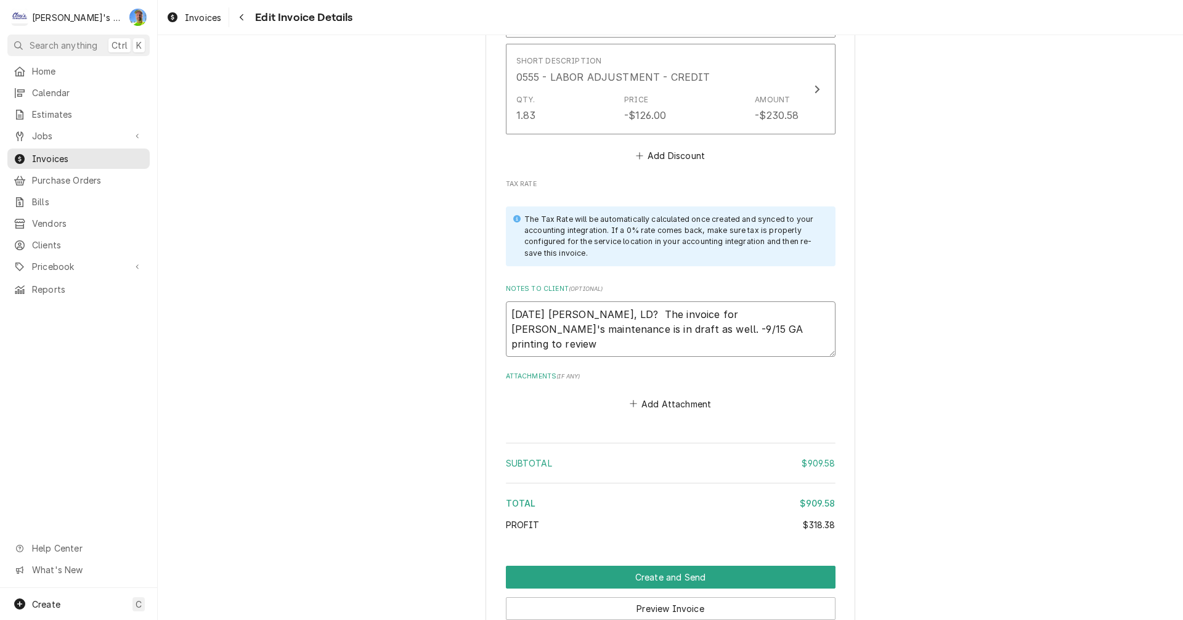
type textarea "x"
type textarea "8/14/2025 Sarah - Greg, LD? The invoice for Mikah's maintenance is in draft as …"
type textarea "x"
type textarea "8/14/2025 Sarah - Greg, LD? The invoice for Mikah's maintenance is in draft as …"
type textarea "x"
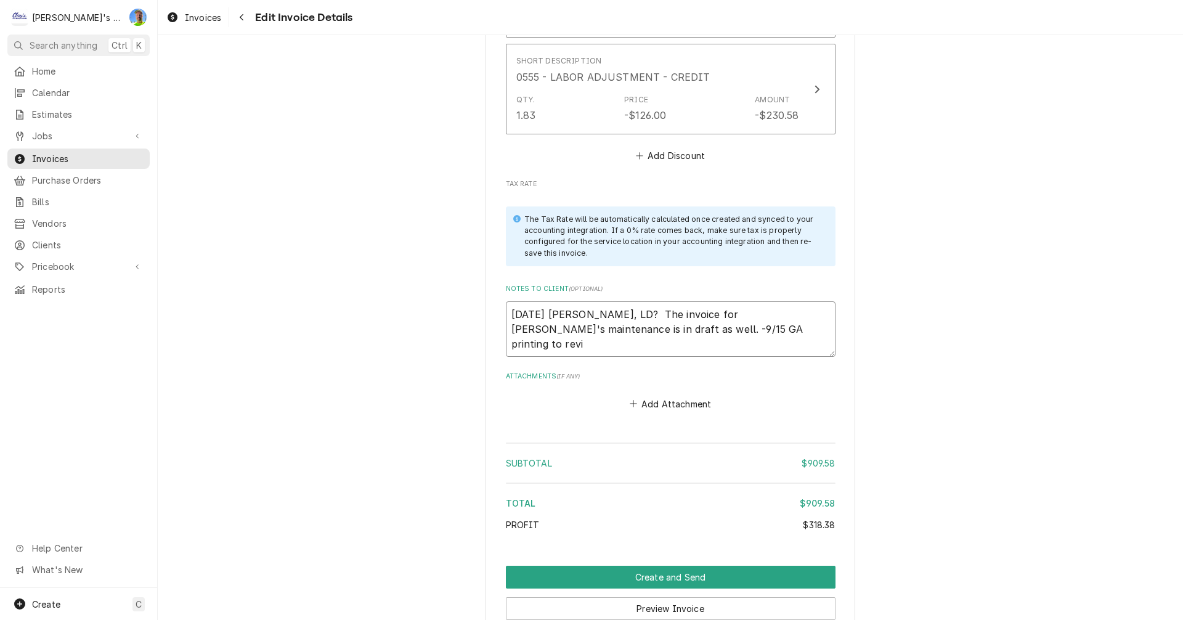
type textarea "8/14/2025 Sarah - Greg, LD? The invoice for Mikah's maintenance is in draft as …"
type textarea "x"
type textarea "8/14/2025 Sarah - Greg, LD? The invoice for Mikah's maintenance is in draft as …"
type textarea "x"
type textarea "8/14/2025 Sarah - Greg, LD? The invoice for Mikah's maintenance is in draft as …"
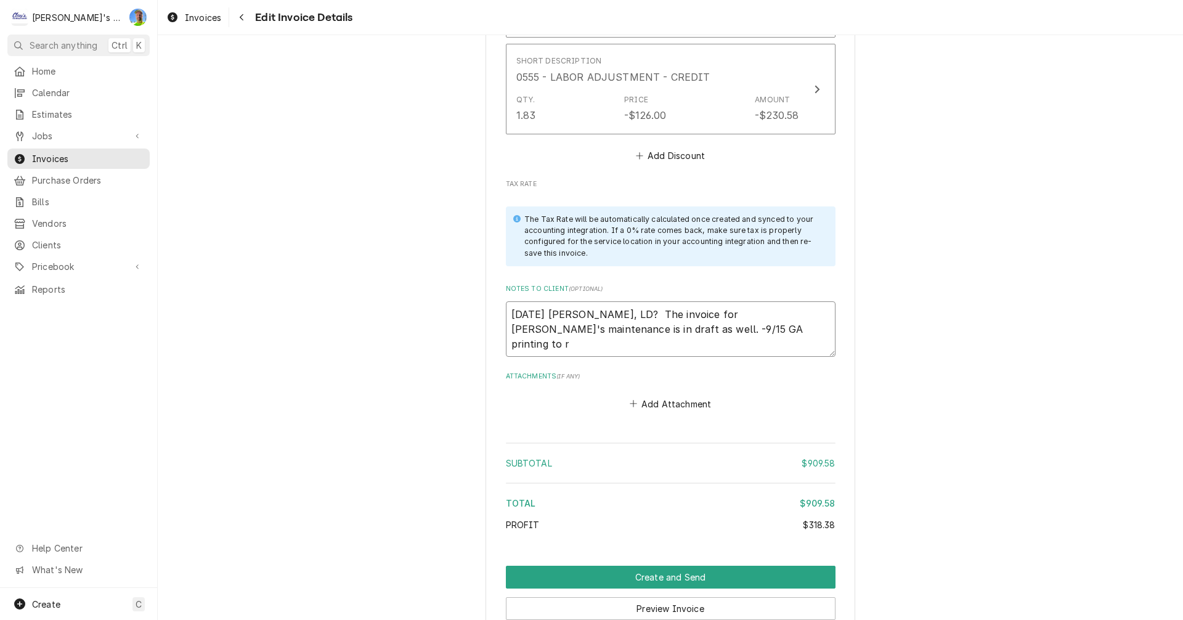
type textarea "x"
type textarea "8/14/2025 Sarah - Greg, LD? The invoice for Mikah's maintenance is in draft as …"
type textarea "x"
type textarea "8/14/2025 Sarah - Greg, LD? The invoice for Mikah's maintenance is in draft as …"
type textarea "x"
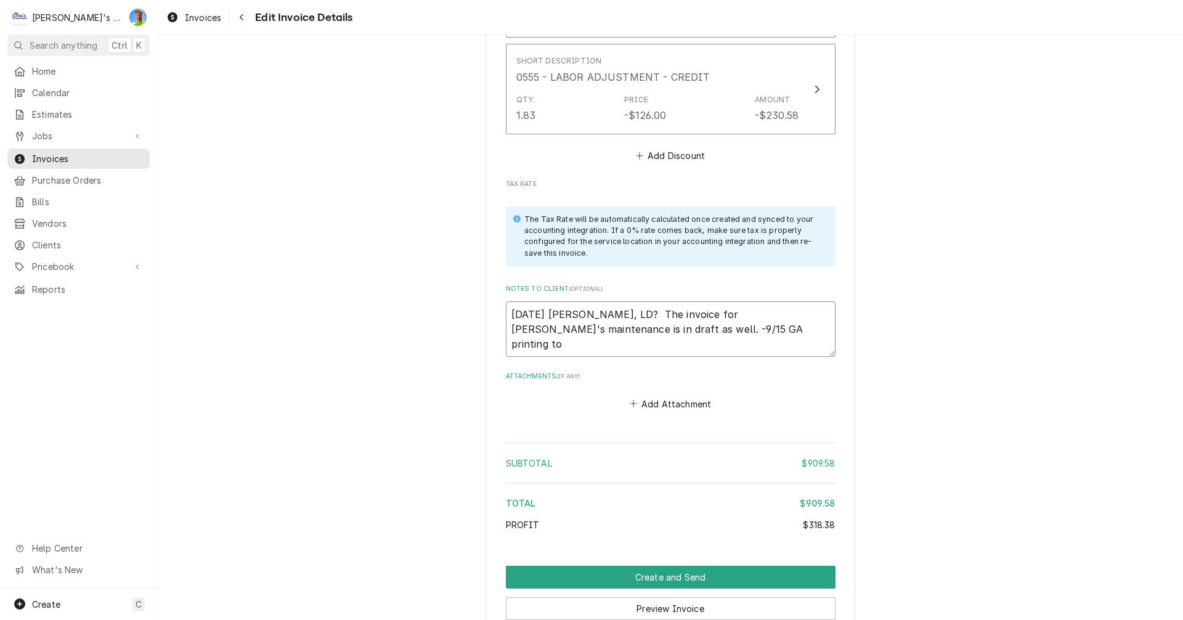
type textarea "8/14/2025 Sarah - Greg, LD? The invoice for Mikah's maintenance is in draft as …"
type textarea "x"
type textarea "8/14/2025 Sarah - Greg, LD? The invoice for Mikah's maintenance is in draft as …"
type textarea "x"
type textarea "8/14/2025 Sarah - Greg, LD? The invoice for Mikah's maintenance is in draft as …"
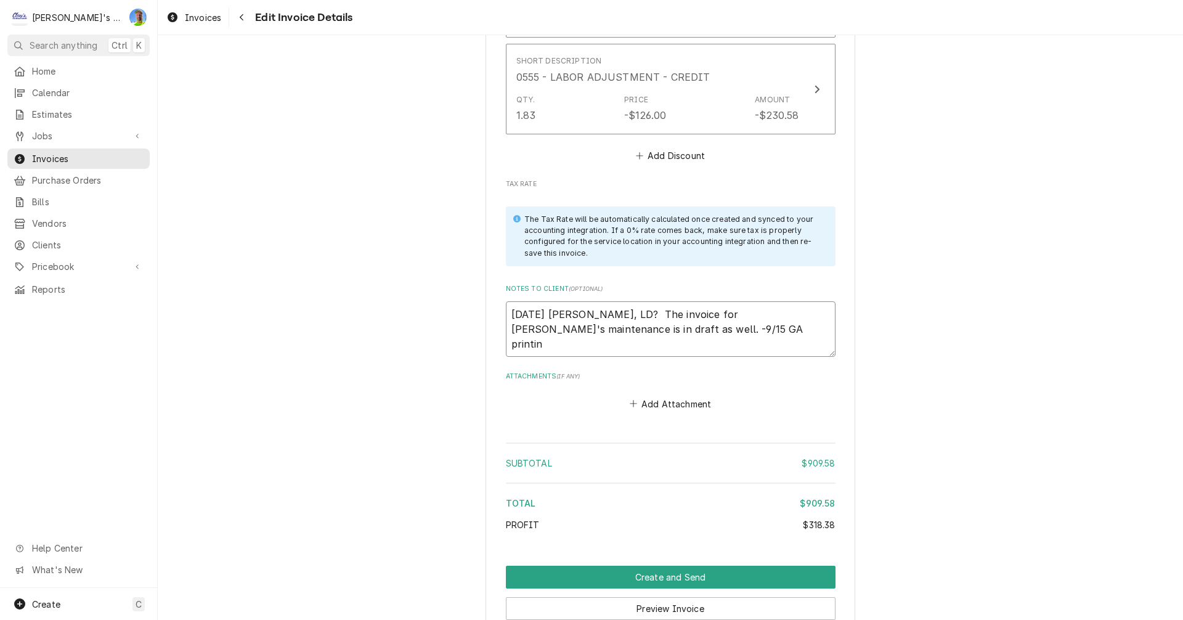
type textarea "x"
type textarea "8/14/2025 Sarah - Greg, LD? The invoice for Mikah's maintenance is in draft as …"
type textarea "x"
type textarea "8/14/2025 Sarah - Greg, LD? The invoice for Mikah's maintenance is in draft as …"
type textarea "x"
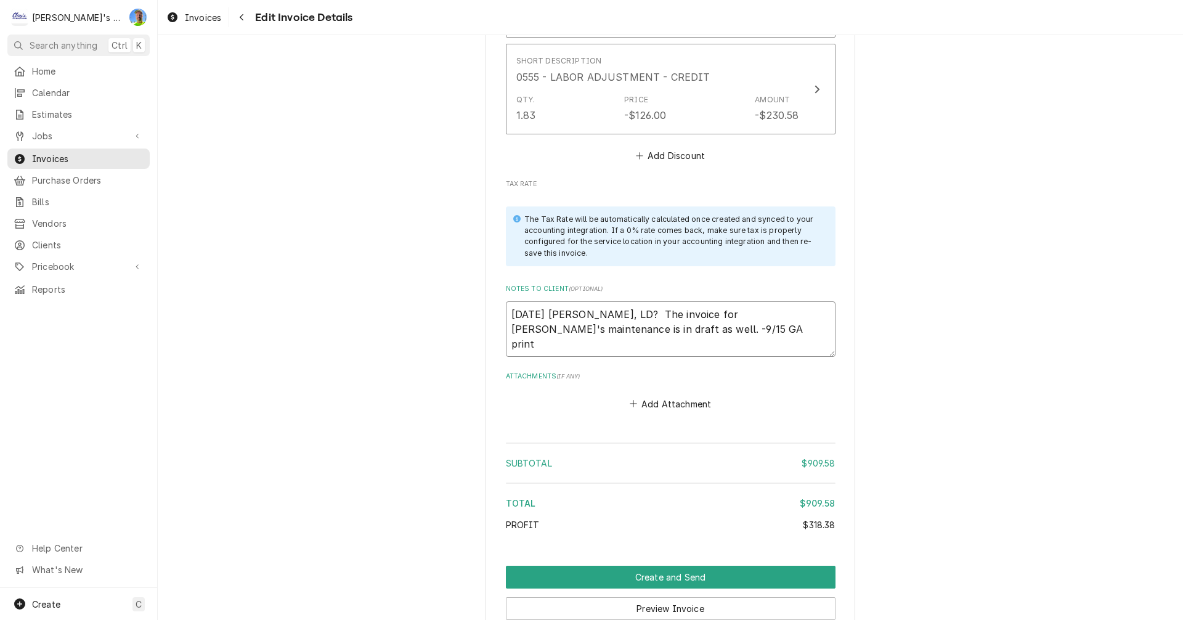
type textarea "8/14/2025 Sarah - Greg, LD? The invoice for Mikah's maintenance is in draft as …"
type textarea "x"
type textarea "8/14/2025 Sarah - Greg, LD? The invoice for Mikah's maintenance is in draft as …"
type textarea "x"
type textarea "8/14/2025 Sarah - Greg, LD? The invoice for Mikah's maintenance is in draft as …"
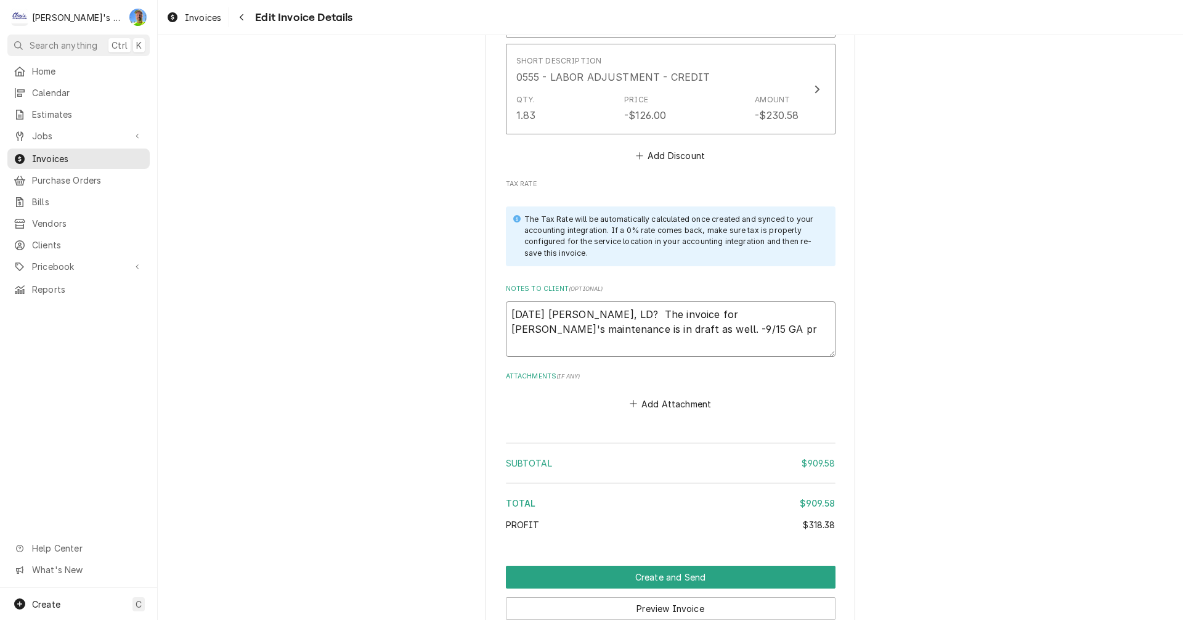
type textarea "x"
type textarea "8/14/2025 Sarah - Greg, LD? The invoice for Mikah's maintenance is in draft as …"
type textarea "x"
type textarea "8/14/2025 Sarah - Greg, LD? The invoice for Mikah's maintenance is in draft as …"
type textarea "x"
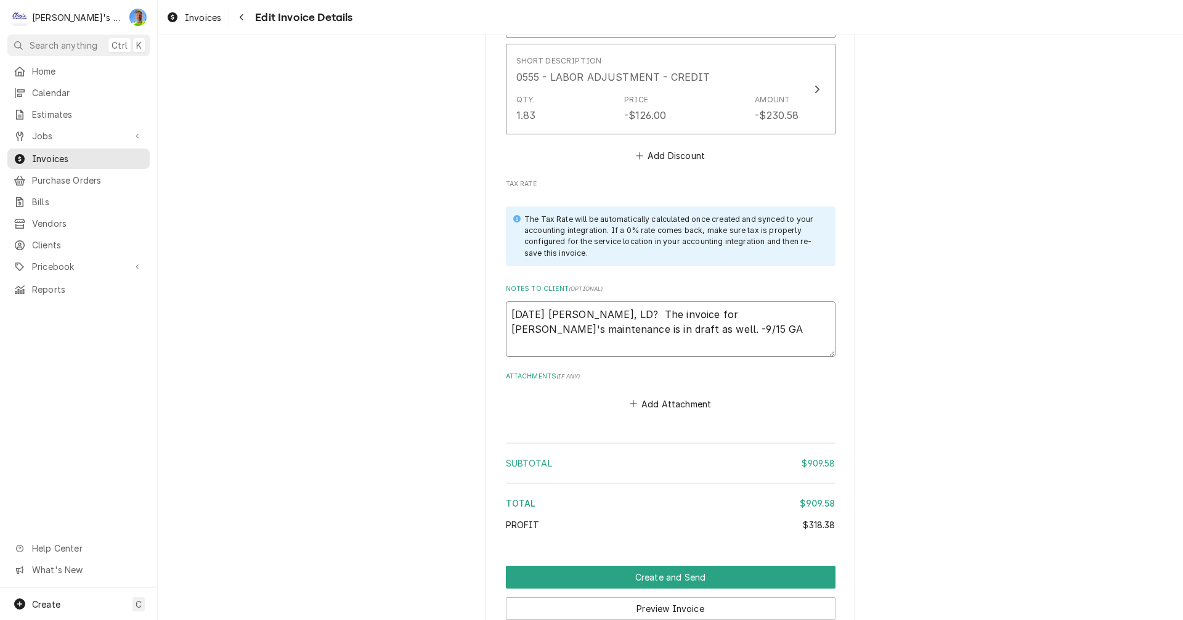
type textarea "8/14/2025 Sarah - Greg, LD? The invoice for Mikah's maintenance is in draft as …"
type textarea "x"
type textarea "8/14/2025 Sarah - Greg, LD? The invoice for Mikah's maintenance is in draft as …"
type textarea "x"
type textarea "8/14/2025 Sarah - Greg, LD? The invoice for Mikah's maintenance is in draft as …"
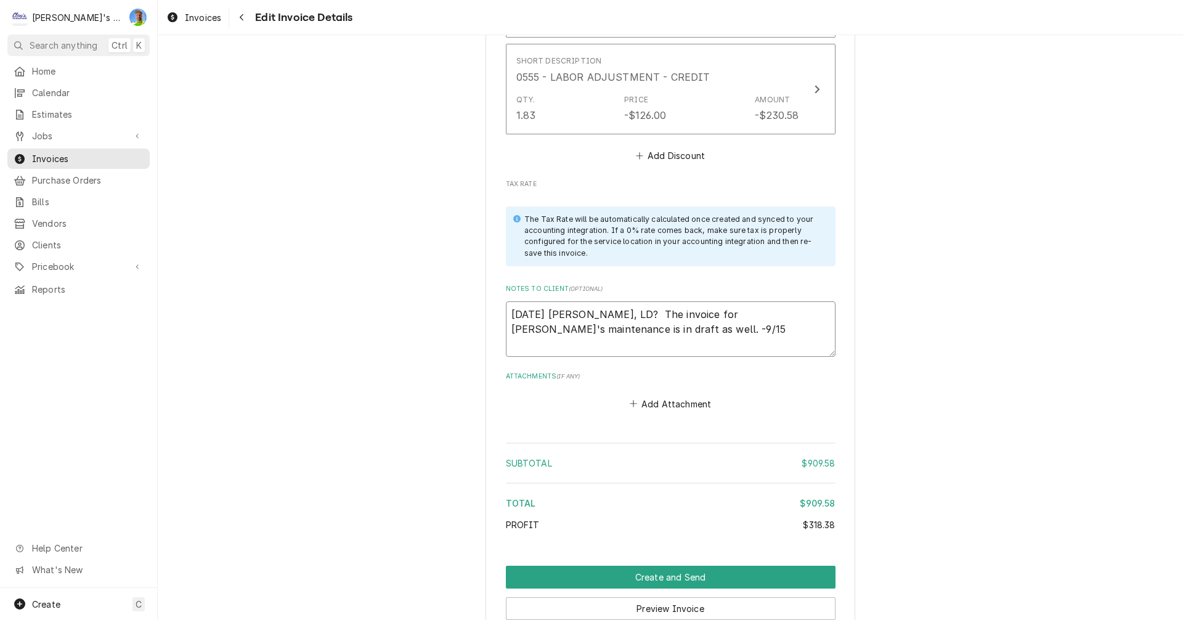
type textarea "x"
type textarea "8/14/2025 Sarah - Greg, LD? The invoice for Mikah's maintenance is in draft as …"
type textarea "x"
type textarea "8/14/2025 Sarah - Greg, LD? The invoice for Mikah's maintenance is in draft as …"
type textarea "x"
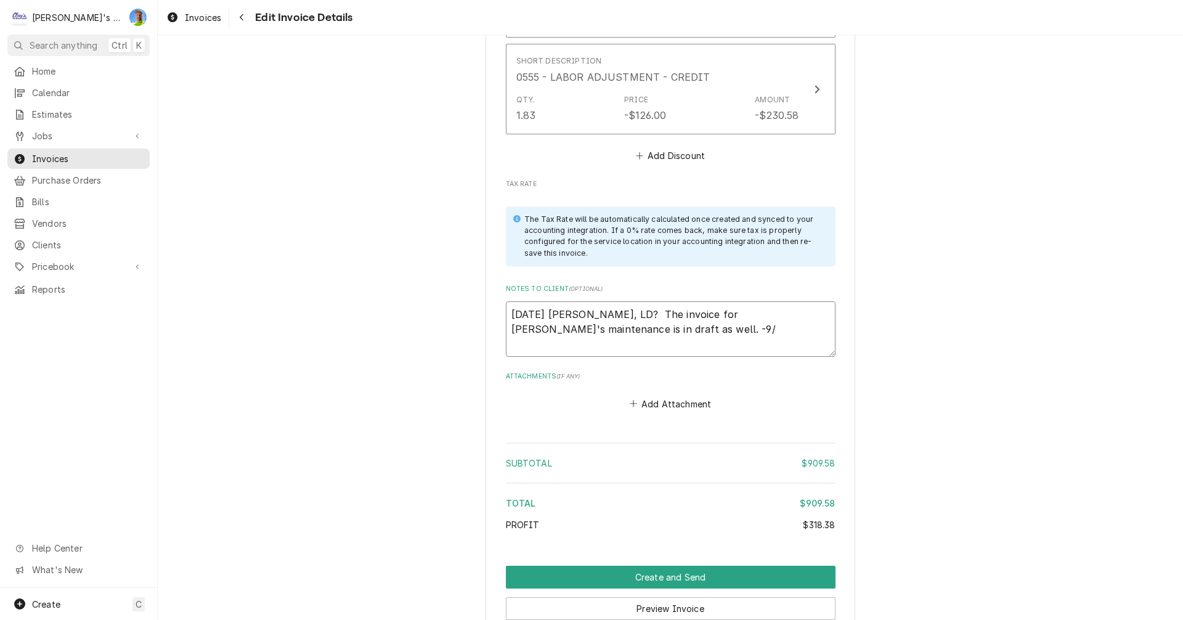
type textarea "8/14/2025 Sarah - Greg, LD? The invoice for Mikah's maintenance is in draft as …"
type textarea "x"
type textarea "8/14/2025 Sarah - Greg, LD? The invoice for Mikah's maintenance is in draft as …"
type textarea "x"
type textarea "8/14/2025 Sarah - Greg, LD? The invoice for Mikah's maintenance is in draft as …"
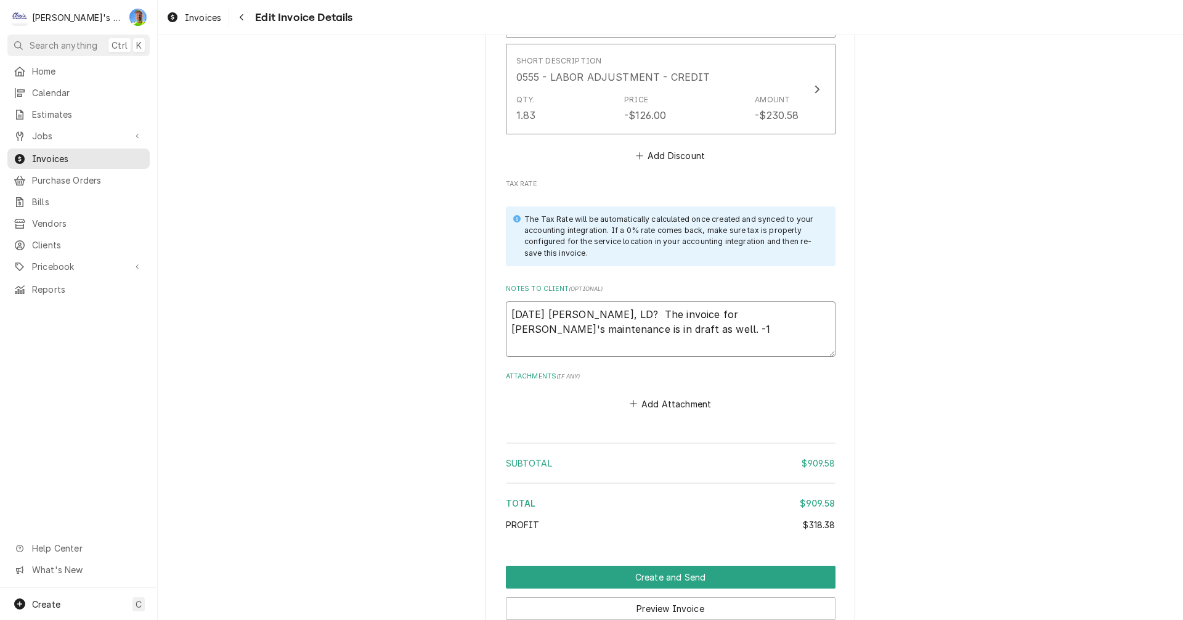
type textarea "x"
type textarea "8/14/2025 Sarah - Greg, LD? The invoice for Mikah's maintenance is in draft as …"
type textarea "x"
type textarea "8/14/2025 Sarah - Greg, LD? The invoice for Mikah's maintenance is in draft as …"
type textarea "x"
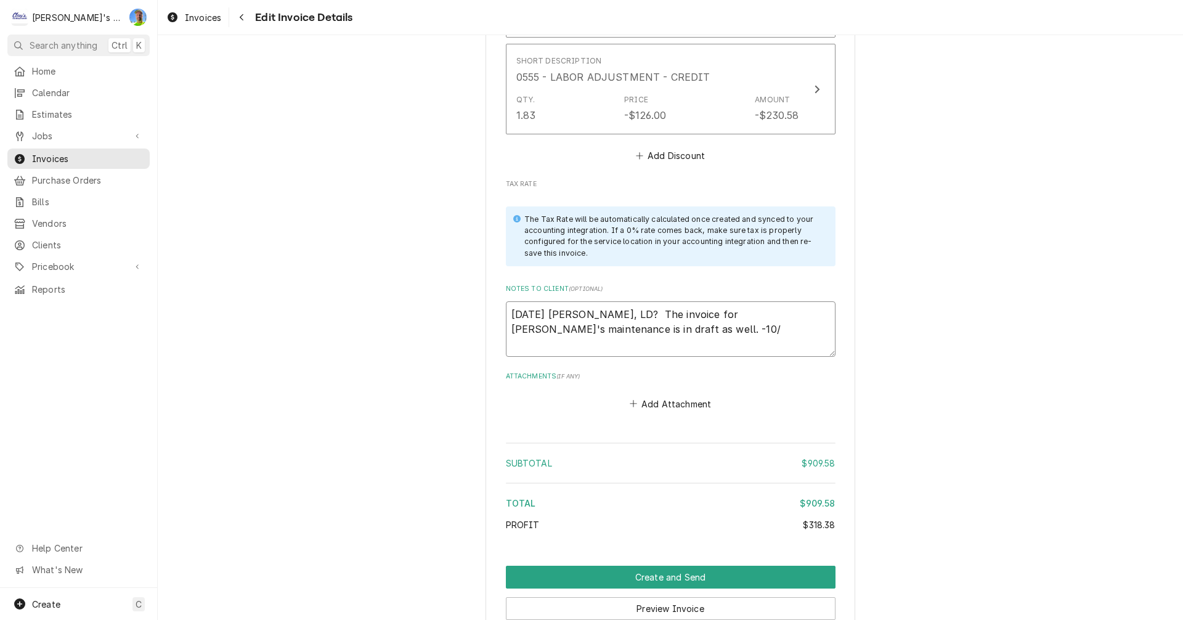
type textarea "8/14/2025 Sarah - Greg, LD? The invoice for Mikah's maintenance is in draft as …"
type textarea "x"
type textarea "8/14/2025 Sarah - Greg, LD? The invoice for Mikah's maintenance is in draft as …"
type textarea "x"
type textarea "8/14/2025 Sarah - Greg, LD? The invoice for Mikah's maintenance is in draft as …"
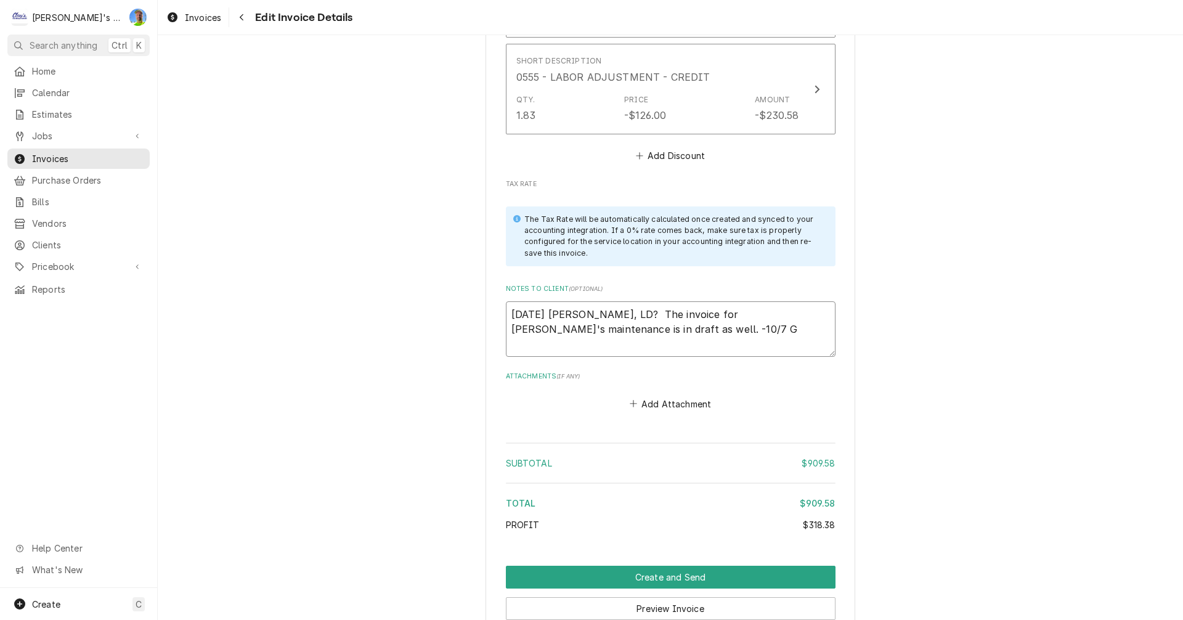
type textarea "x"
type textarea "8/14/2025 Sarah - Greg, LD? The invoice for Mikah's maintenance is in draft as …"
type textarea "x"
type textarea "8/14/2025 Sarah - Greg, LD? The invoice for Mikah's maintenance is in draft as …"
type textarea "x"
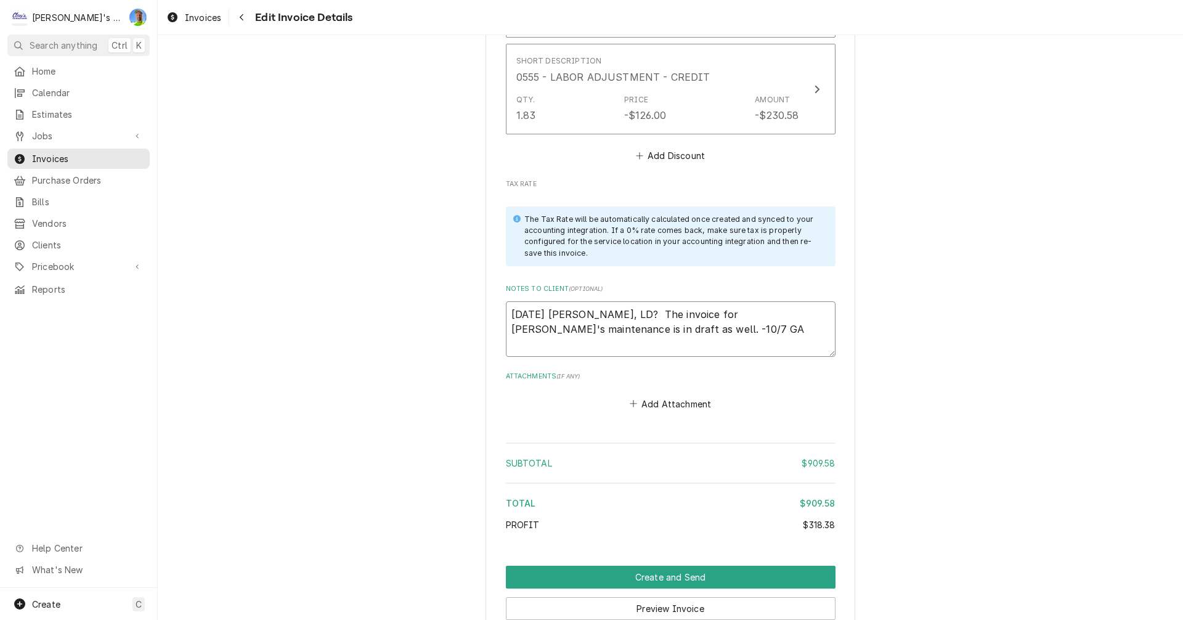
type textarea "8/14/2025 Sarah - Greg, LD? The invoice for Mikah's maintenance is in draft as …"
type textarea "x"
type textarea "8/14/2025 Sarah - Greg, LD? The invoice for Mikah's maintenance is in draft as …"
type textarea "x"
type textarea "8/14/2025 Sarah - Greg, LD? The invoice for Mikah's maintenance is in draft as …"
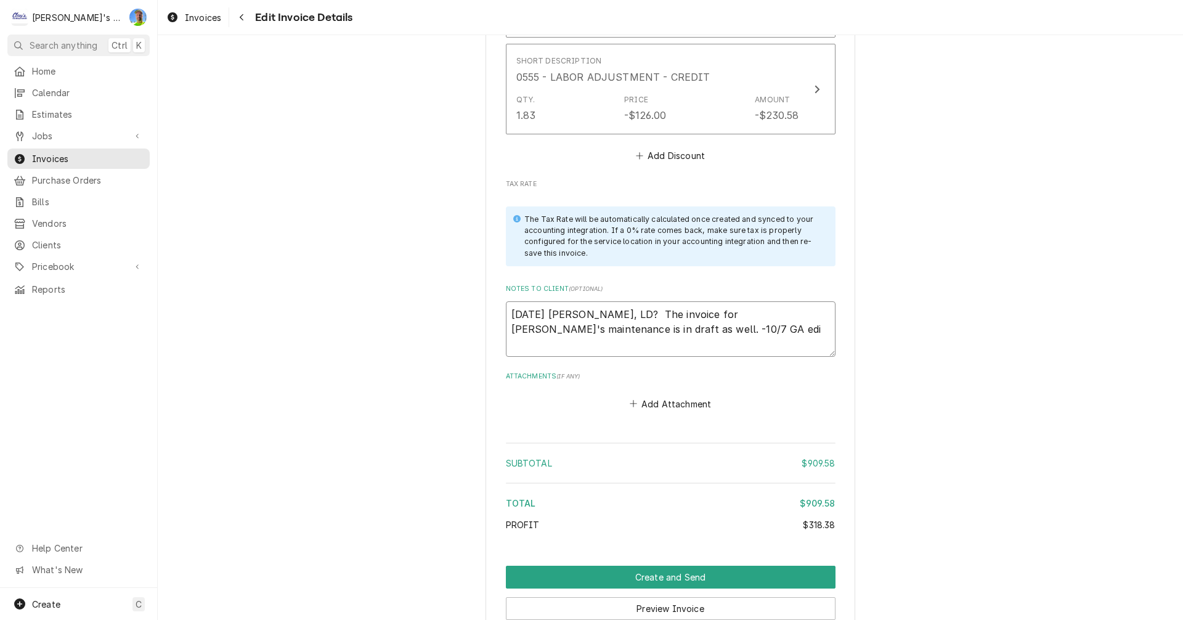
type textarea "x"
type textarea "8/14/2025 Sarah - Greg, LD? The invoice for Mikah's maintenance is in draft as …"
type textarea "x"
type textarea "8/14/2025 Sarah - Greg, LD? The invoice for Mikah's maintenance is in draft as …"
type textarea "x"
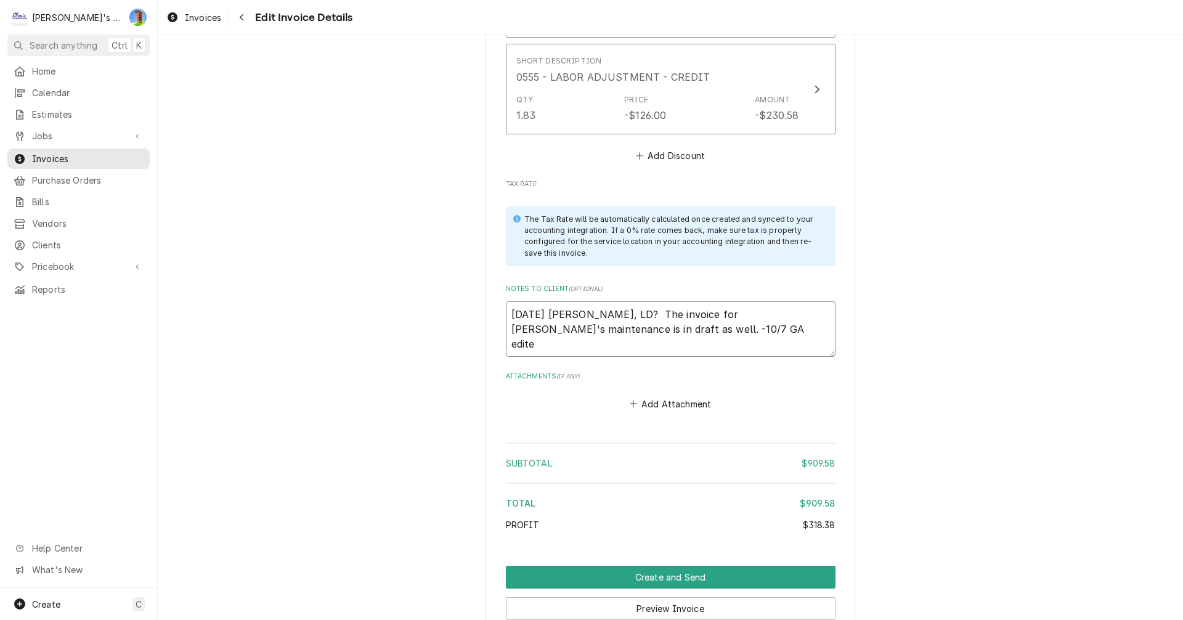
type textarea "8/14/2025 Sarah - Greg, LD? The invoice for Mikah's maintenance is in draft as …"
type textarea "x"
type textarea "8/14/2025 Sarah - Greg, LD? The invoice for Mikah's maintenance is in draft as …"
type textarea "x"
type textarea "8/14/2025 Sarah - Greg, LD? The invoice for Mikah's maintenance is in draft as …"
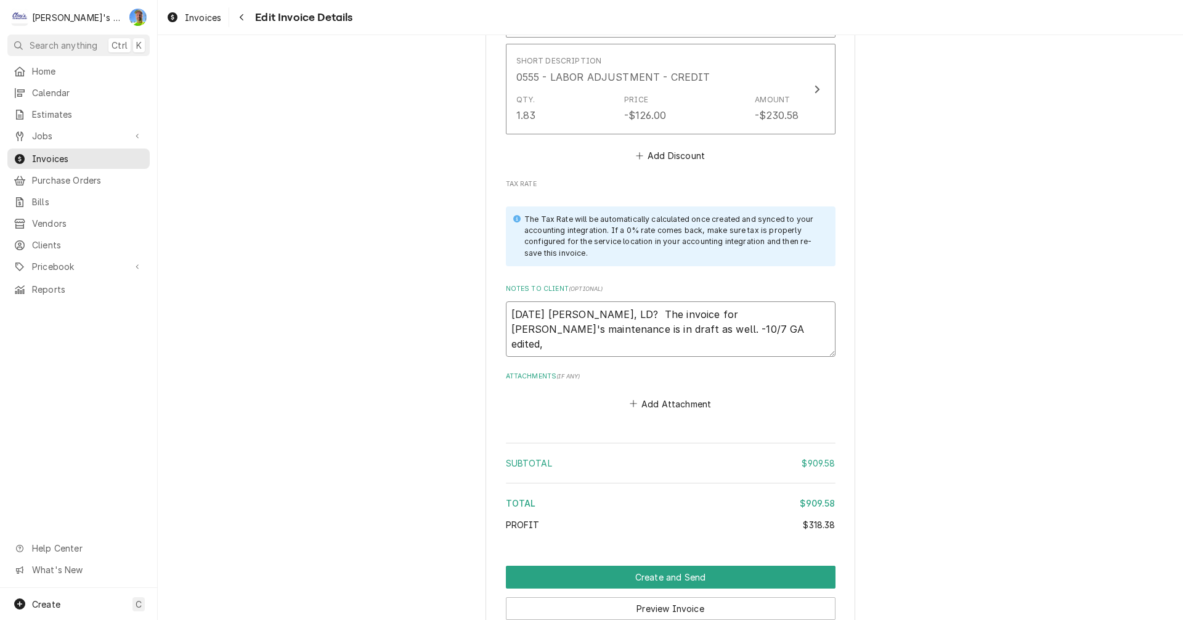
type textarea "x"
type textarea "8/14/2025 Sarah - Greg, LD? The invoice for Mikah's maintenance is in draft as …"
type textarea "x"
type textarea "8/14/2025 Sarah - Greg, LD? The invoice for Mikah's maintenance is in draft as …"
type textarea "x"
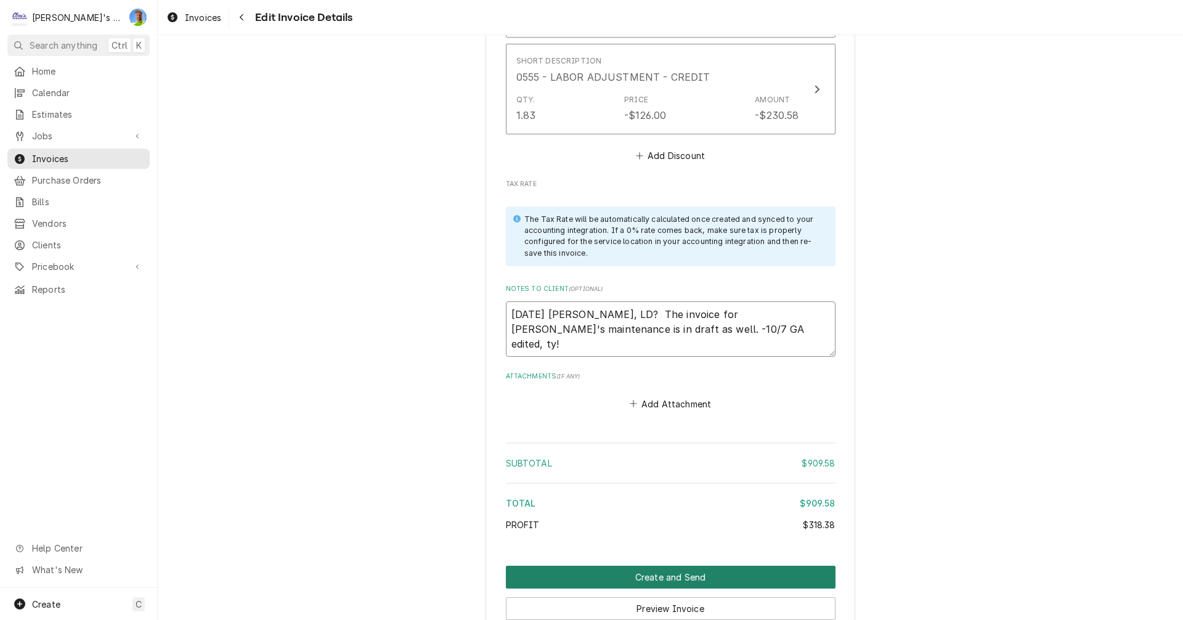
type textarea "8/14/2025 Sarah - Greg, LD? The invoice for Mikah's maintenance is in draft as …"
click at [535, 566] on button "Create and Send" at bounding box center [671, 577] width 330 height 23
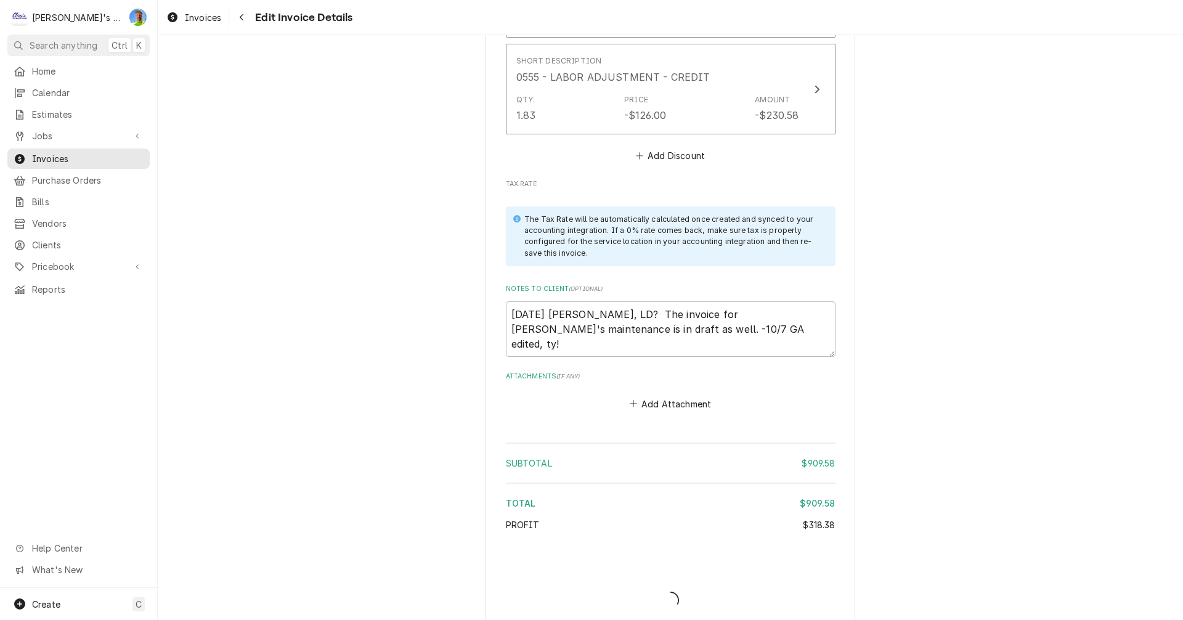
type textarea "x"
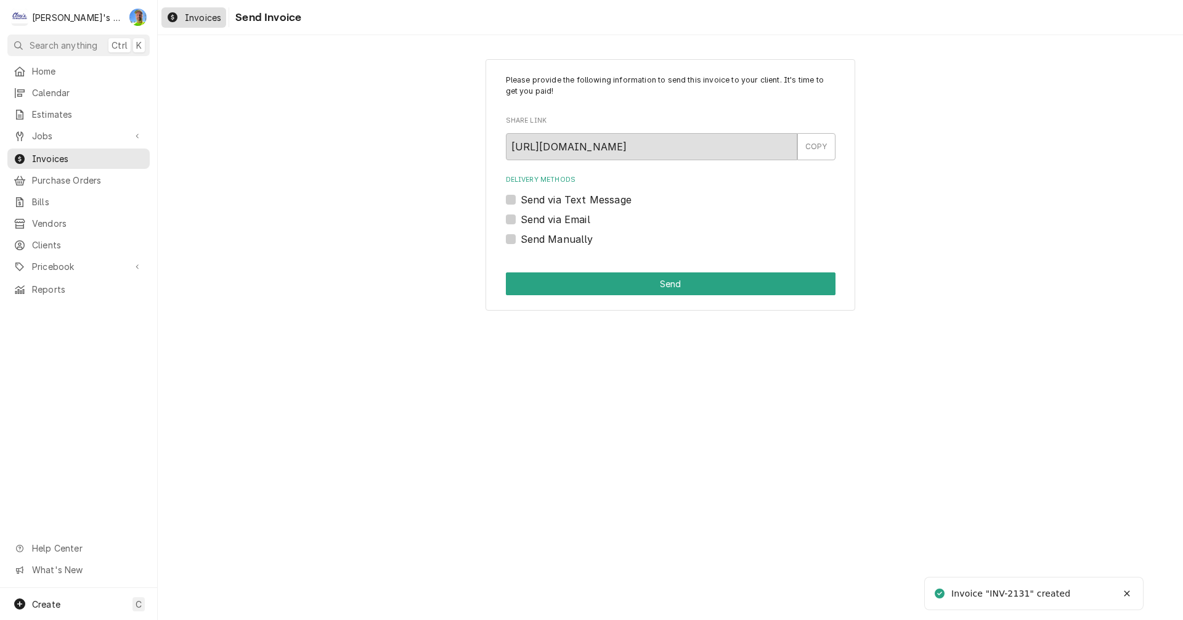
click at [186, 10] on div "Invoices" at bounding box center [194, 17] width 60 height 15
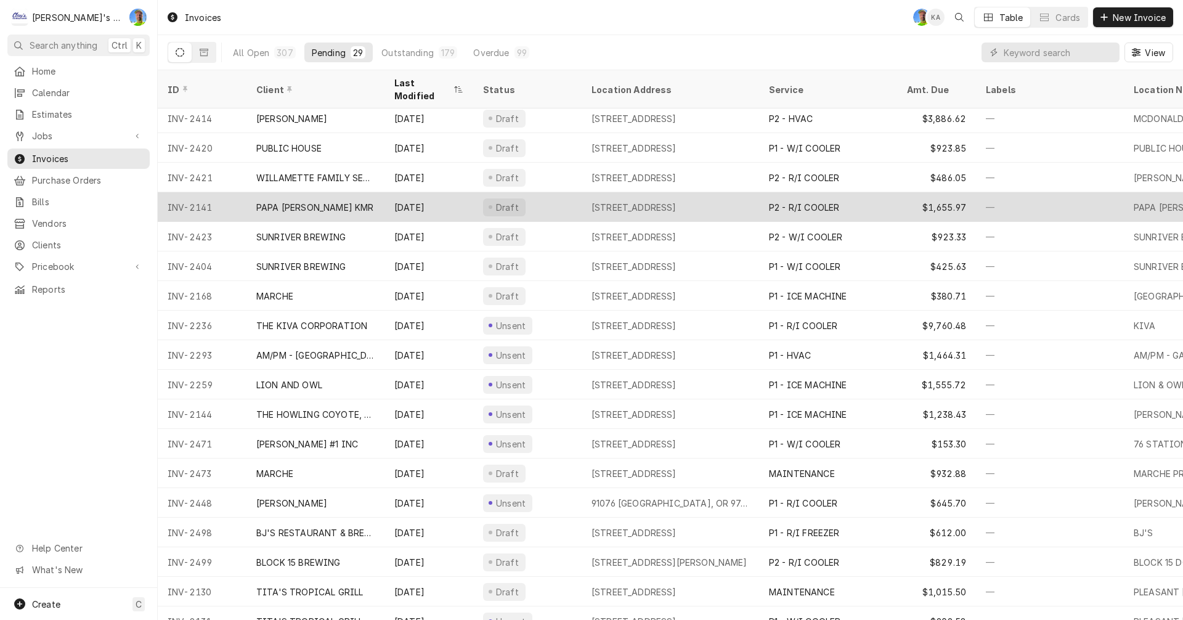
scroll to position [341, 0]
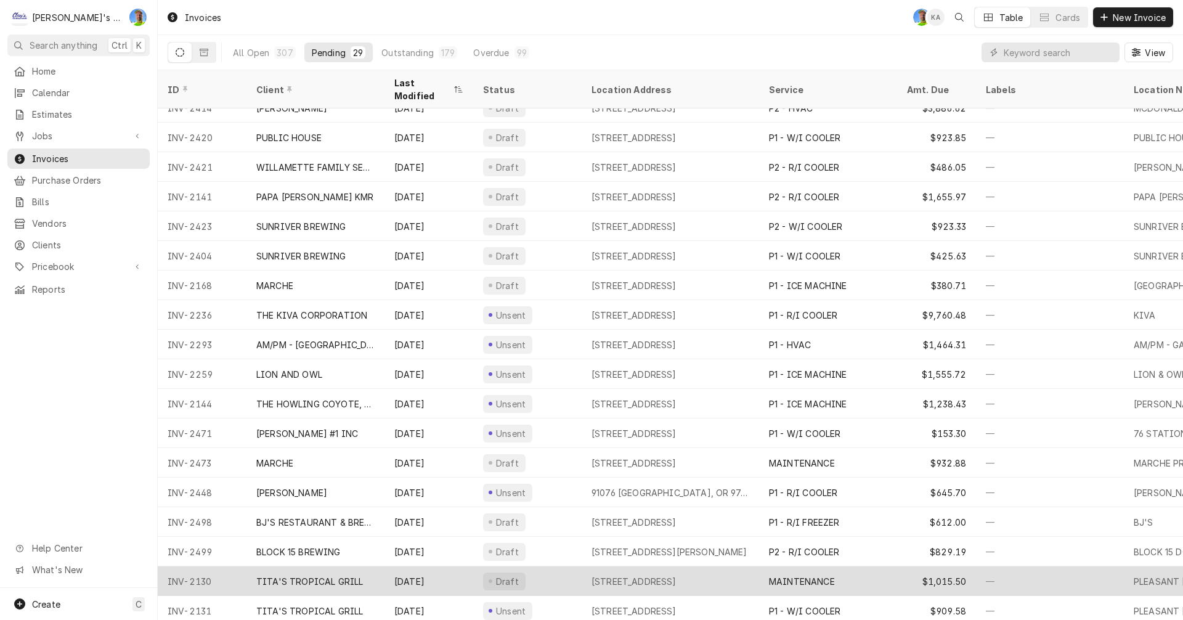
click at [562, 568] on div "Draft" at bounding box center [527, 581] width 108 height 30
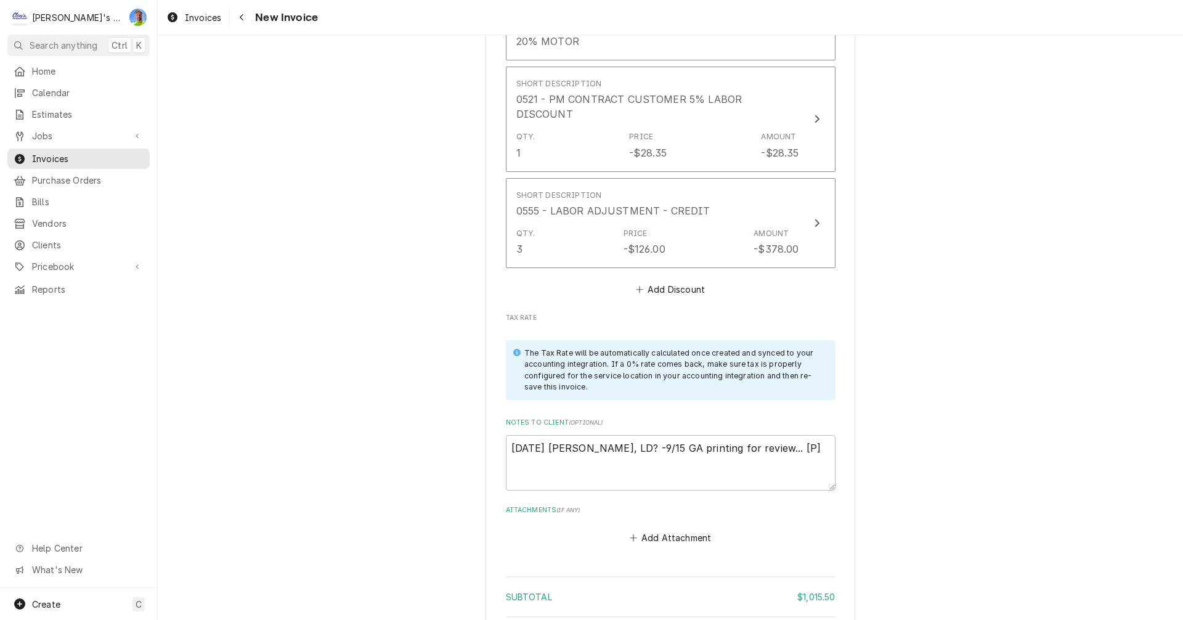
scroll to position [2711, 0]
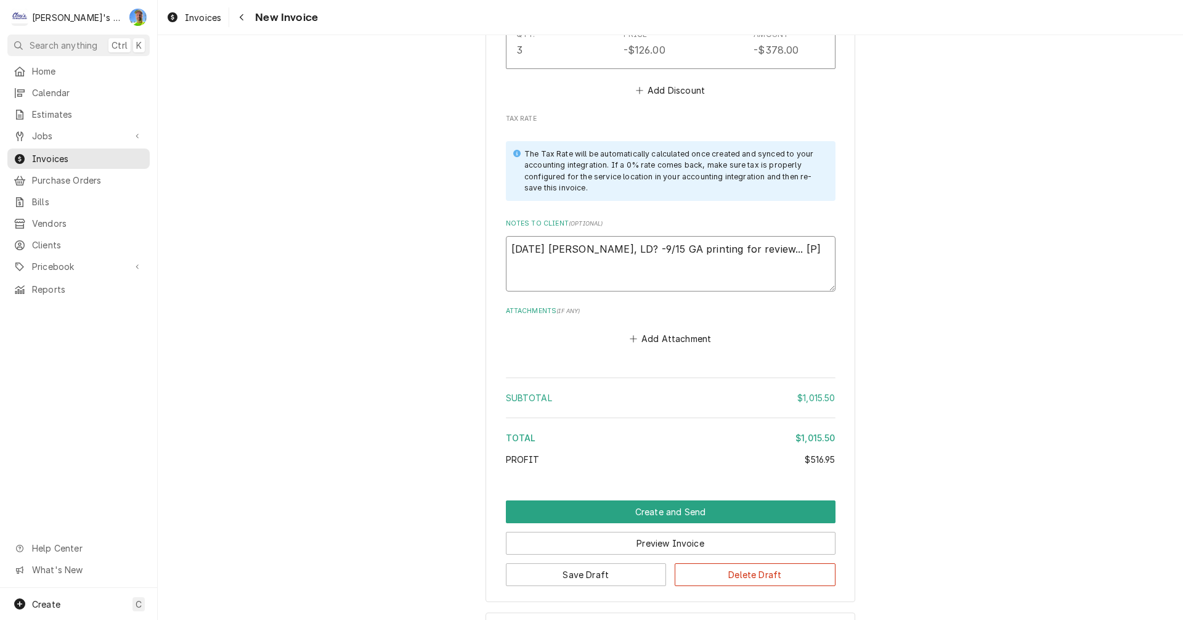
click at [809, 236] on textarea "[DATE] [PERSON_NAME], LD? -9/15 GA printing for review... [P]" at bounding box center [671, 263] width 330 height 55
type textarea "x"
type textarea "[DATE] [PERSON_NAME], LD? -9/15 GA printing for review... [P"
type textarea "x"
type textarea "8/14/2025 Sarah- Greg, LD? -9/15 GA printing for review... ["
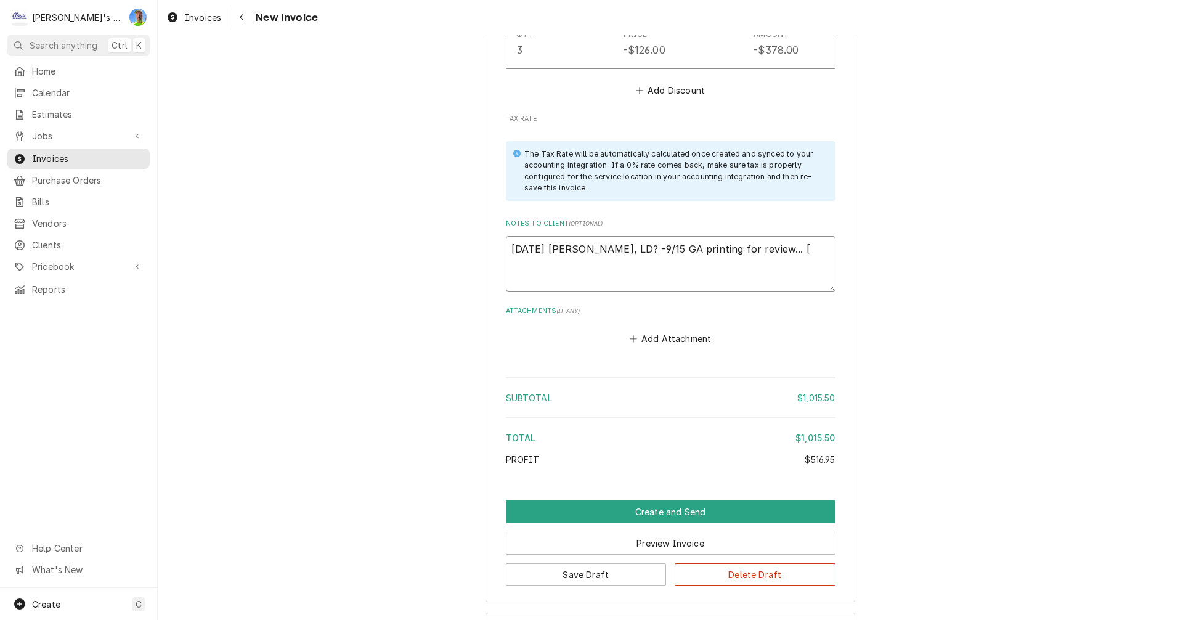
type textarea "x"
type textarea "8/14/2025 Sarah- Greg, LD? -9/15 GA printing for review..."
type textarea "x"
type textarea "8/14/2025 Sarah- Greg, LD? -9/15 GA printing for review..."
type textarea "x"
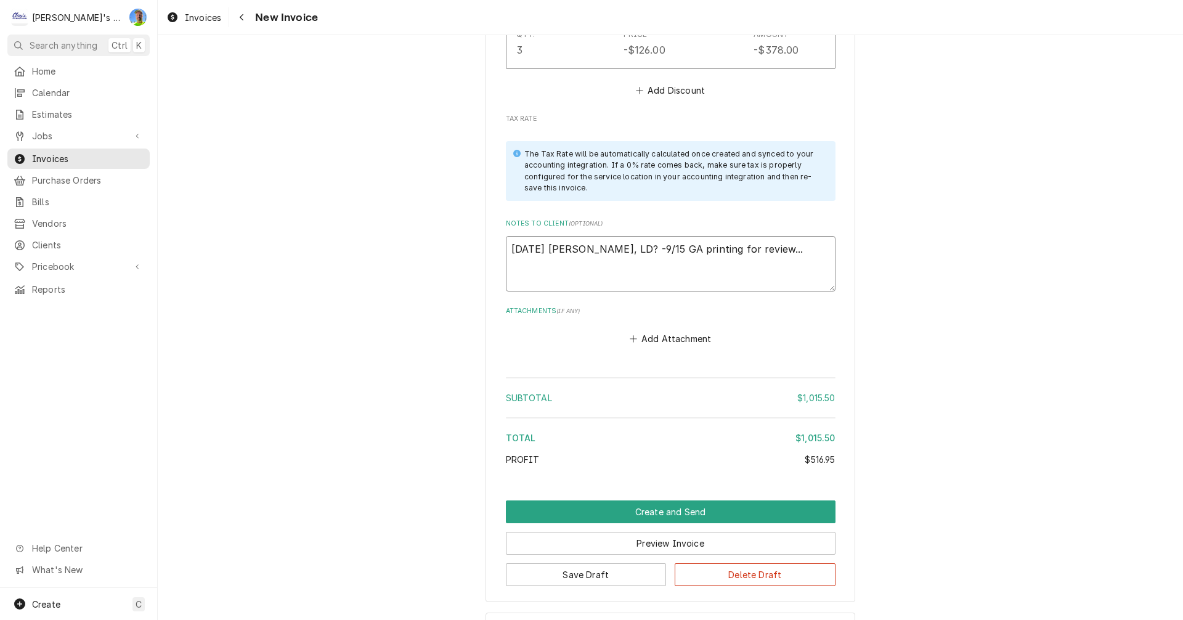
type textarea "8/14/2025 Sarah- Greg, LD? -9/15 GA printing for review.."
type textarea "x"
type textarea "8/14/2025 Sarah- Greg, LD? -9/15 GA printing for review."
type textarea "x"
type textarea "8/14/2025 Sarah- Greg, LD? -9/15 GA printing for review"
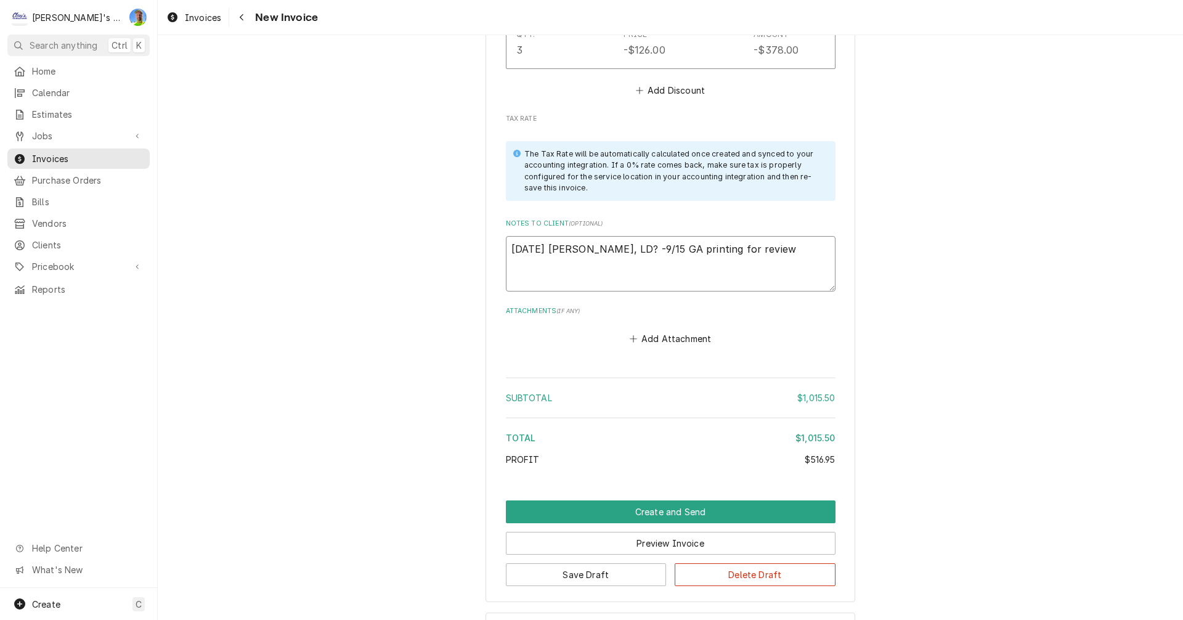
type textarea "x"
type textarea "8/14/2025 Sarah- Greg, LD? -9/15 GA printing for revie"
type textarea "x"
type textarea "8/14/2025 Sarah- Greg, LD? -9/15 GA printing for revi"
type textarea "x"
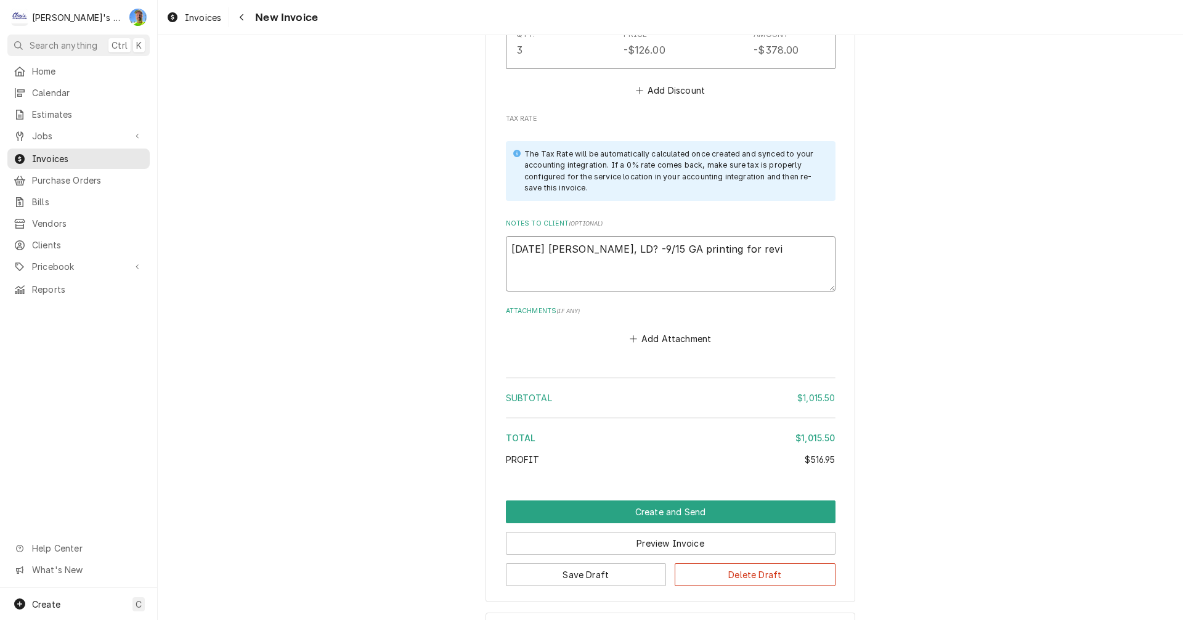
type textarea "8/14/2025 Sarah- Greg, LD? -9/15 GA printing for rev"
type textarea "x"
type textarea "8/14/2025 Sarah- Greg, LD? -9/15 GA printing for re"
type textarea "x"
type textarea "8/14/2025 Sarah- Greg, LD? -9/15 GA printing for r"
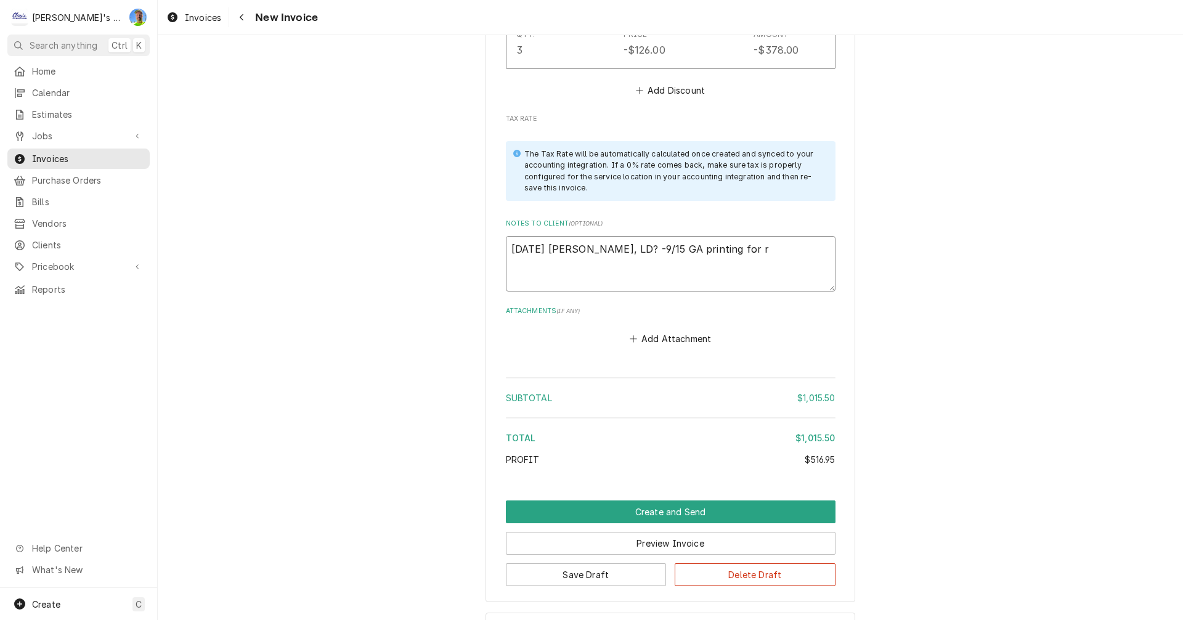
type textarea "x"
type textarea "8/14/2025 Sarah- Greg, LD? -9/15 GA printing for"
type textarea "x"
type textarea "8/14/2025 Sarah- Greg, LD? -9/15 GA printing for"
type textarea "x"
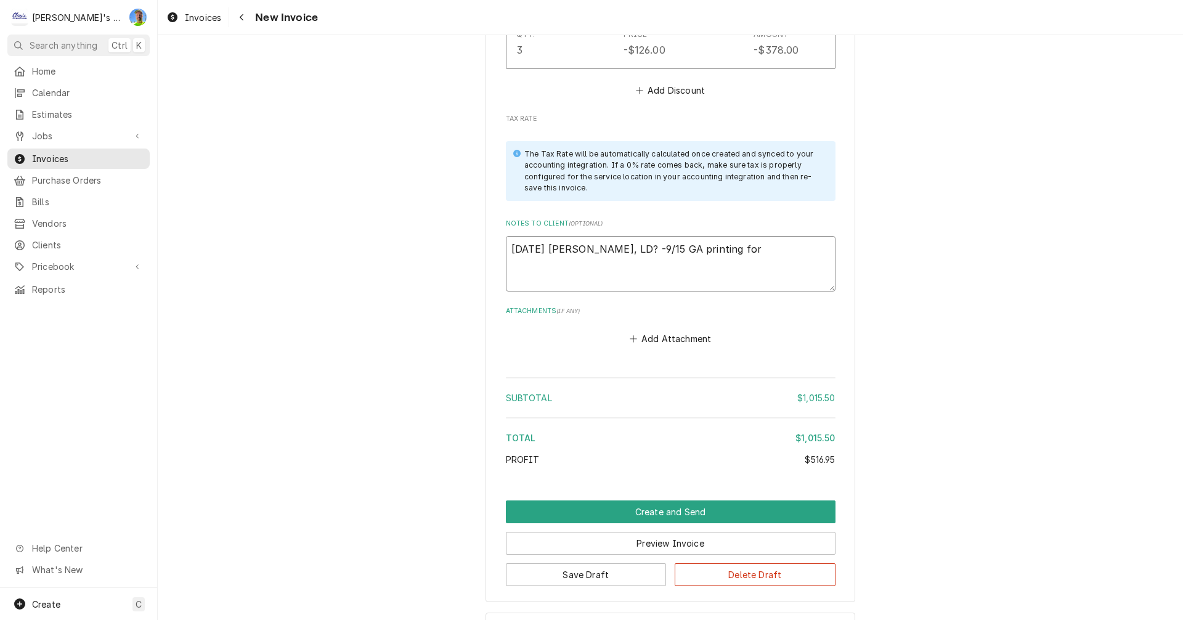
type textarea "8/14/2025 Sarah- Greg, LD? -9/15 GA printing fo"
type textarea "x"
type textarea "8/14/2025 Sarah- Greg, LD? -9/15 GA printing f"
type textarea "x"
type textarea "8/14/2025 Sarah- Greg, LD? -9/15 GA printing"
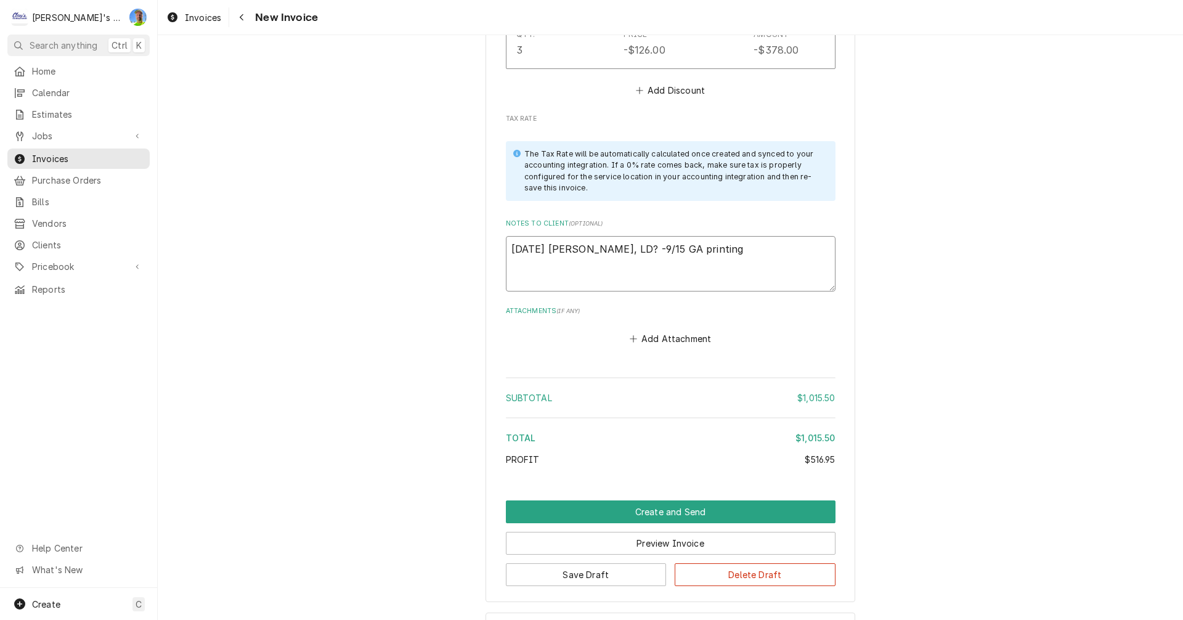
type textarea "x"
type textarea "8/14/2025 Sarah- Greg, LD? -9/15 GA printing"
type textarea "x"
type textarea "8/14/2025 Sarah- Greg, LD? -9/15 GA printin"
type textarea "x"
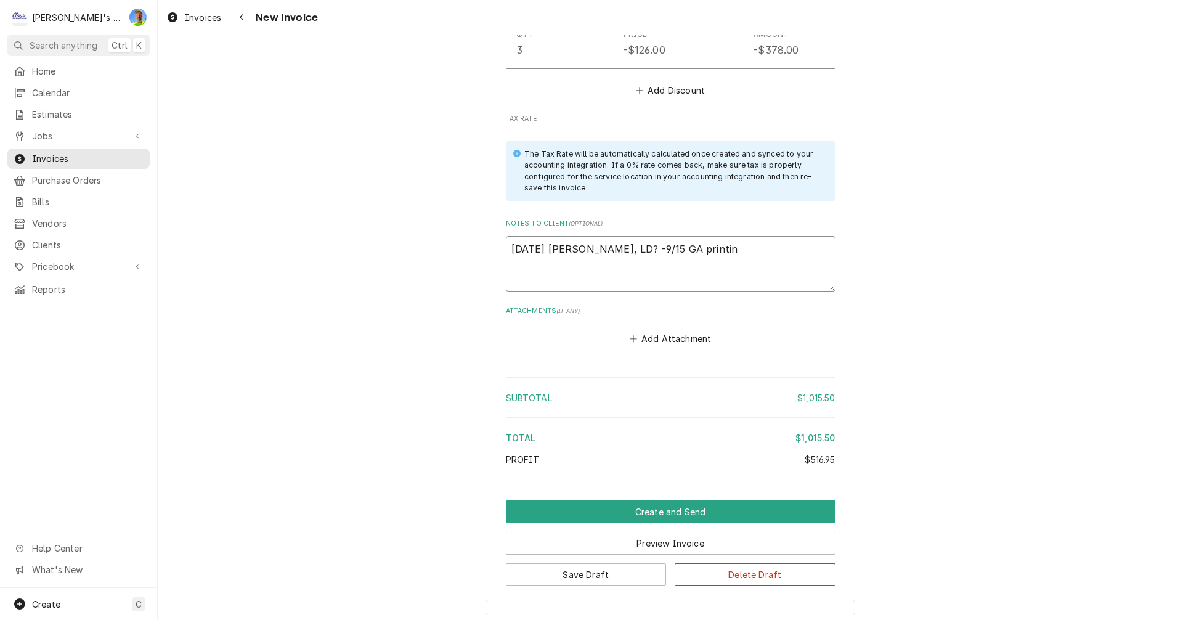
type textarea "8/14/2025 Sarah- Greg, LD? -9/15 GA printi"
type textarea "x"
type textarea "8/14/2025 Sarah- Greg, LD? -9/15 GA print"
type textarea "x"
type textarea "8/14/2025 Sarah- Greg, LD? -9/15 GA prin"
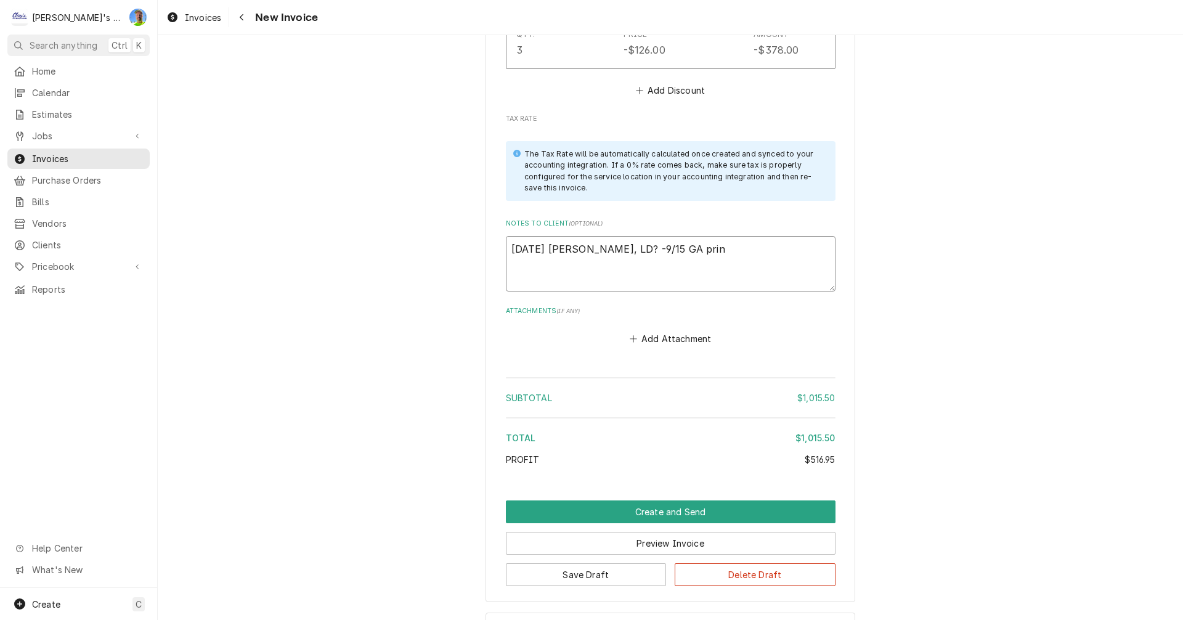
type textarea "x"
type textarea "8/14/2025 Sarah- Greg, LD? -9/15 GA pri"
type textarea "x"
type textarea "8/14/2025 Sarah- Greg, LD? -9/15 GA pr"
type textarea "x"
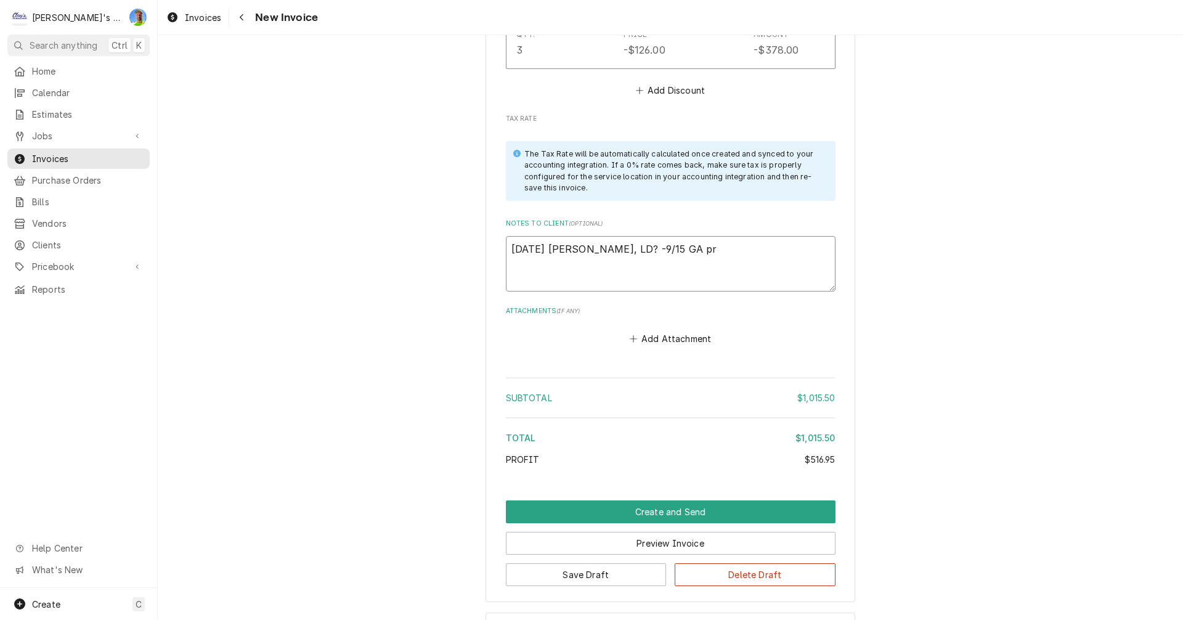
type textarea "8/14/2025 Sarah- Greg, LD? -9/15 GA p"
type textarea "x"
type textarea "8/14/2025 Sarah- Greg, LD? -9/15 GA"
type textarea "x"
type textarea "8/14/2025 Sarah- Greg, LD? -9/15 G"
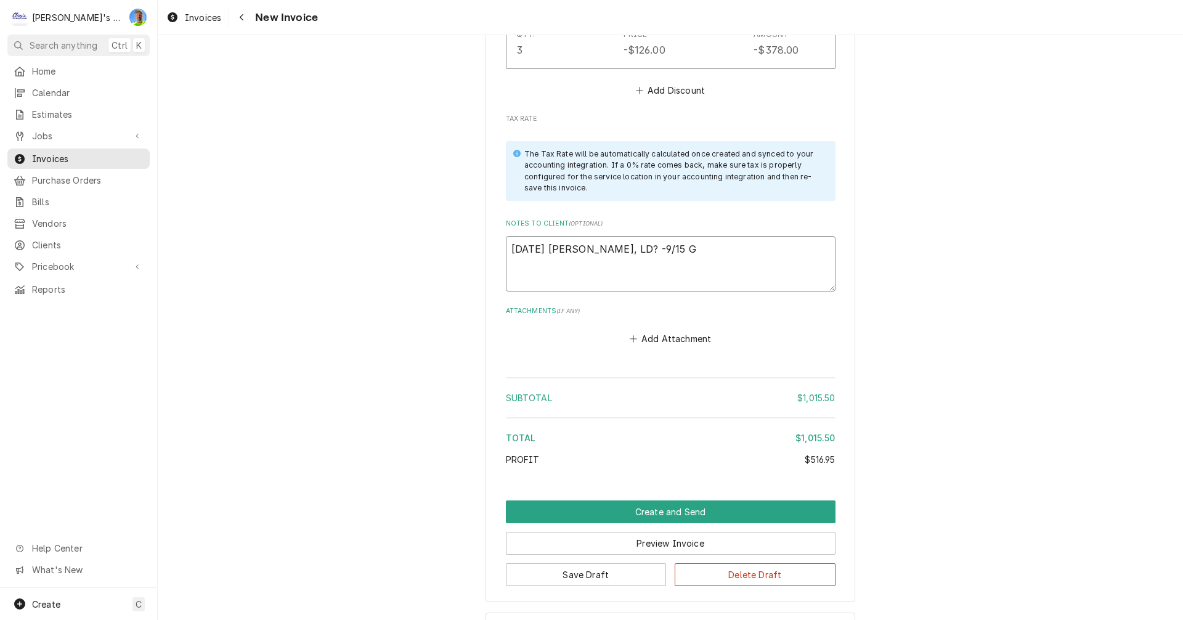
type textarea "x"
type textarea "8/14/2025 Sarah- Greg, LD? -9/15"
type textarea "x"
type textarea "8/14/2025 Sarah- Greg, LD? -9/15"
type textarea "x"
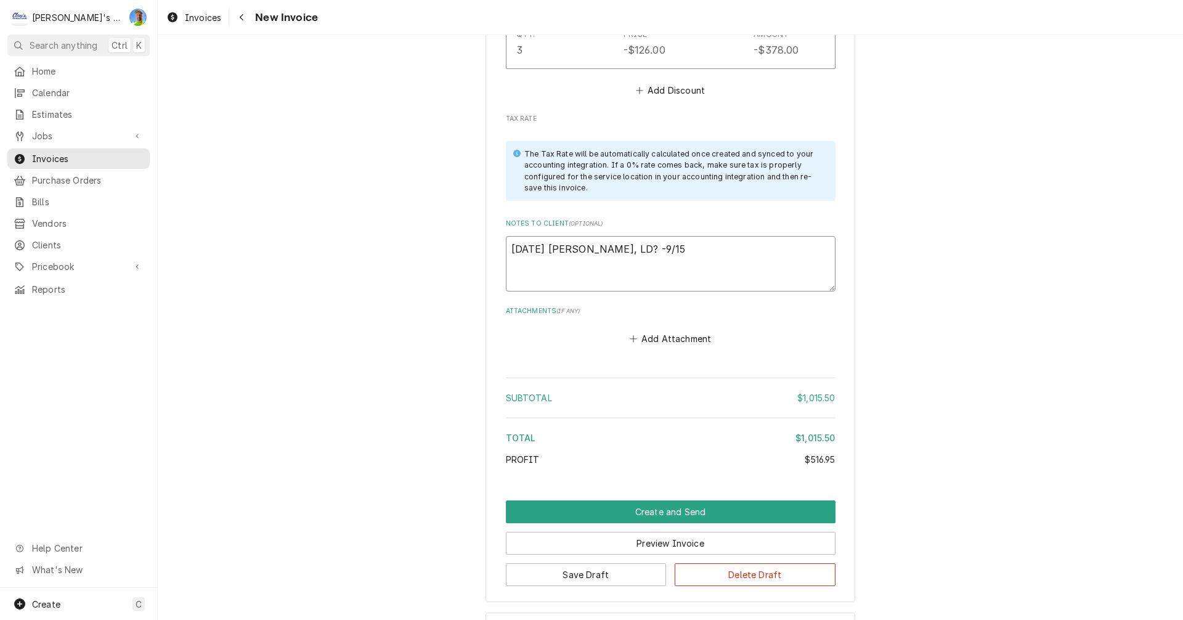
type textarea "8/14/2025 Sarah- Greg, LD? -9/1"
type textarea "x"
type textarea "8/14/2025 Sarah- Greg, LD? -9/"
type textarea "x"
type textarea "8/14/2025 Sarah- Greg, LD? -9"
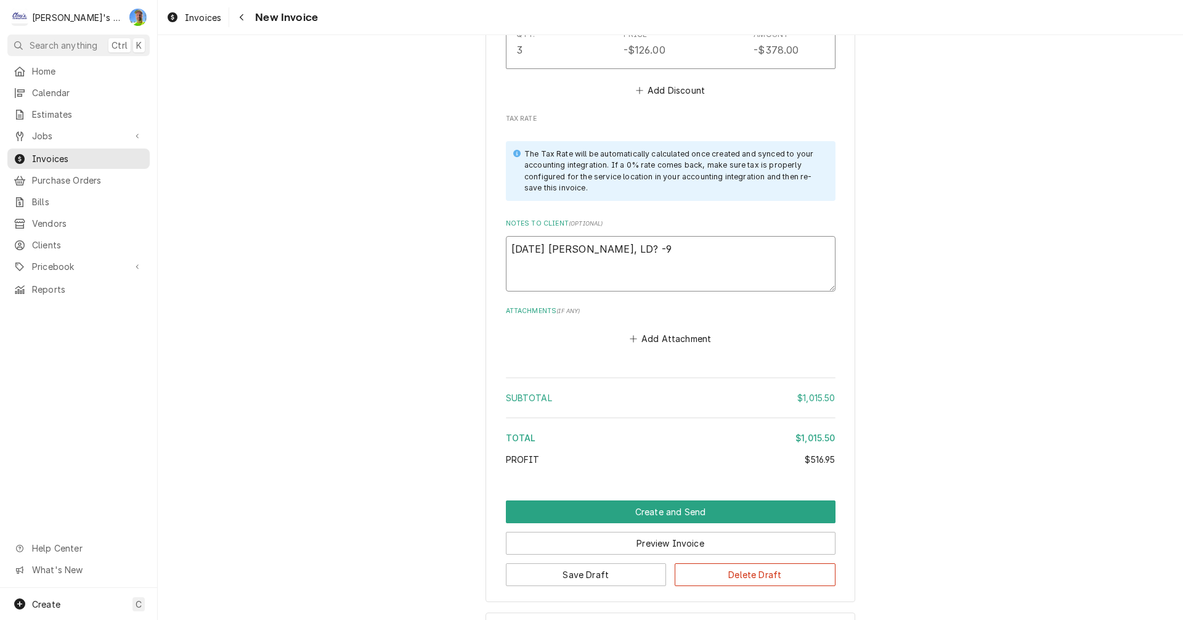
type textarea "x"
type textarea "8/14/2025 Sarah- Greg, LD? -"
type textarea "x"
type textarea "8/14/2025 Sarah- Greg, LD? -1"
type textarea "x"
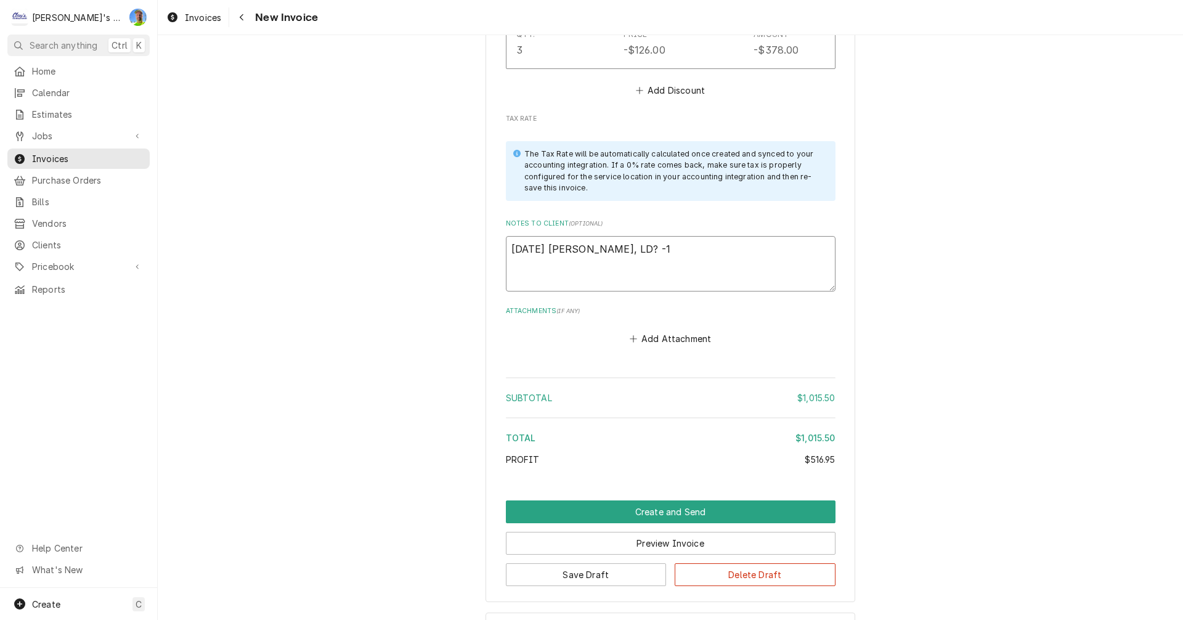
type textarea "8/14/2025 Sarah- Greg, LD? -10"
type textarea "x"
type textarea "8/14/2025 Sarah- Greg, LD? -10/"
type textarea "x"
type textarea "8/14/2025 Sarah- Greg, LD? -10/7"
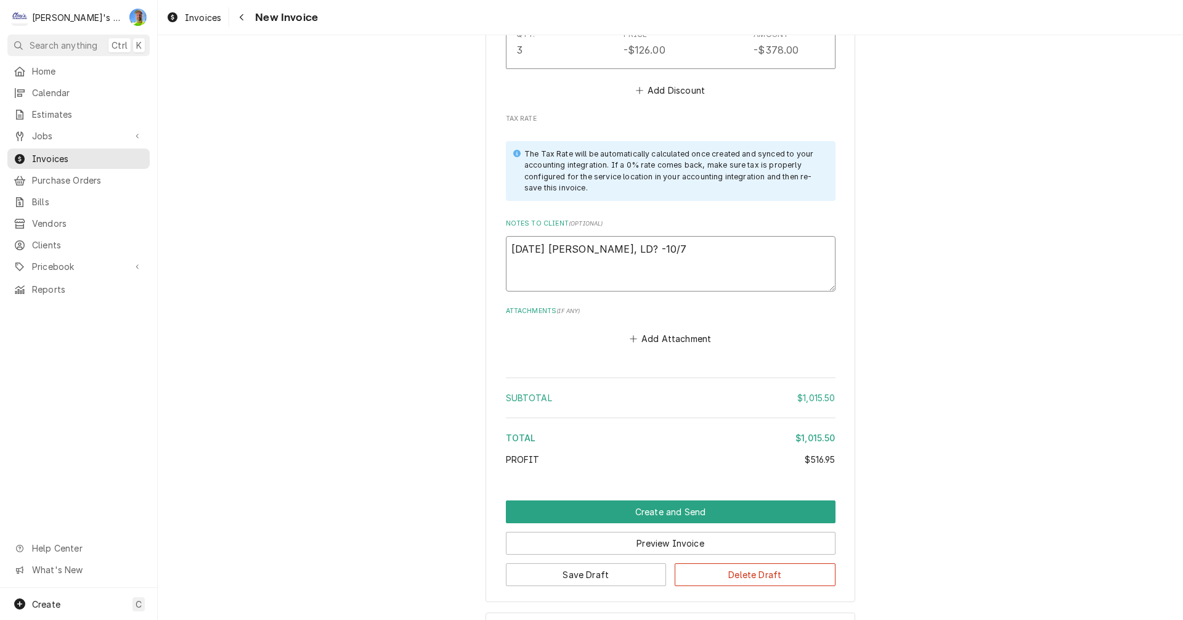
type textarea "x"
type textarea "8/14/2025 Sarah- Greg, LD? -10/7"
type textarea "x"
type textarea "8/14/2025 Sarah- Greg, LD? -10/7 G"
type textarea "x"
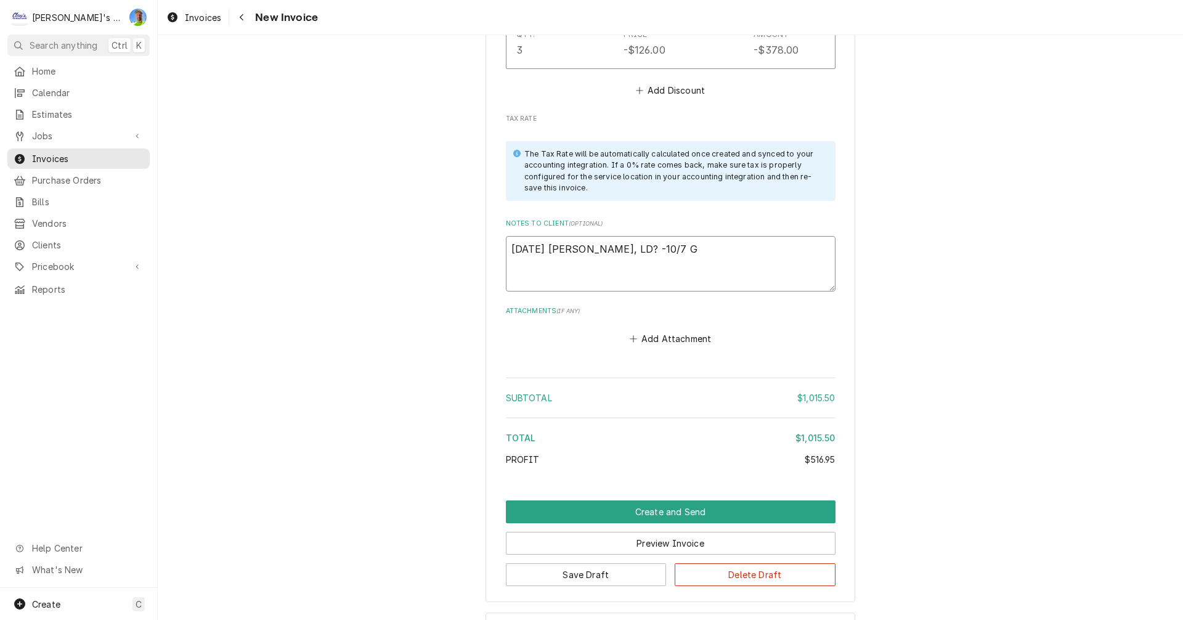
type textarea "8/14/2025 Sarah- Greg, LD? -10/7 GA"
type textarea "x"
type textarea "8/14/2025 Sarah- Greg, LD? -10/7 GA"
type textarea "x"
type textarea "8/14/2025 Sarah- Greg, LD? -10/7 GA e"
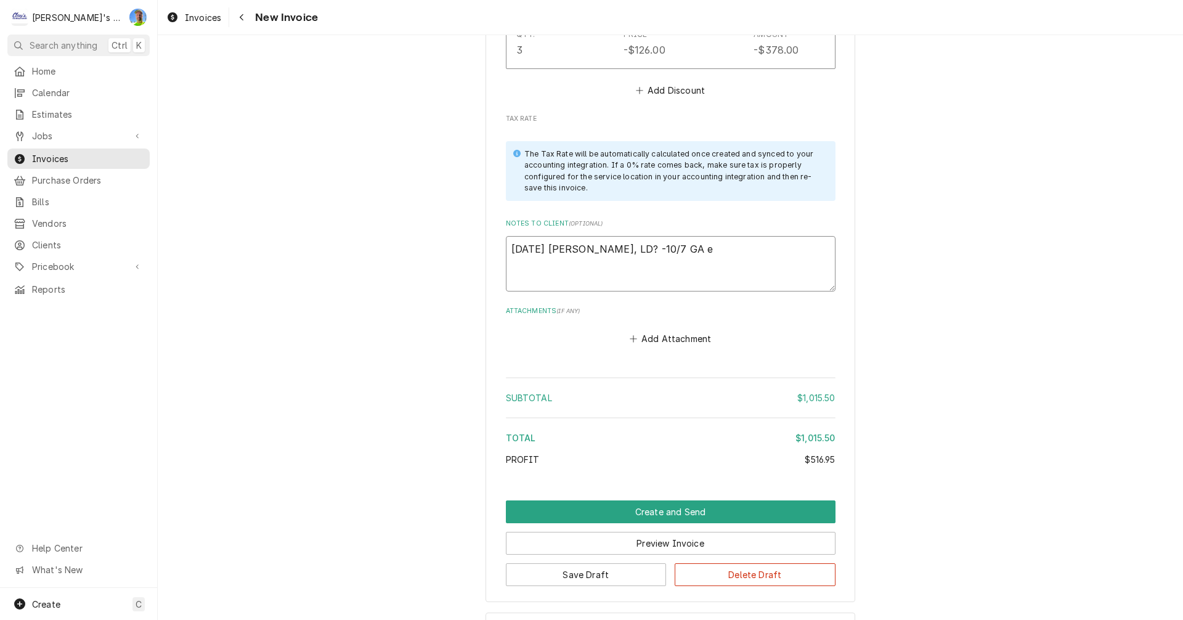
type textarea "x"
type textarea "8/14/2025 Sarah- Greg, LD? -10/7 GA ed"
type textarea "x"
type textarea "8/14/2025 Sarah- Greg, LD? -10/7 GA edi"
type textarea "x"
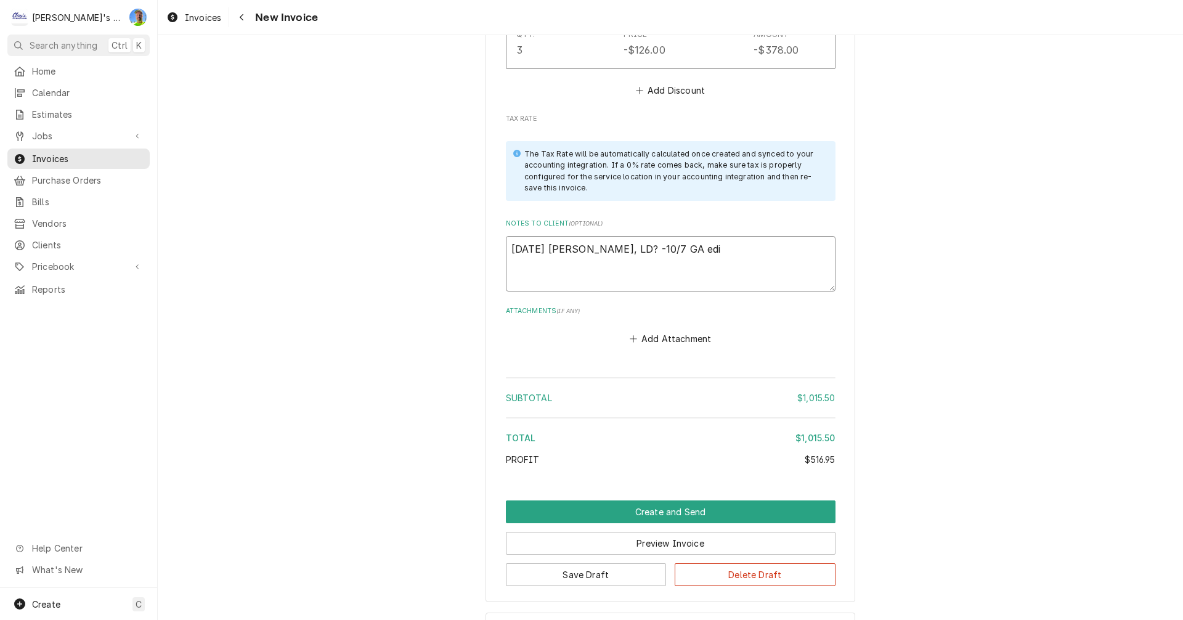
type textarea "8/14/2025 Sarah- Greg, LD? -10/7 GA edit"
type textarea "x"
type textarea "8/14/2025 Sarah- Greg, LD? -10/7 GA edite"
type textarea "x"
type textarea "8/14/2025 Sarah- Greg, LD? -10/7 GA edited"
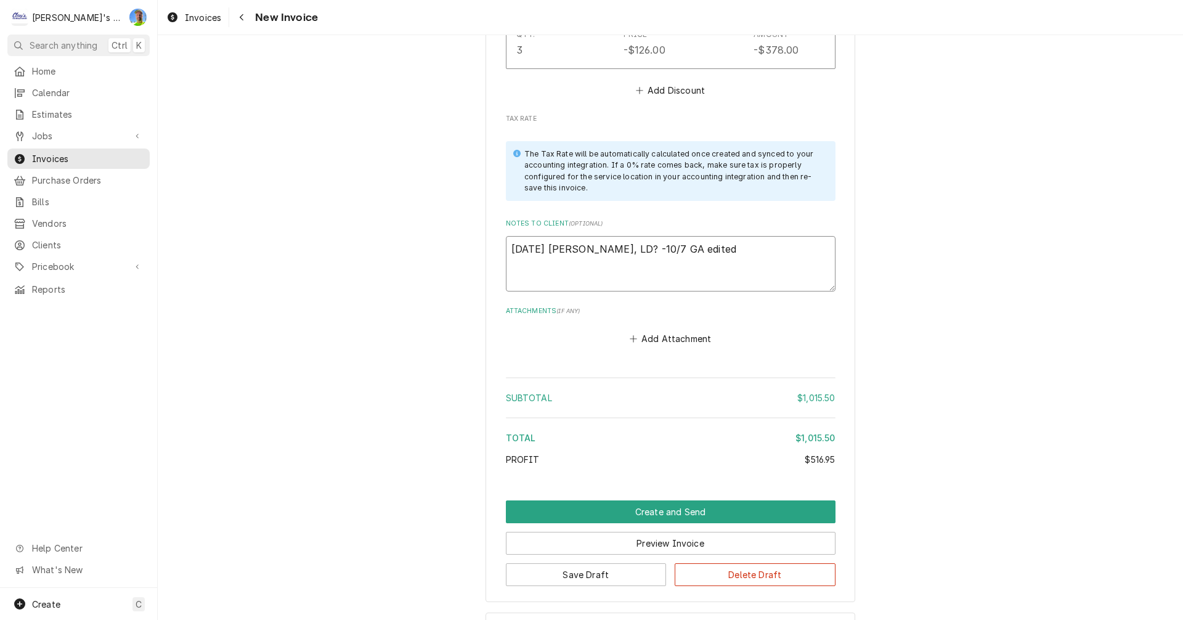
type textarea "x"
type textarea "8/14/2025 Sarah- Greg, LD? -10/7 GA edited"
type textarea "x"
type textarea "8/14/2025 Sarah- Greg, LD? -10/7 GA edited T"
type textarea "x"
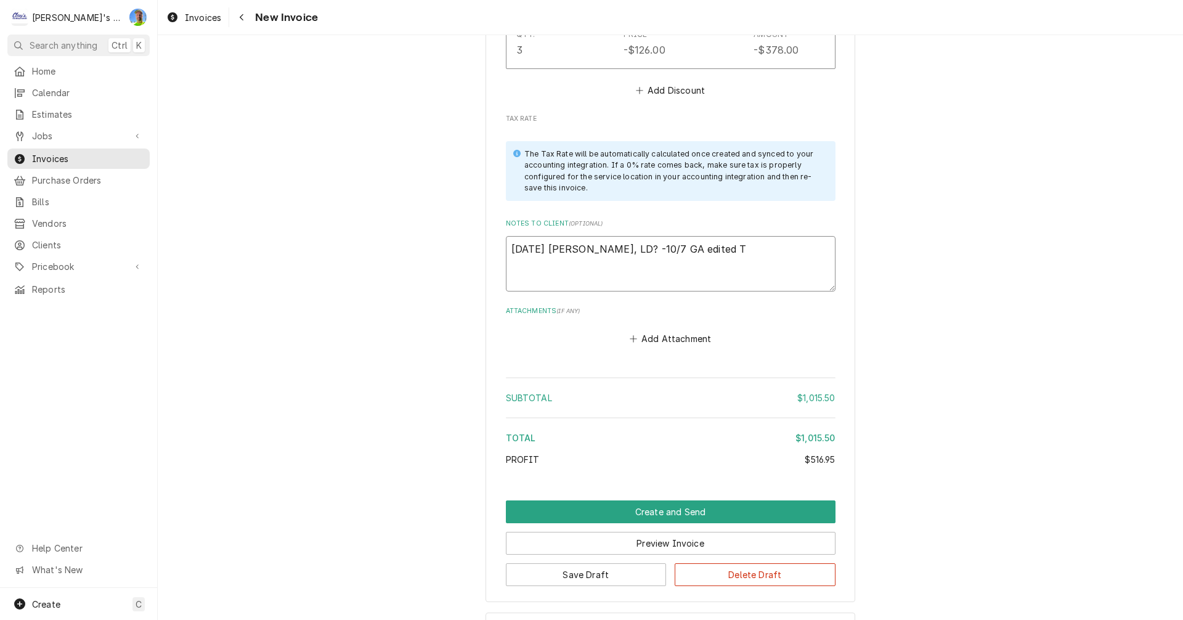
type textarea "8/14/2025 Sarah- Greg, LD? -10/7 GA edited TY"
type textarea "x"
type textarea "8/14/2025 Sarah- Greg, LD? -10/7 GA edited TY!"
click at [546, 500] on button "Create and Send" at bounding box center [671, 511] width 330 height 23
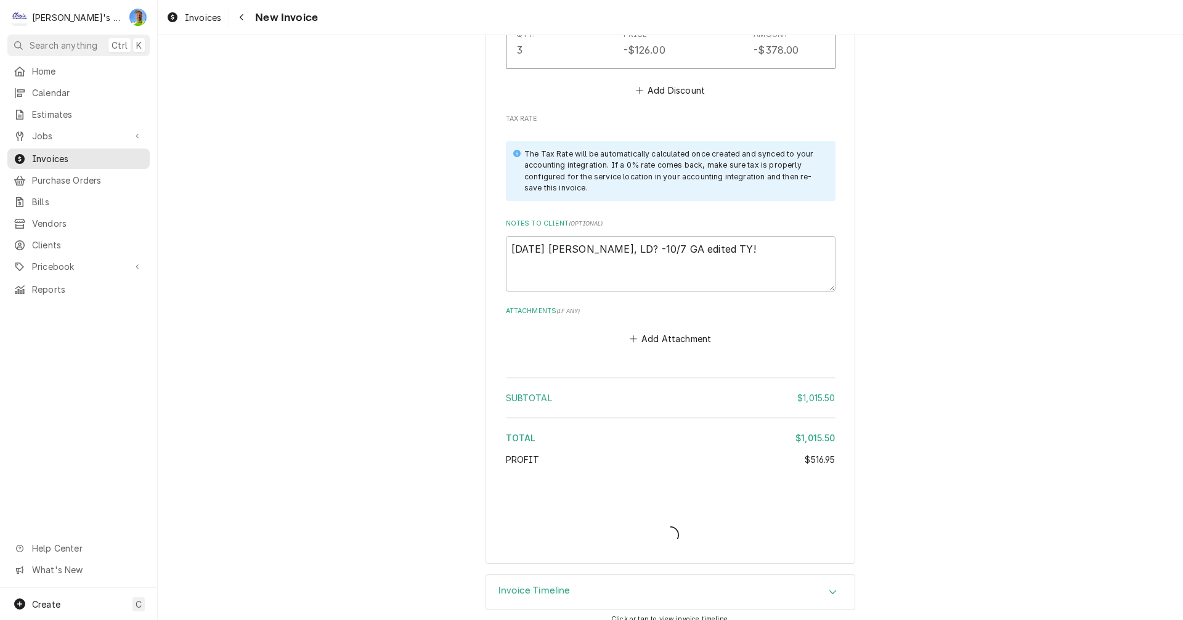
scroll to position [2679, 0]
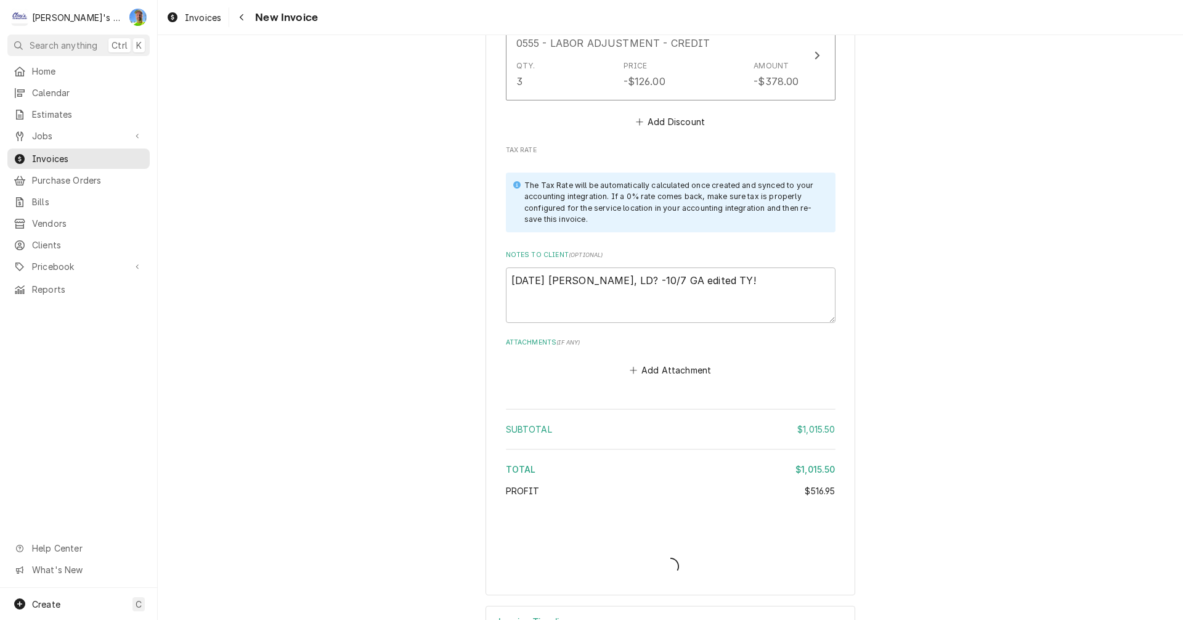
type textarea "x"
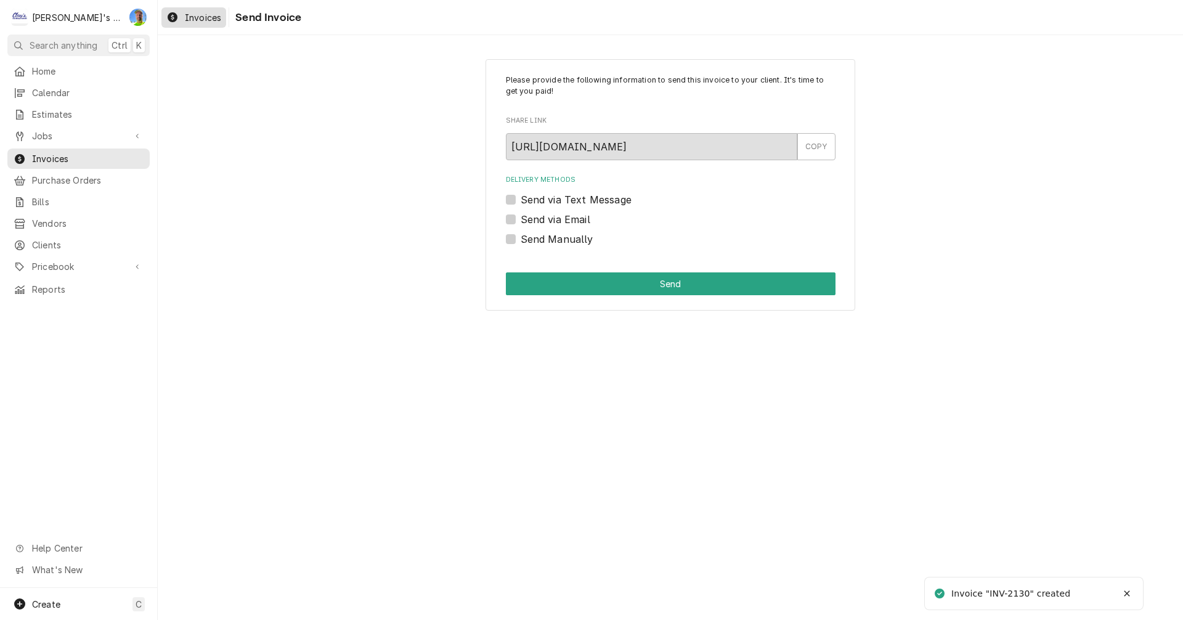
click at [178, 17] on div "Dynamic Content Wrapper" at bounding box center [172, 17] width 12 height 15
